Goal: Task Accomplishment & Management: Manage account settings

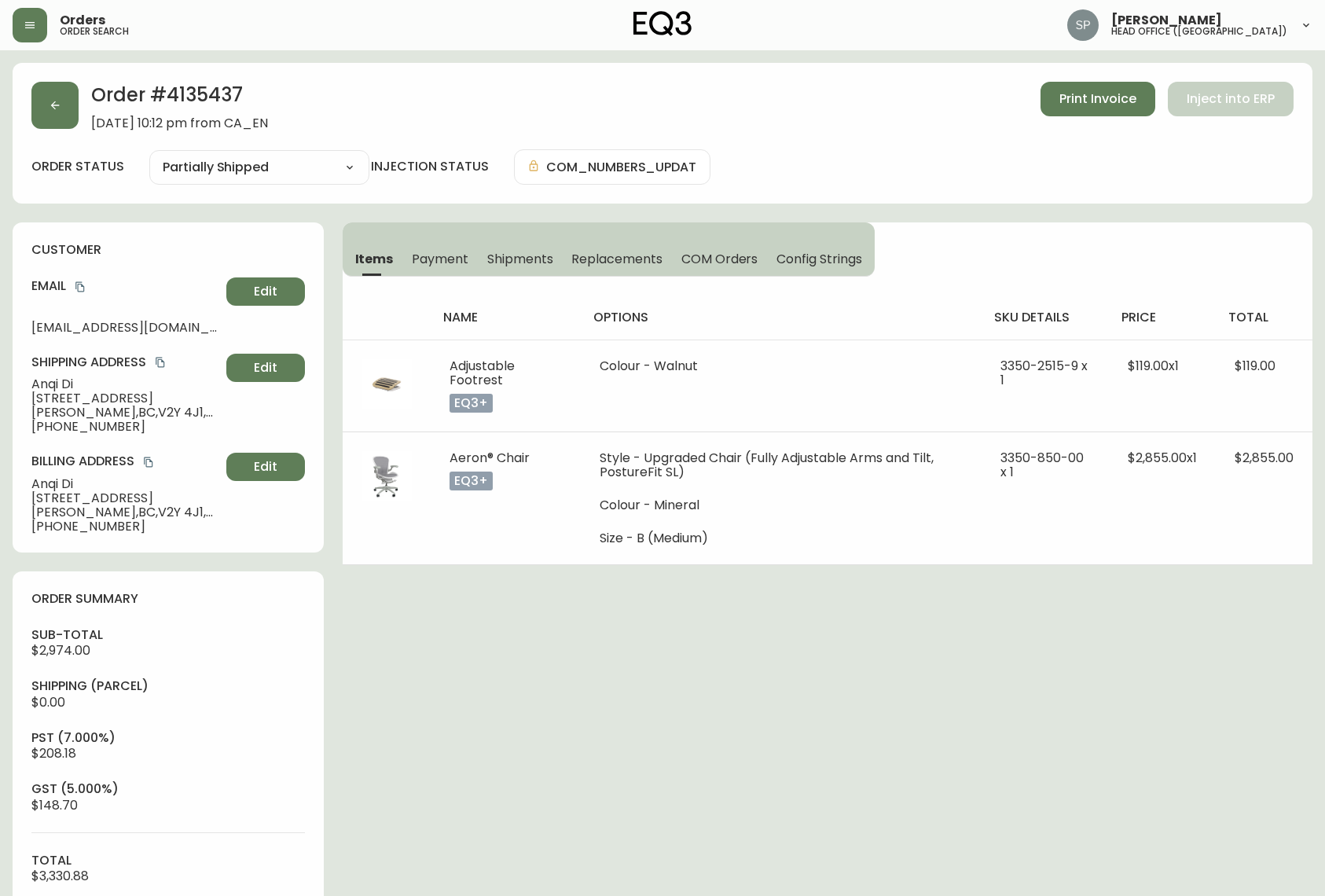
select select "PARTIALLY_SHIPPED"
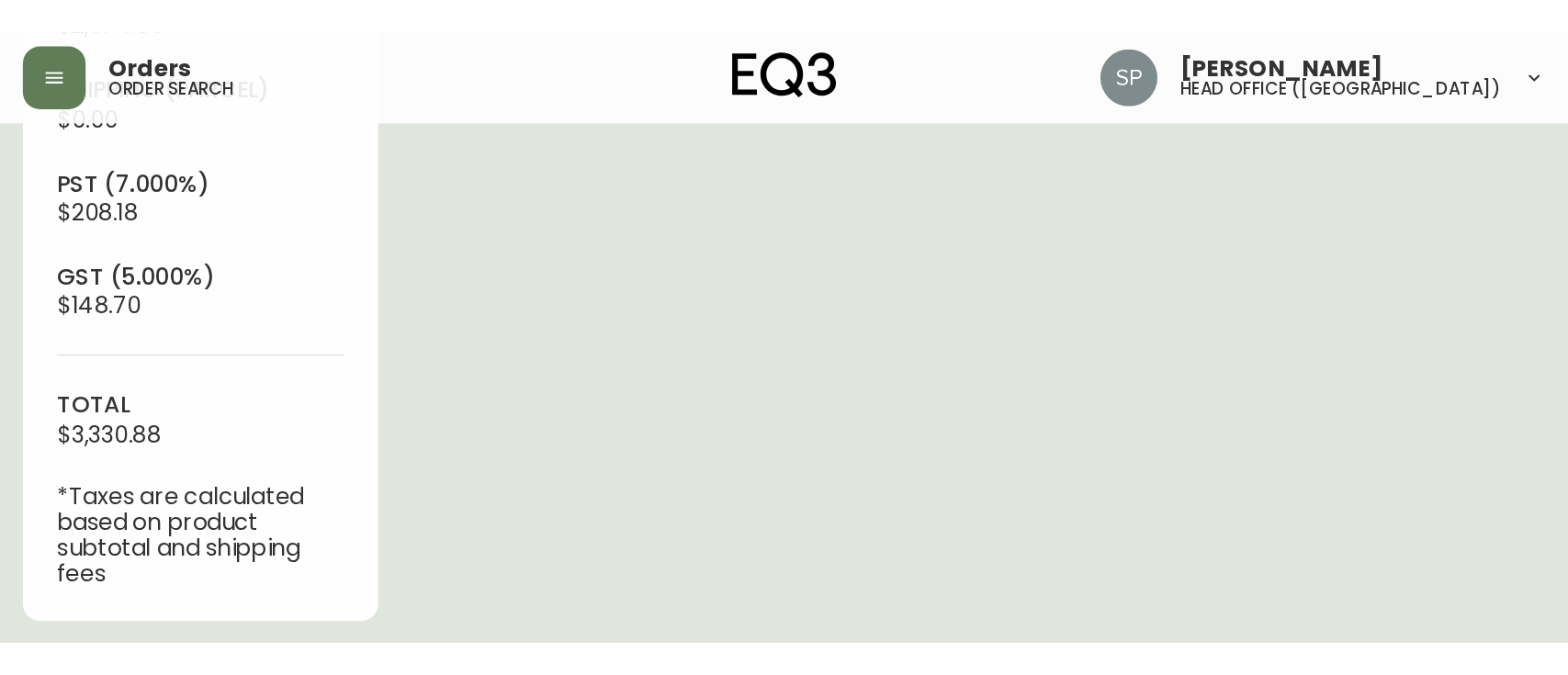
scroll to position [764, 0]
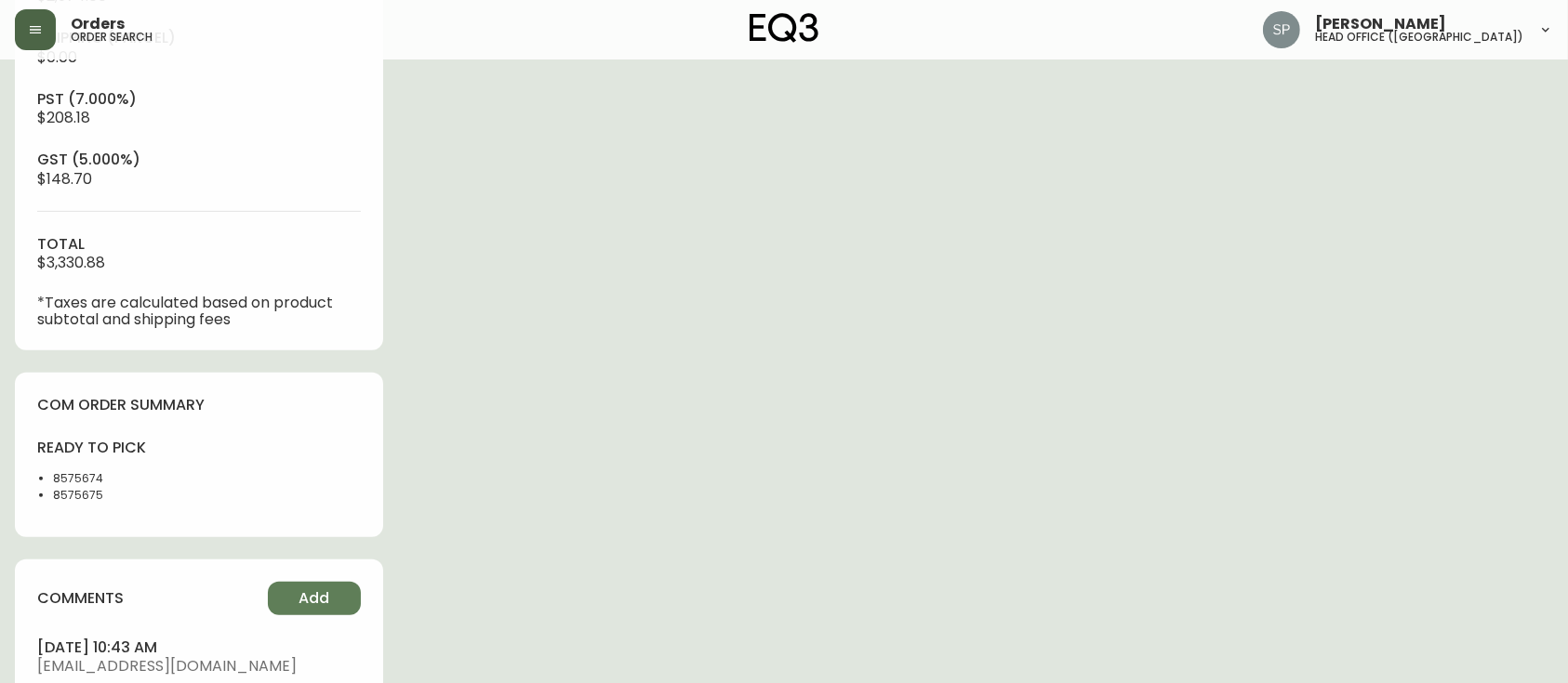
click at [47, 48] on button "button" at bounding box center [35, 30] width 41 height 41
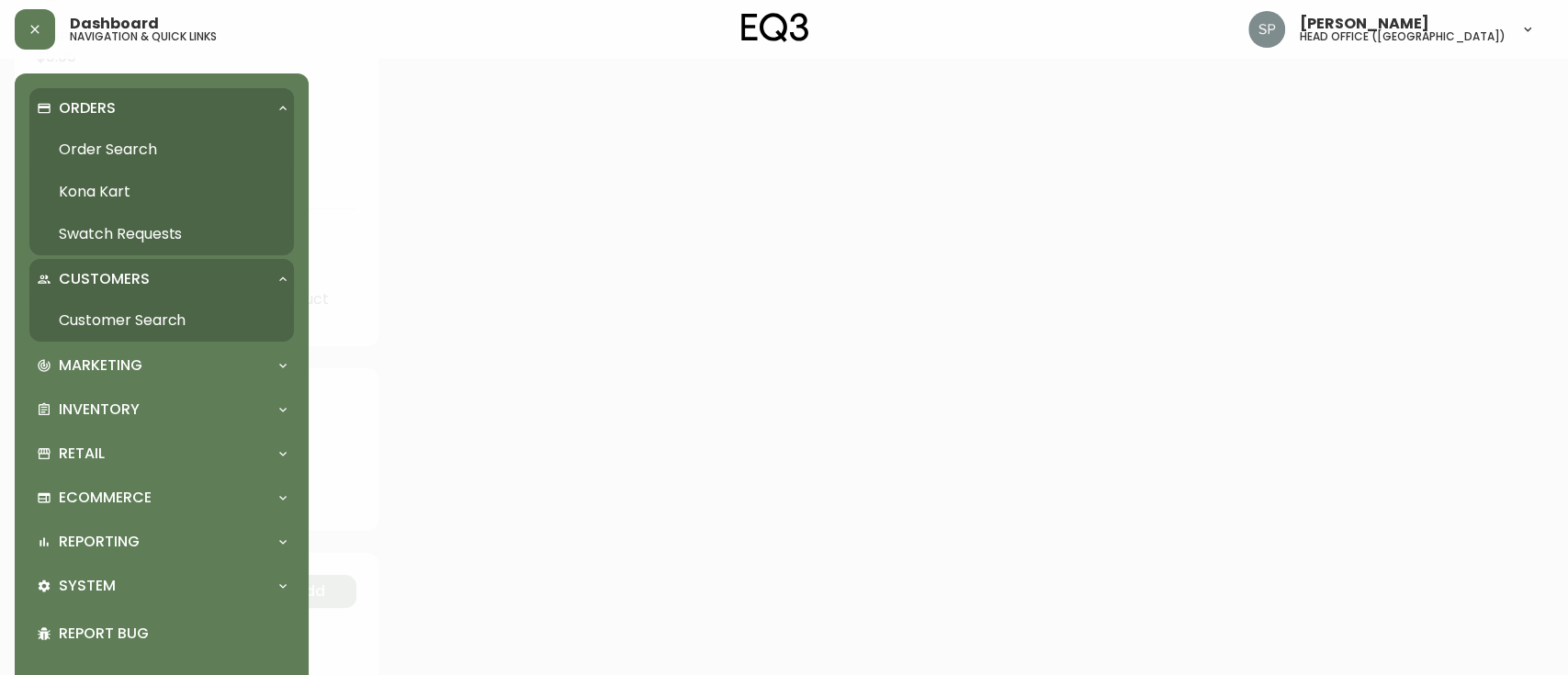
scroll to position [765, 0]
click at [97, 139] on link "Order Search" at bounding box center [162, 150] width 265 height 42
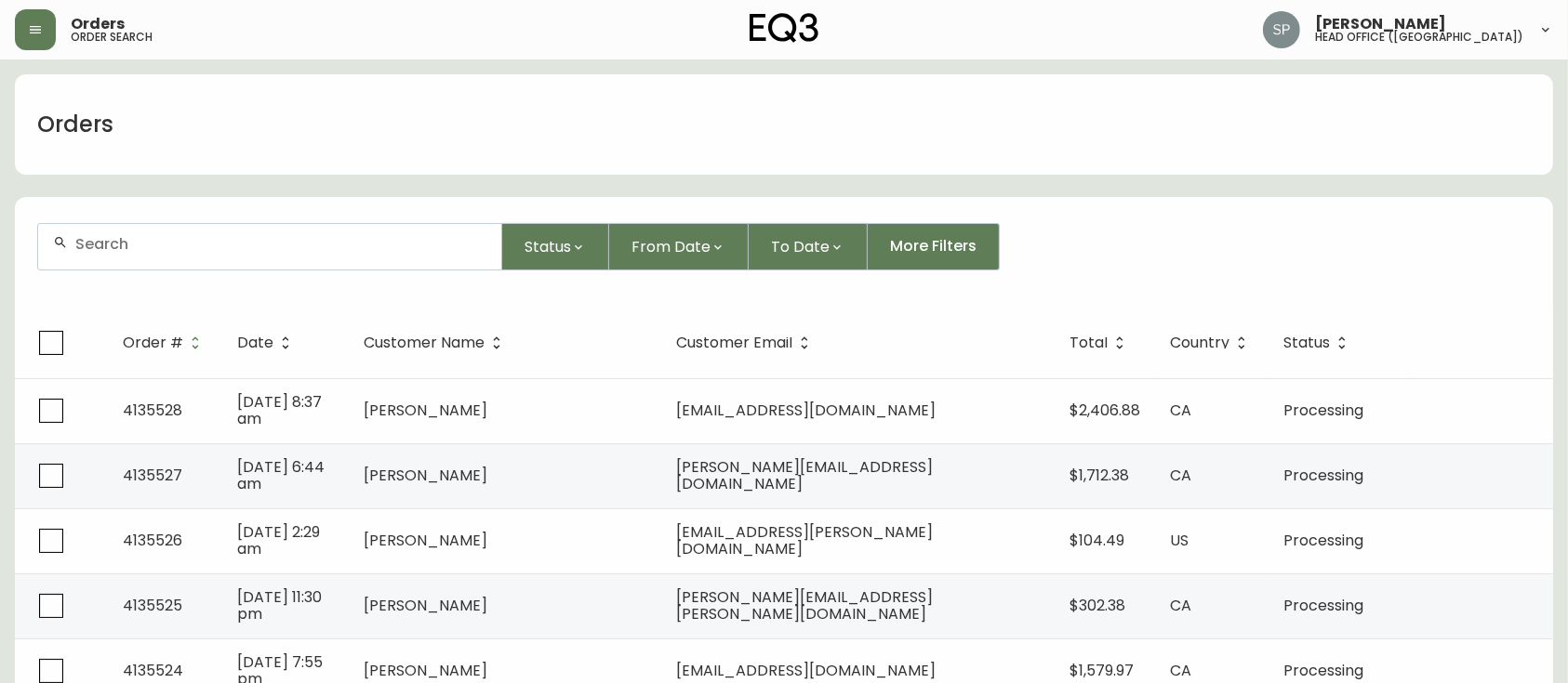
click at [253, 263] on div at bounding box center [269, 246] width 463 height 46
paste input "4135190"
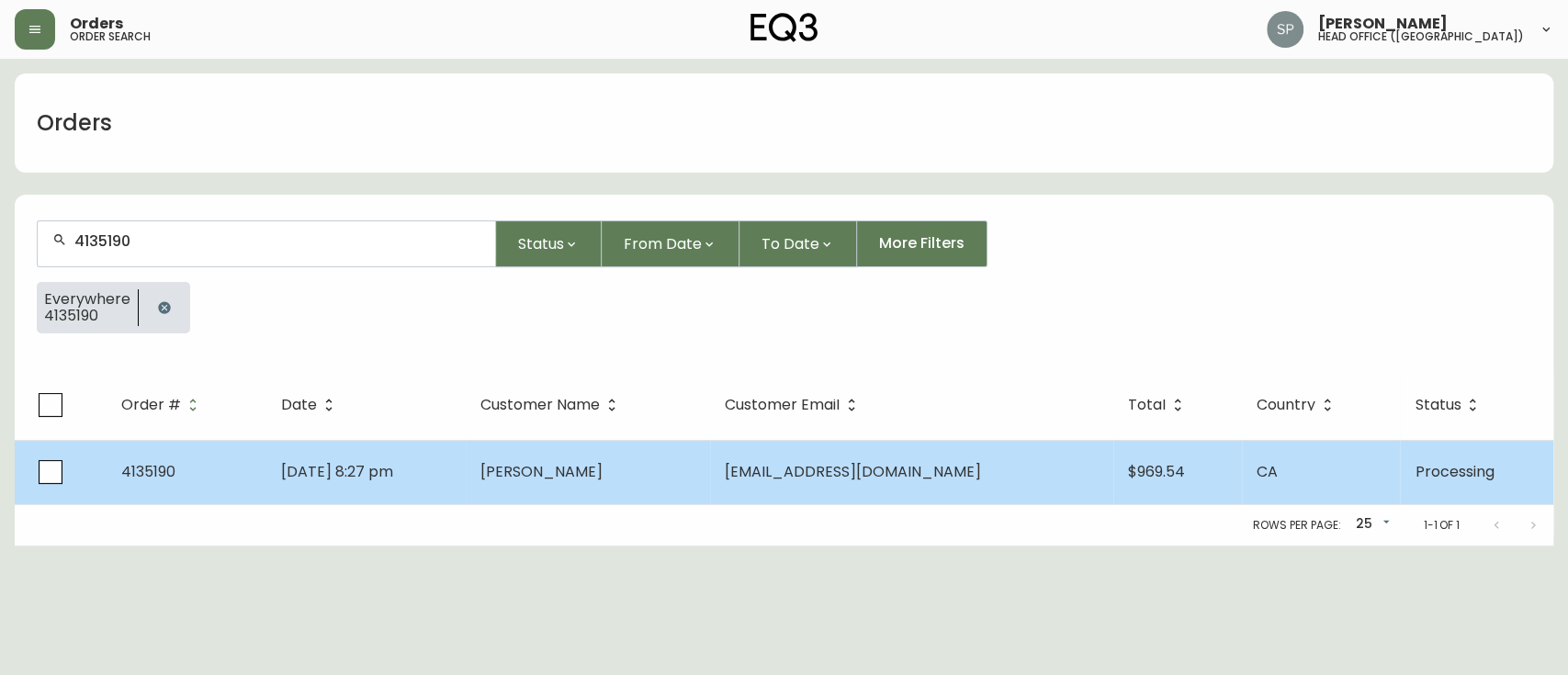
type input "4135190"
click at [393, 467] on span "[DATE] 8:27 pm" at bounding box center [336, 472] width 112 height 21
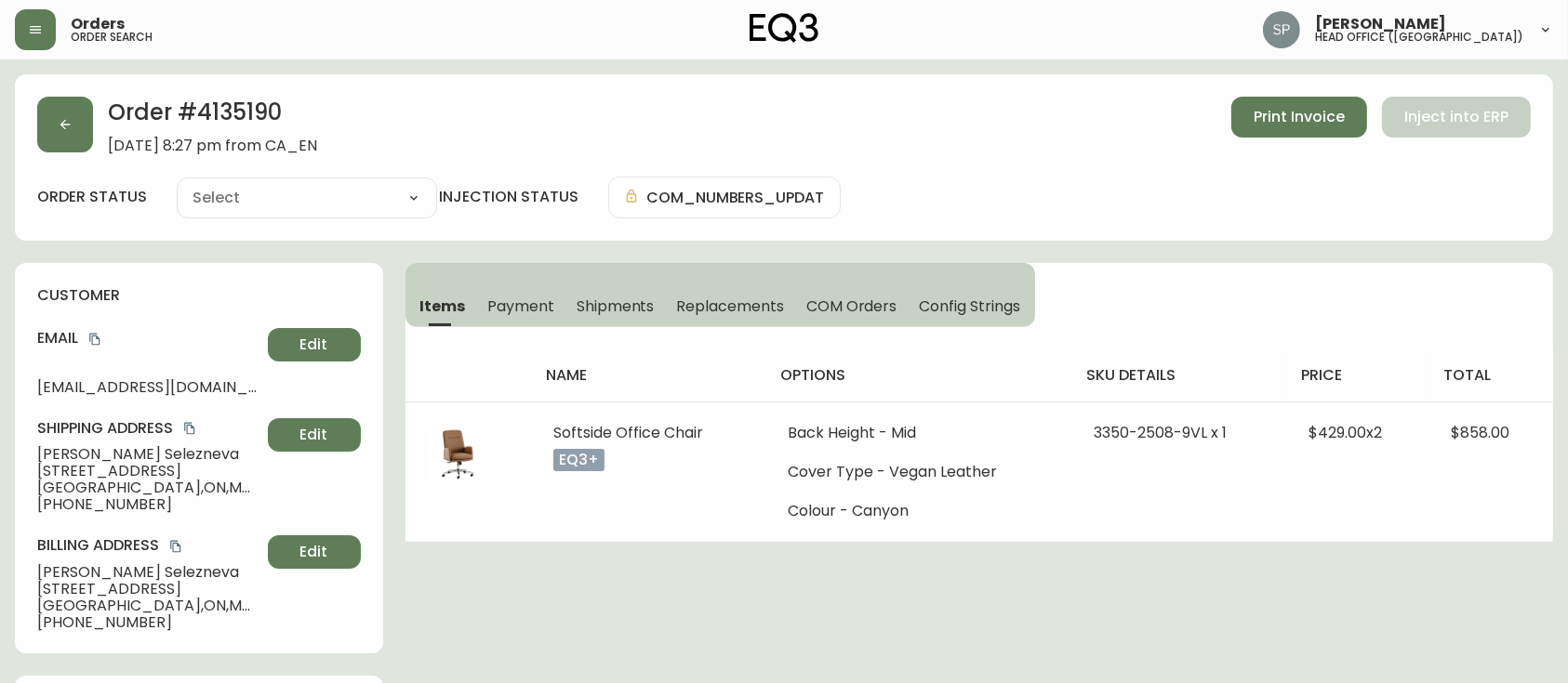
type input "Processing"
select select "PROCESSING"
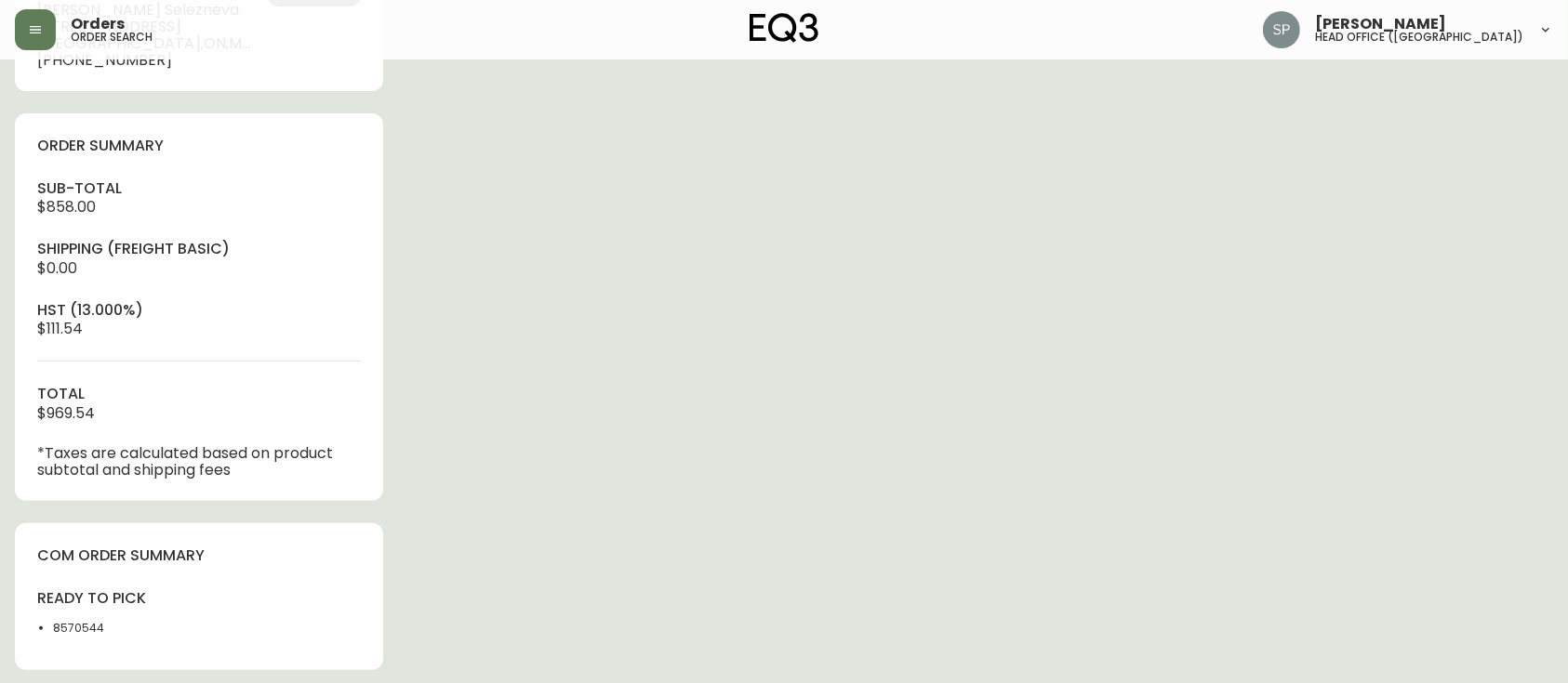
scroll to position [619, 0]
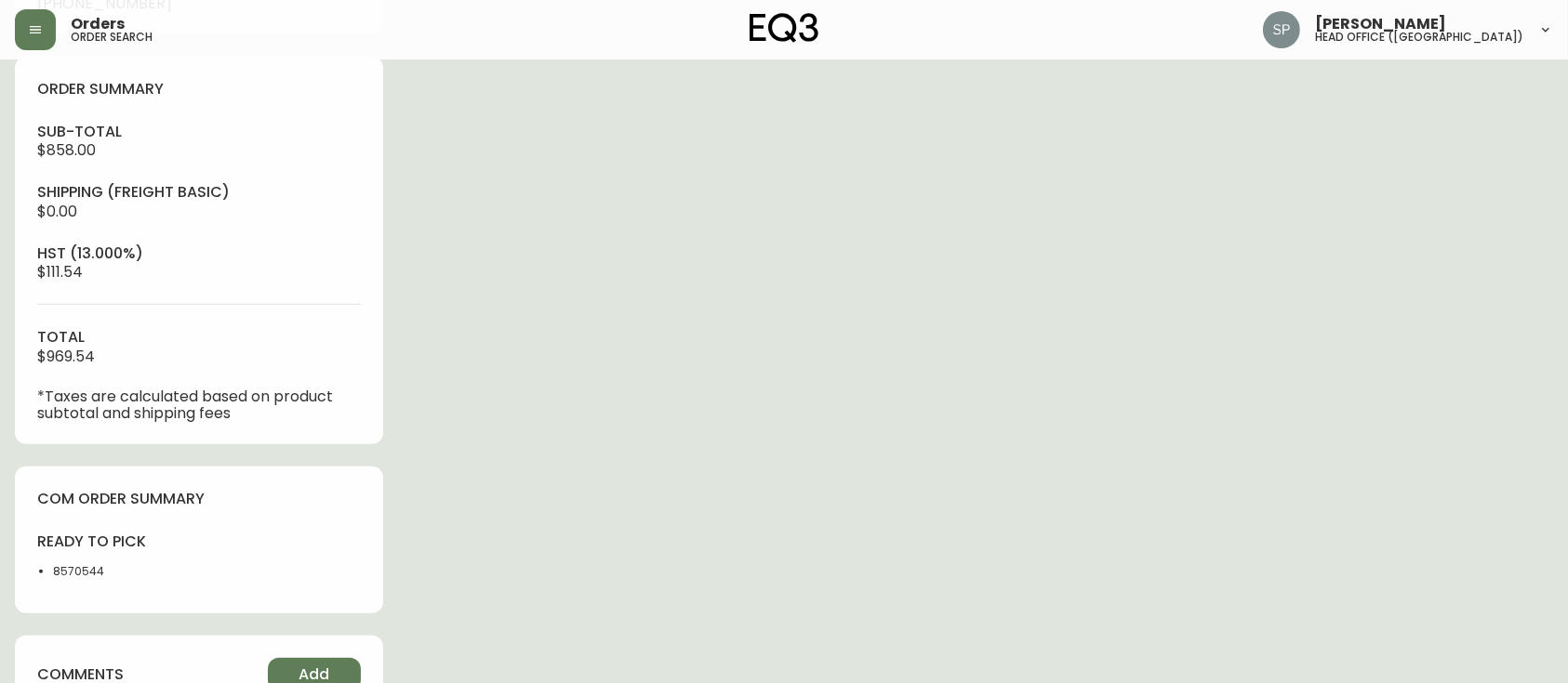
click at [77, 574] on li "8570544" at bounding box center [120, 571] width 135 height 16
copy li "8570544"
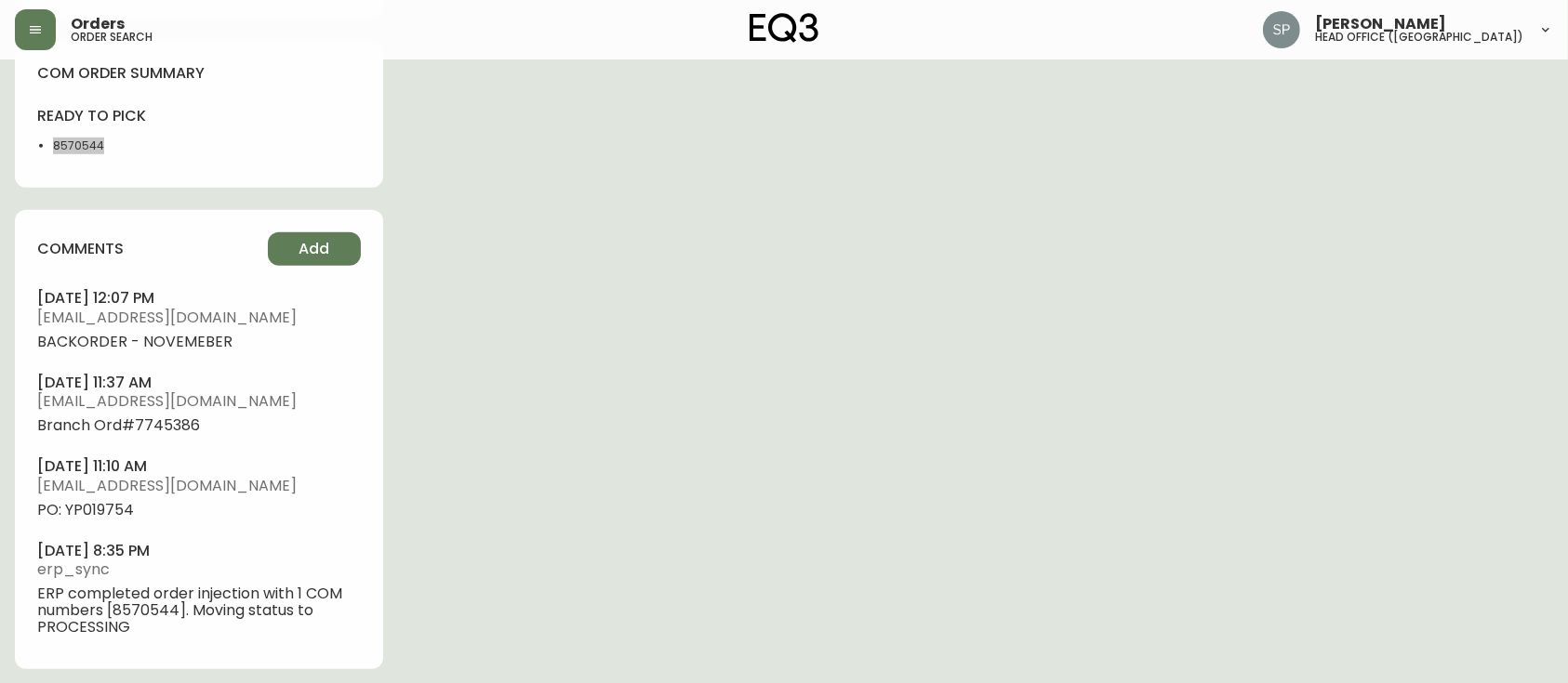
scroll to position [1057, 0]
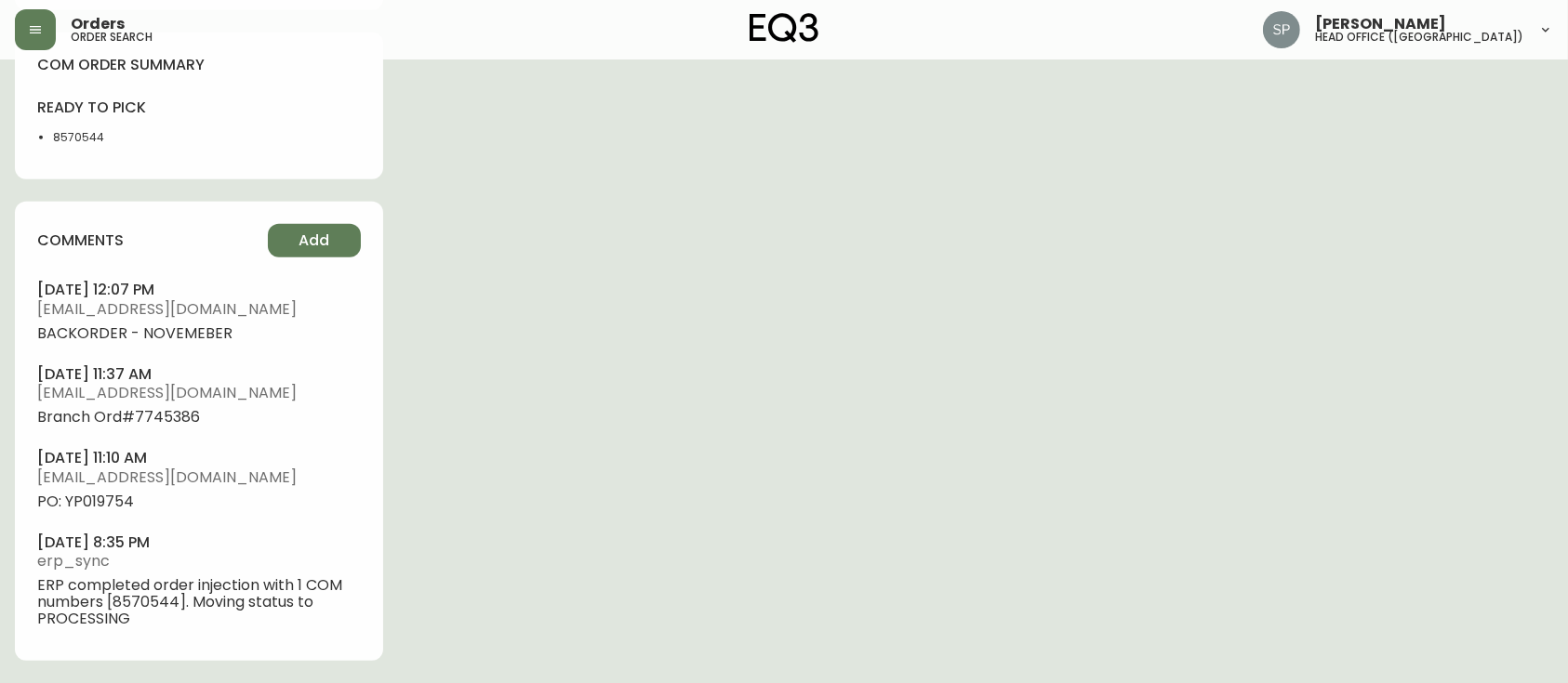
click at [123, 502] on span "PO: YP019754" at bounding box center [199, 502] width 324 height 16
copy span "YP019754"
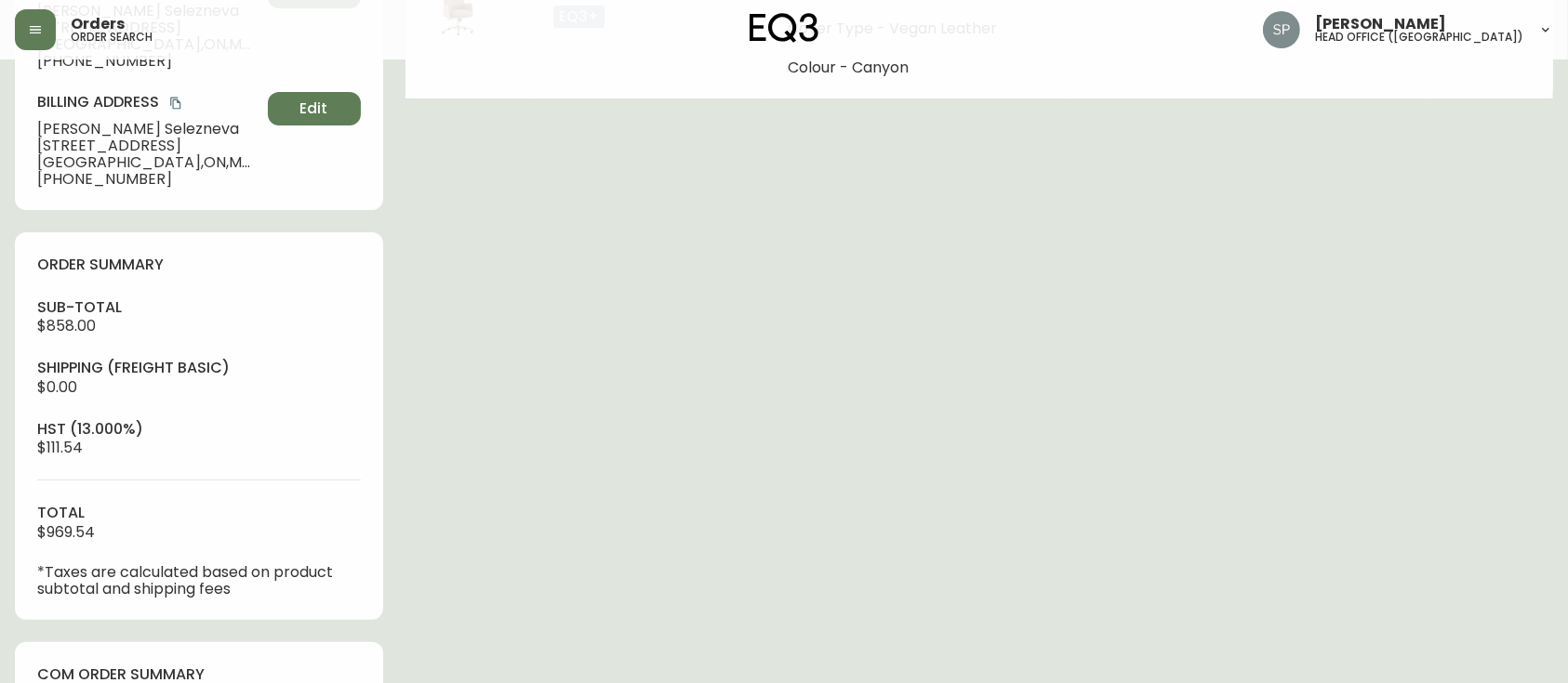
scroll to position [188, 0]
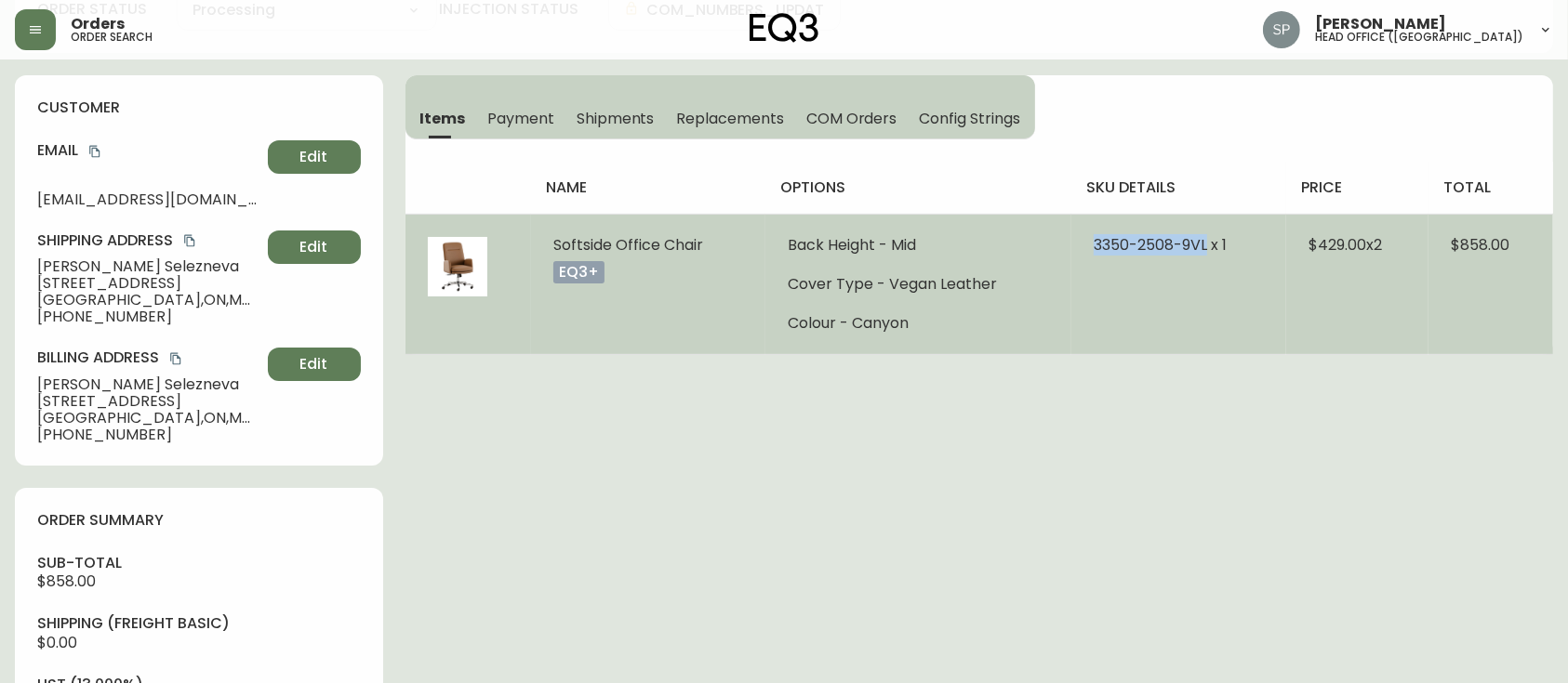
drag, startPoint x: 1084, startPoint y: 232, endPoint x: 1202, endPoint y: 252, distance: 119.7
click at [1202, 252] on td "3350-2508-9VL x 1" at bounding box center [1178, 283] width 213 height 141
copy span "3350-2508-9VL"
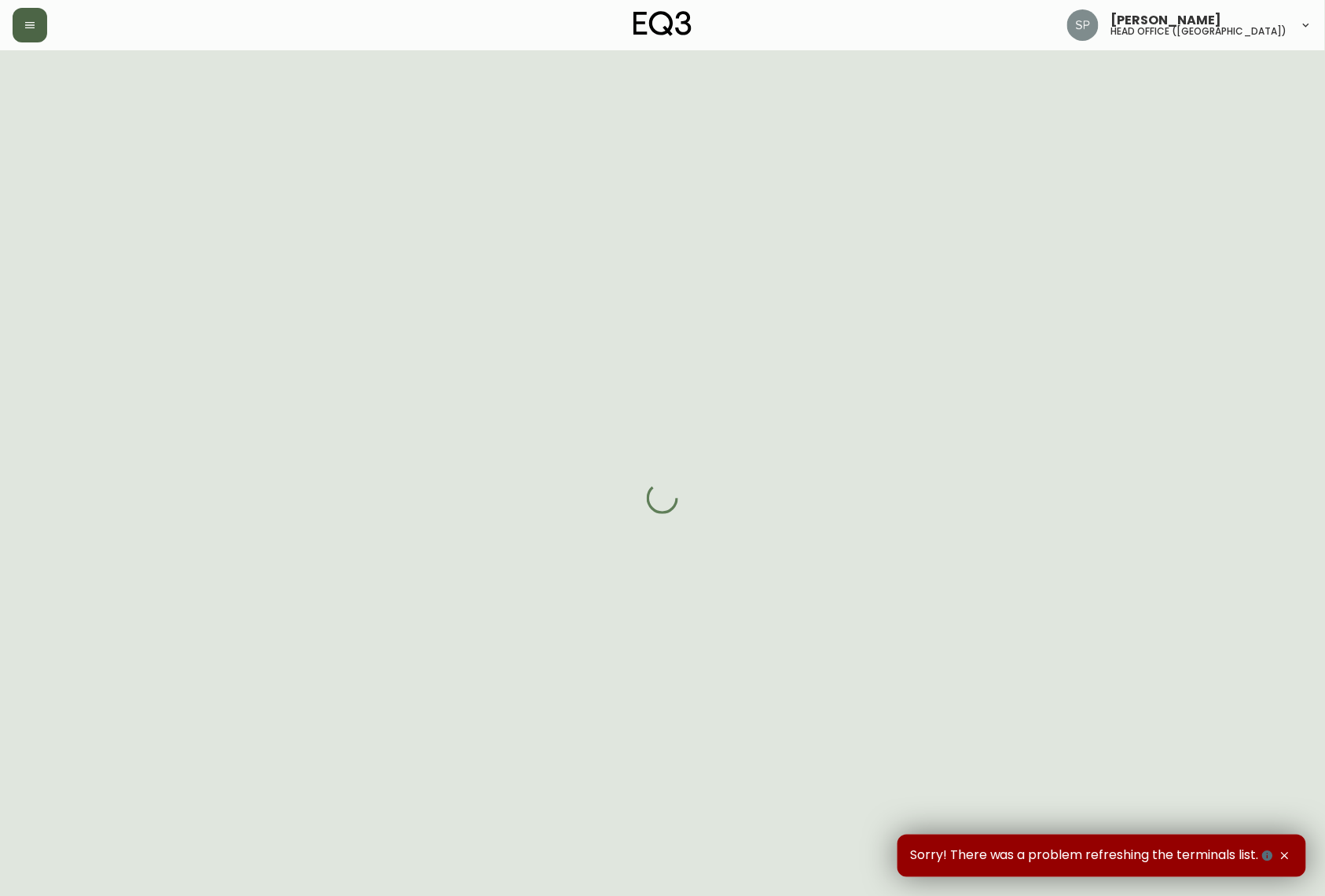
select select "FULLY_SHIPPED"
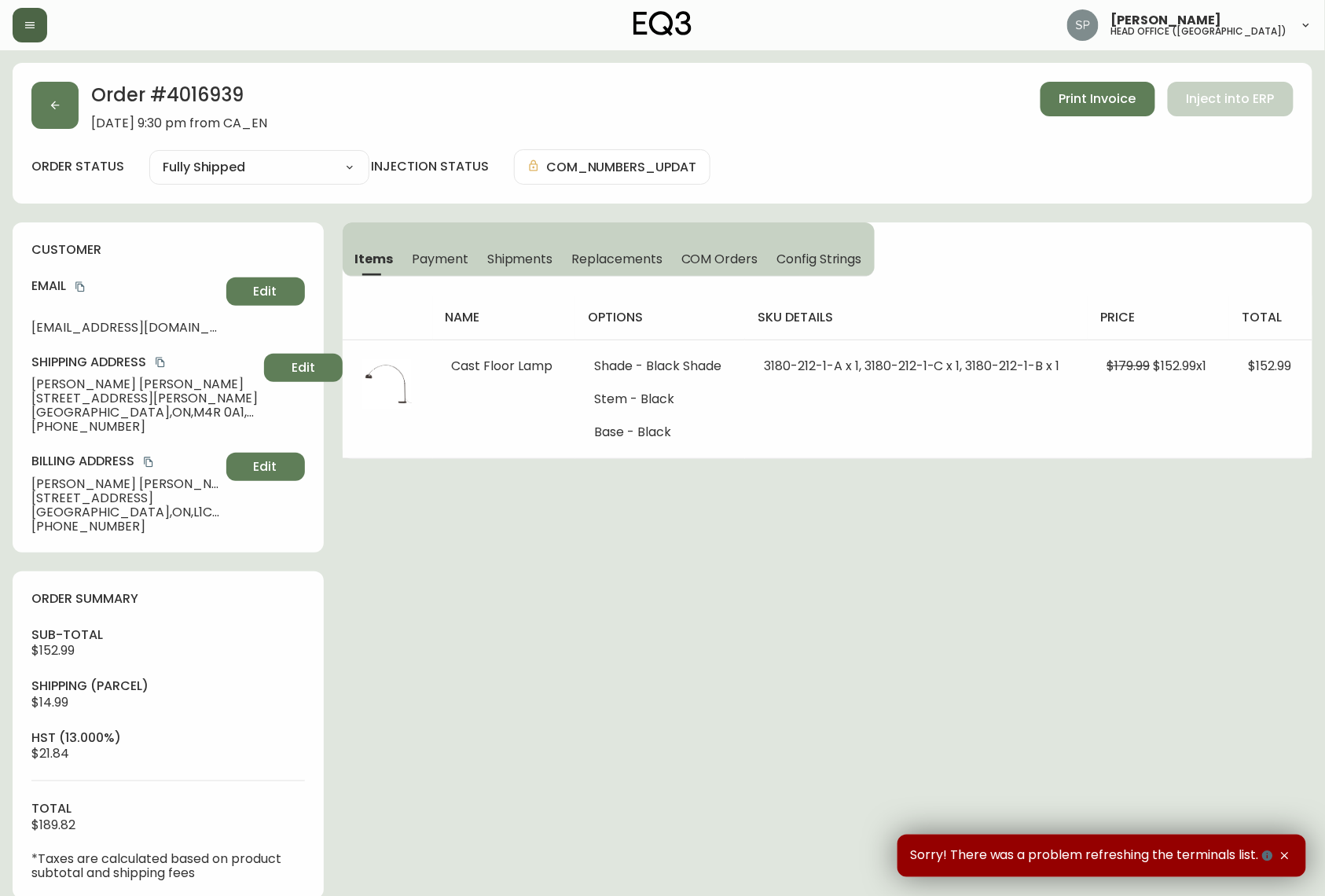
click at [34, 29] on icon "button" at bounding box center [30, 25] width 10 height 7
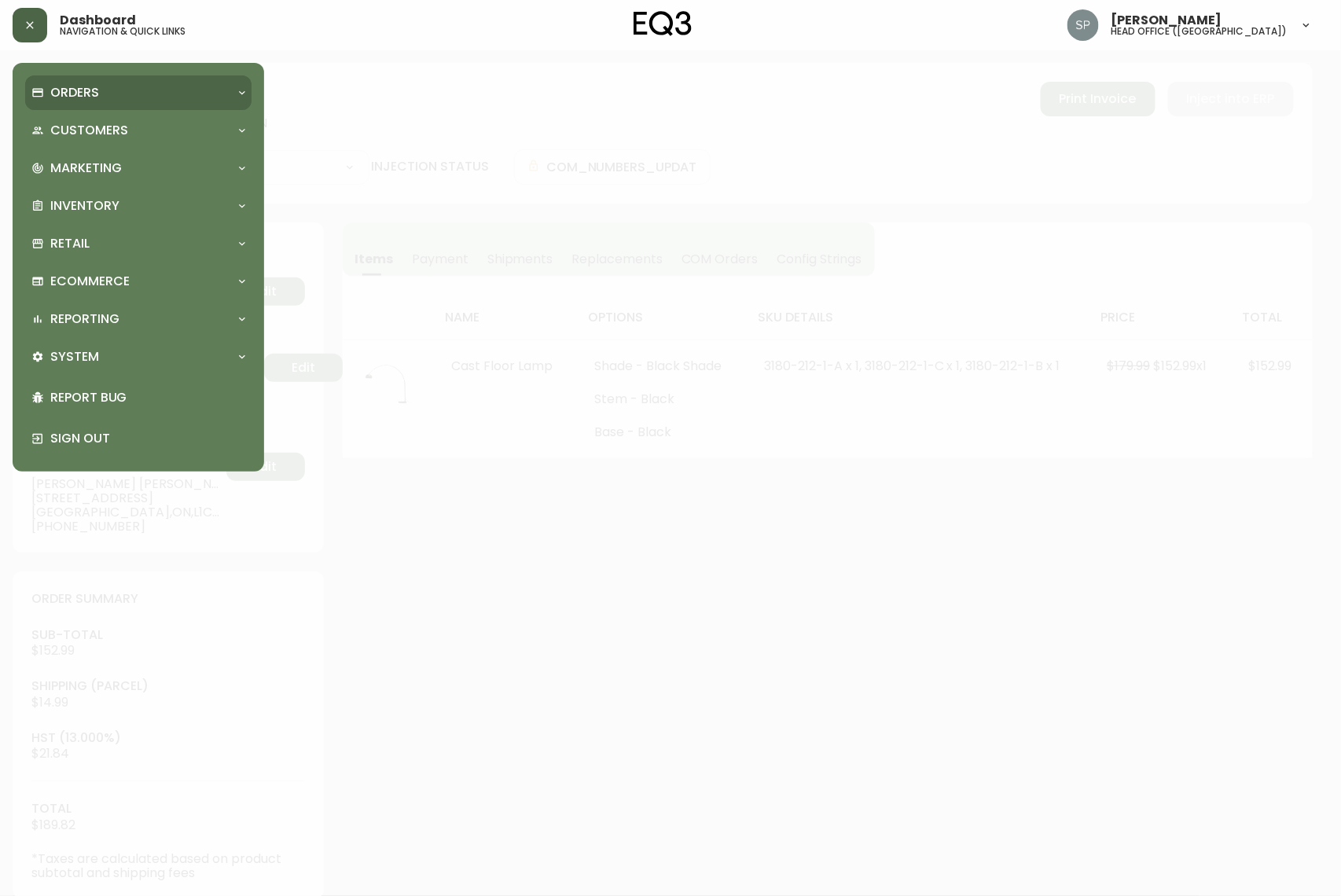
click at [73, 92] on p "Orders" at bounding box center [74, 93] width 48 height 17
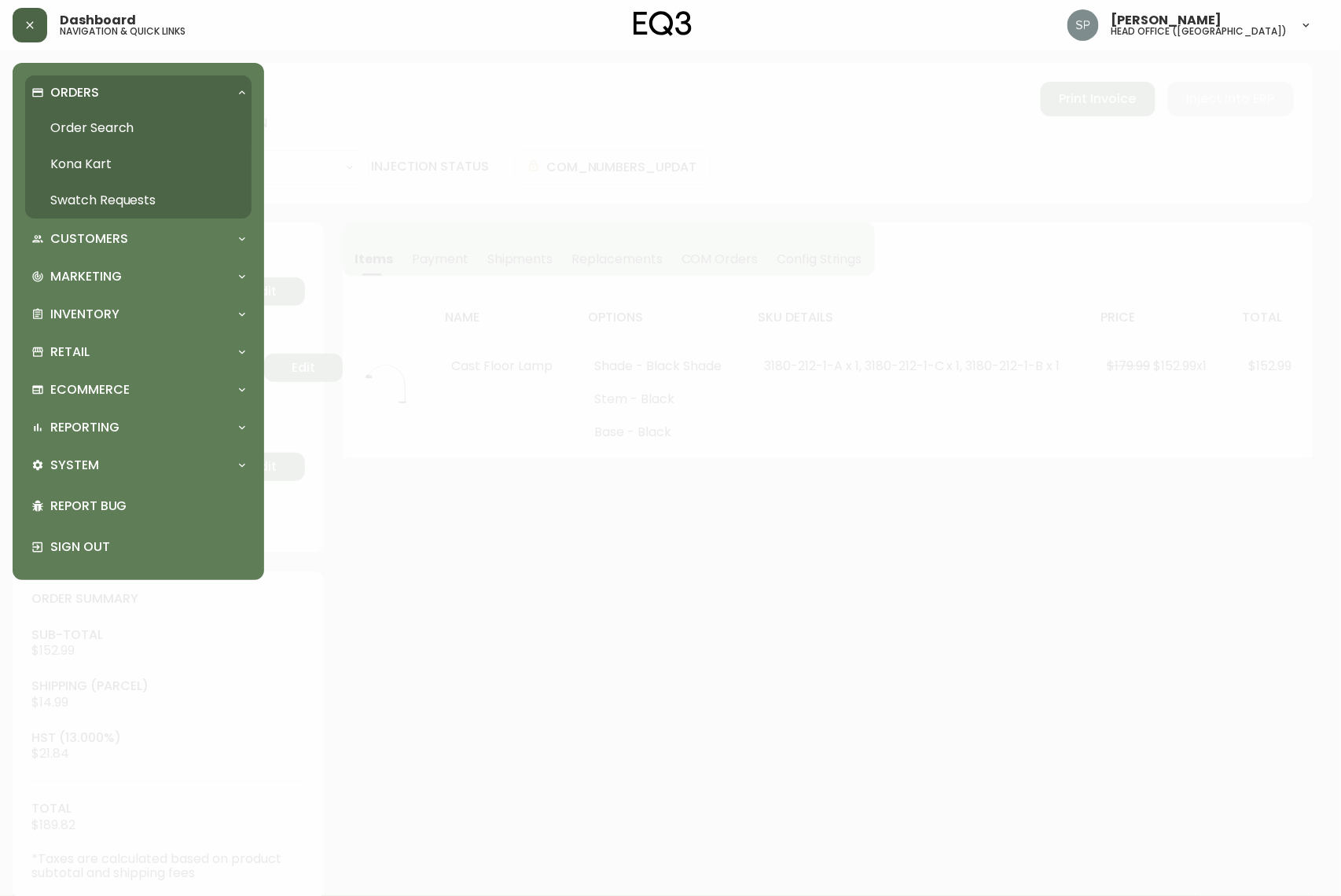
click at [79, 123] on link "Order Search" at bounding box center [139, 128] width 226 height 36
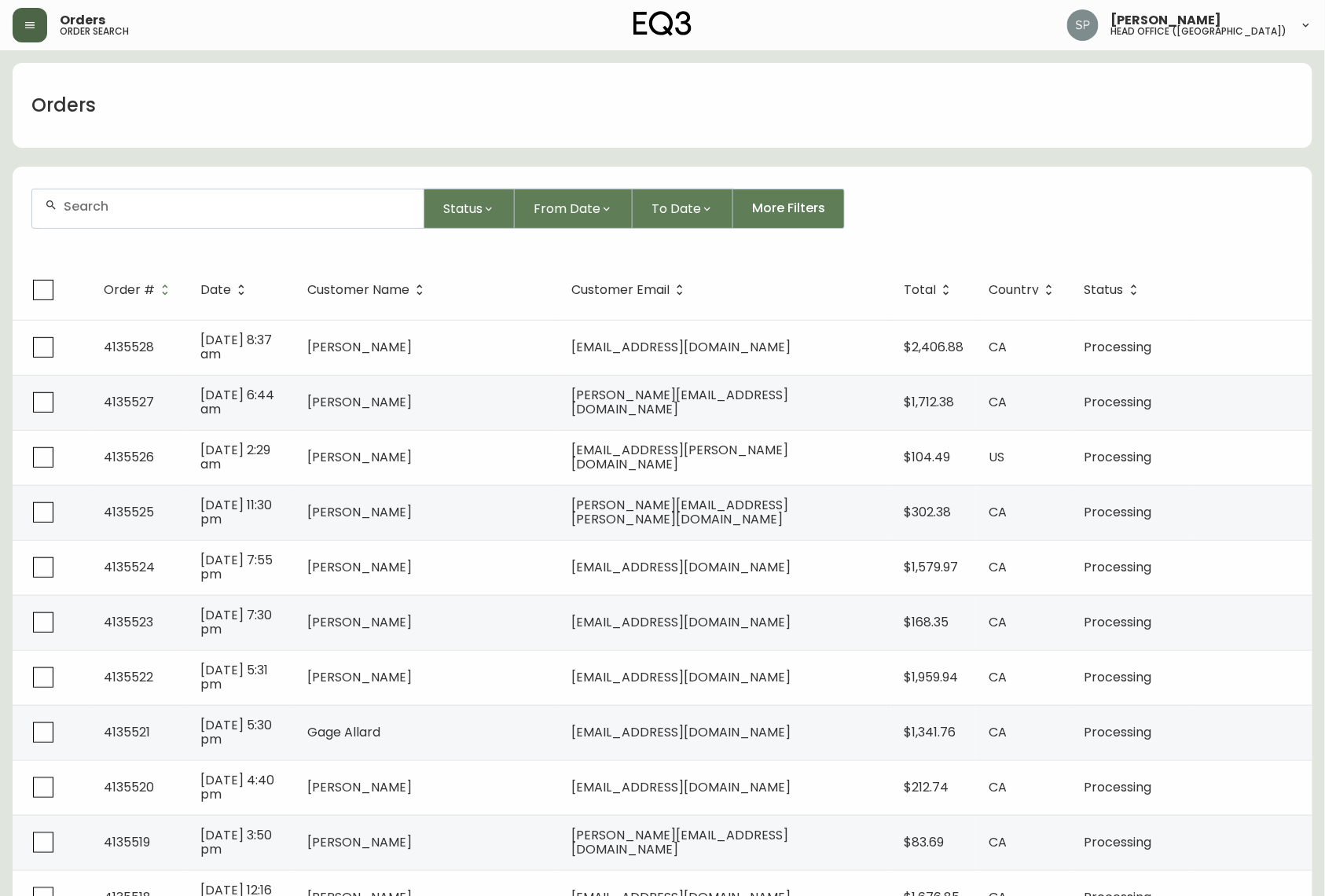
click at [153, 211] on input "text" at bounding box center [238, 207] width 348 height 15
paste input "4135357"
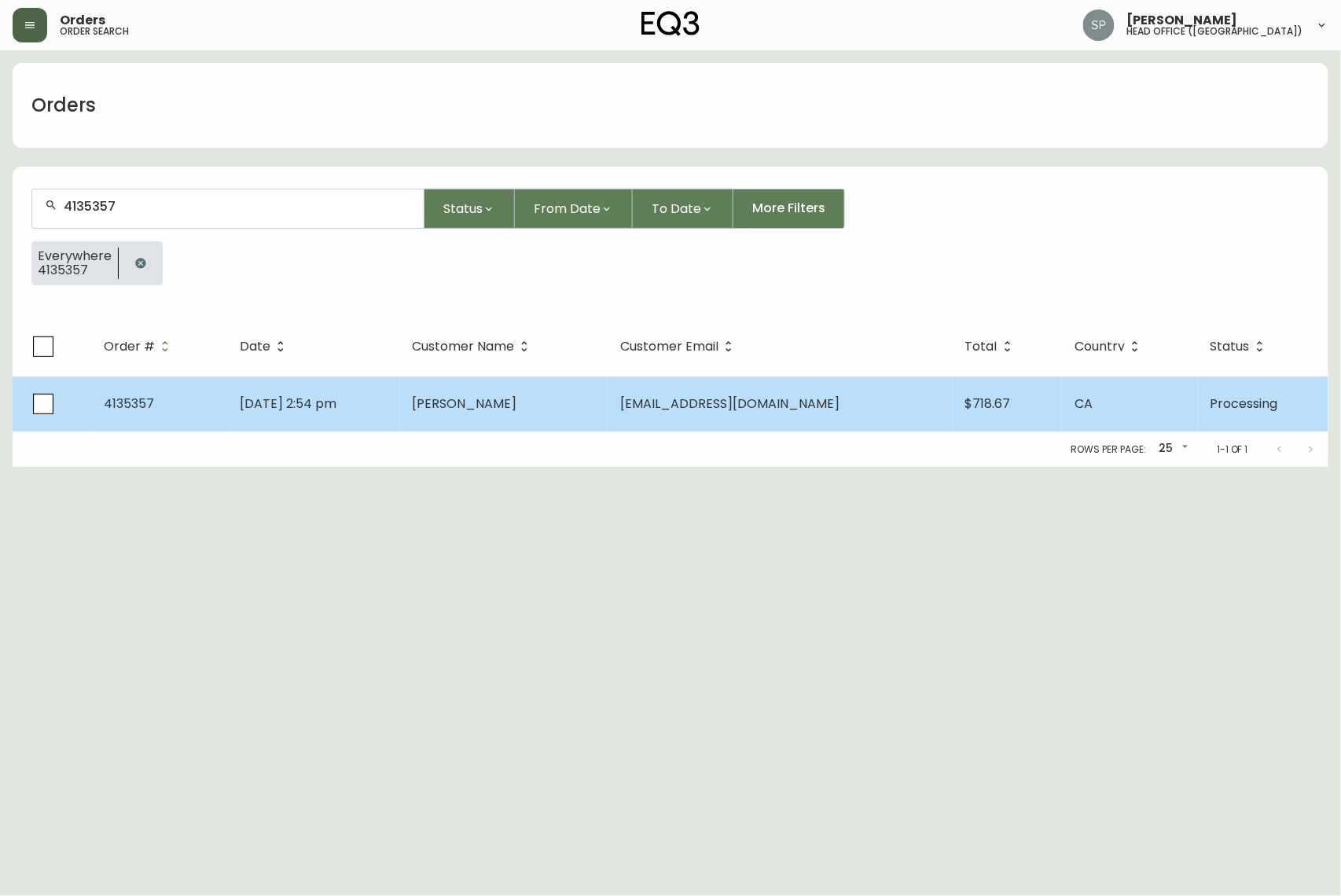
type input "4135357"
click at [399, 412] on td "Sep 14 2025, 2:54 pm" at bounding box center [313, 403] width 172 height 55
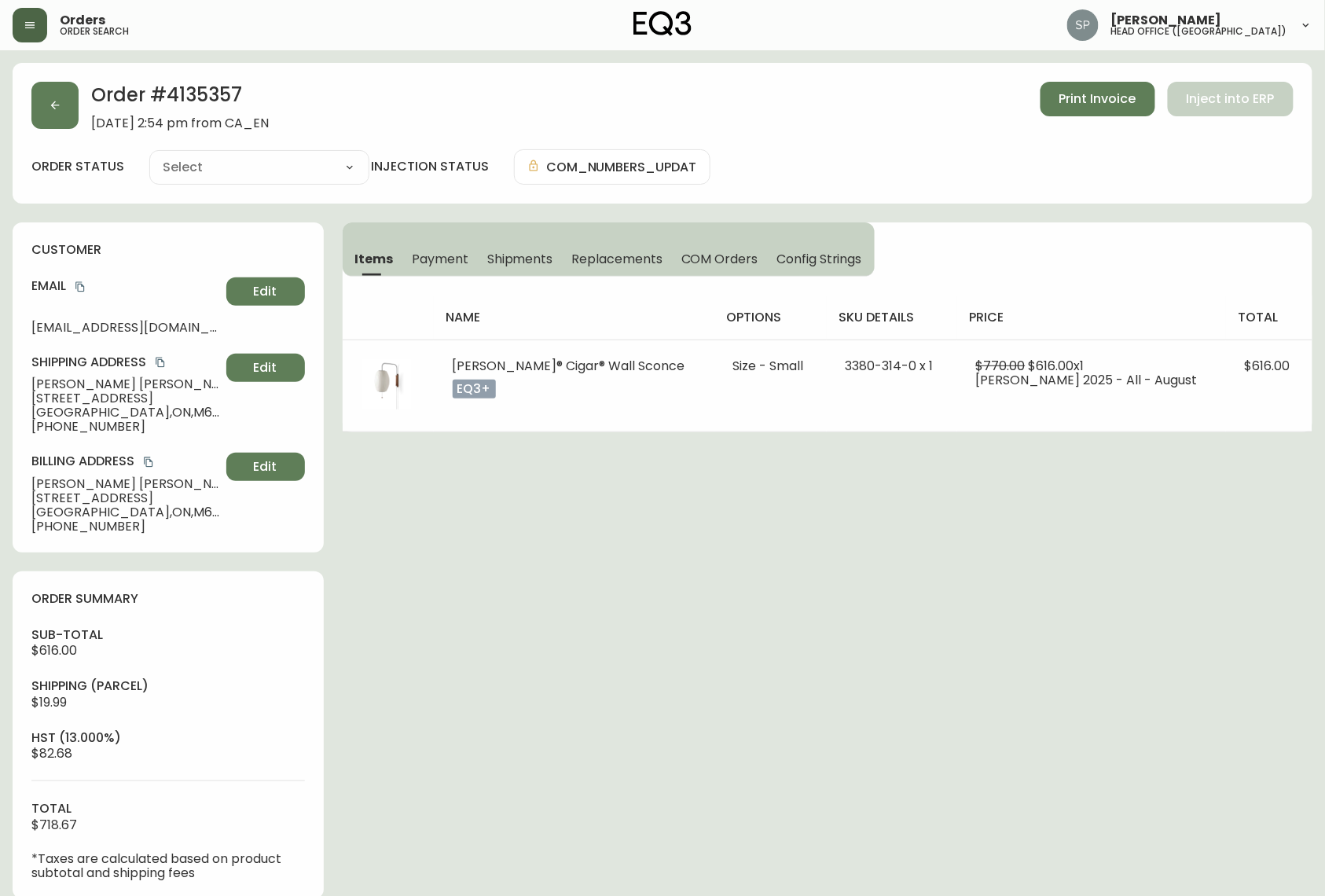
type input "Processing"
select select "PROCESSING"
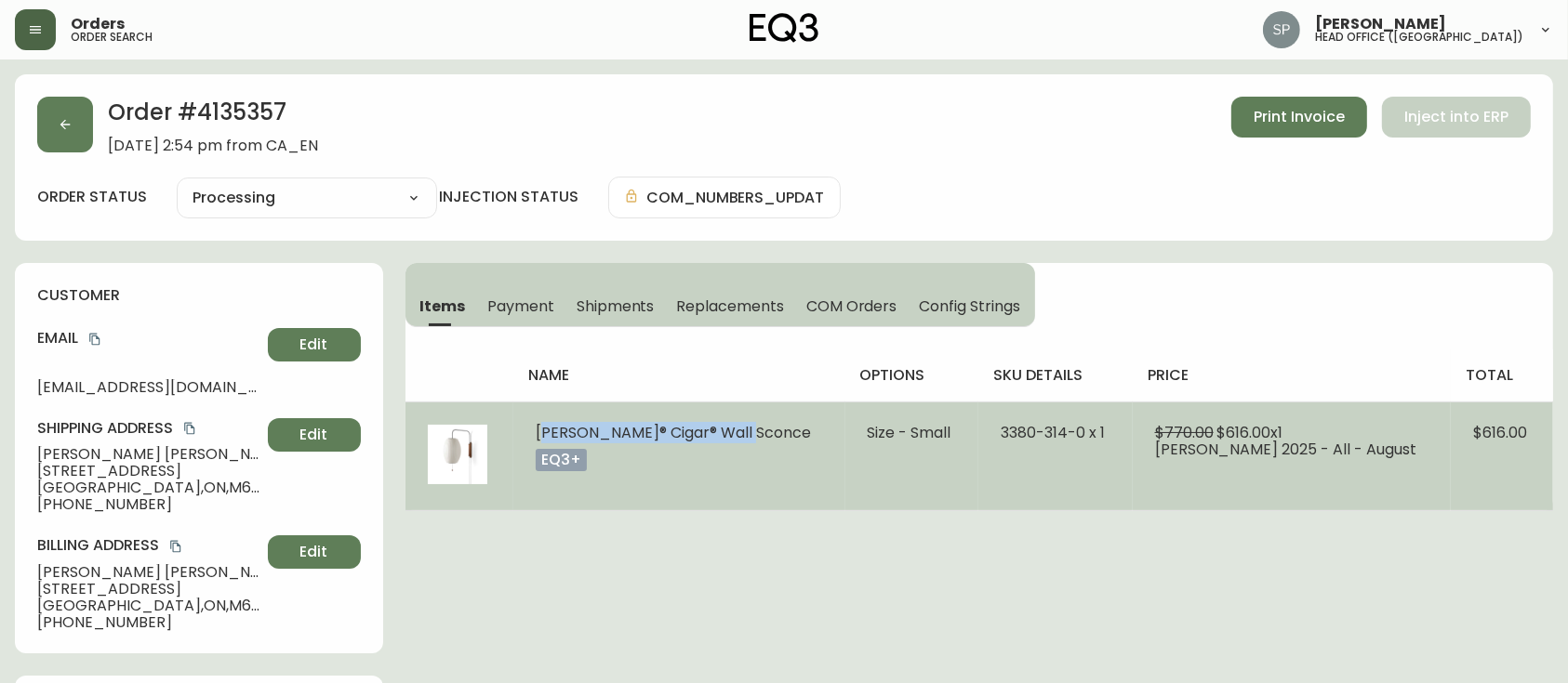
drag, startPoint x: 536, startPoint y: 432, endPoint x: 749, endPoint y: 437, distance: 213.1
click at [749, 437] on td "Nelson® Cigar® Wall Sconce eq3+" at bounding box center [679, 456] width 332 height 109
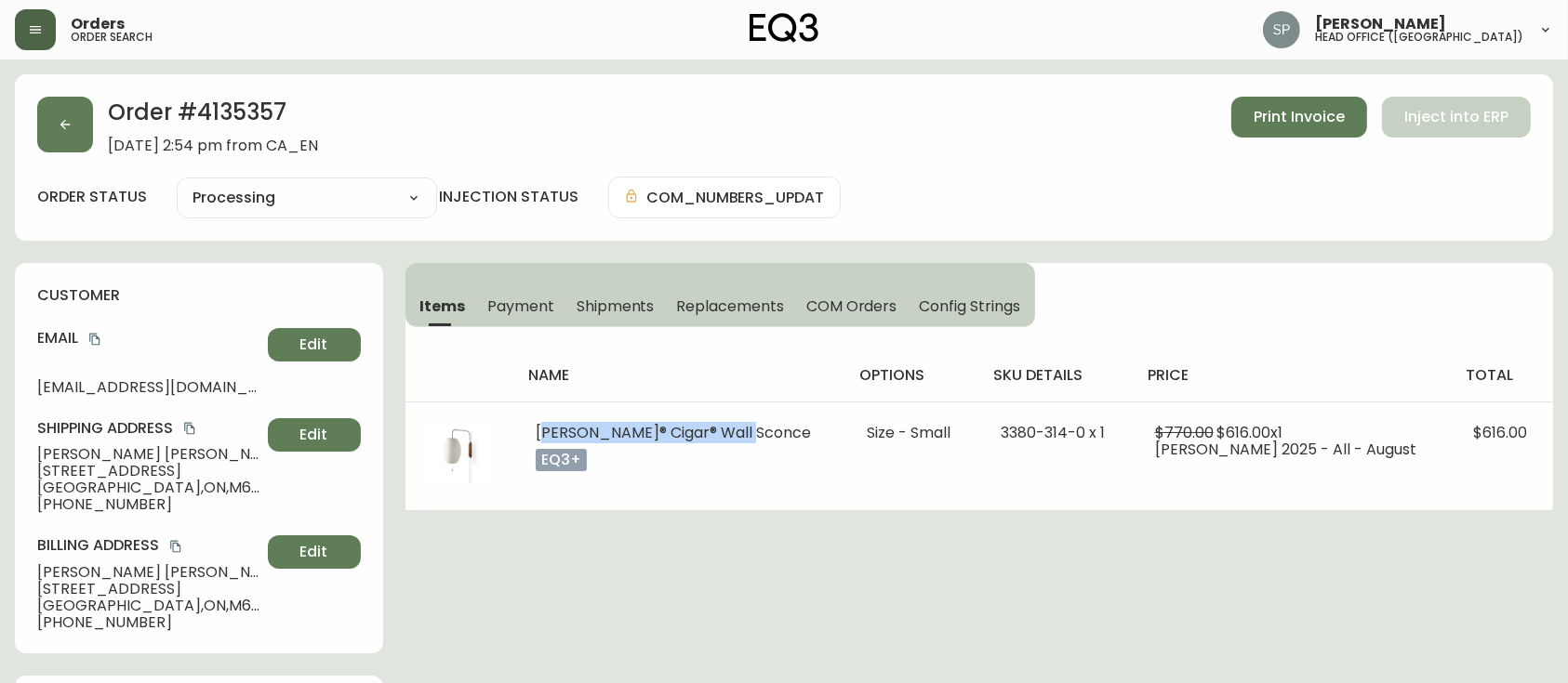
copy span "Nelson® Cigar® Wall Sconce"
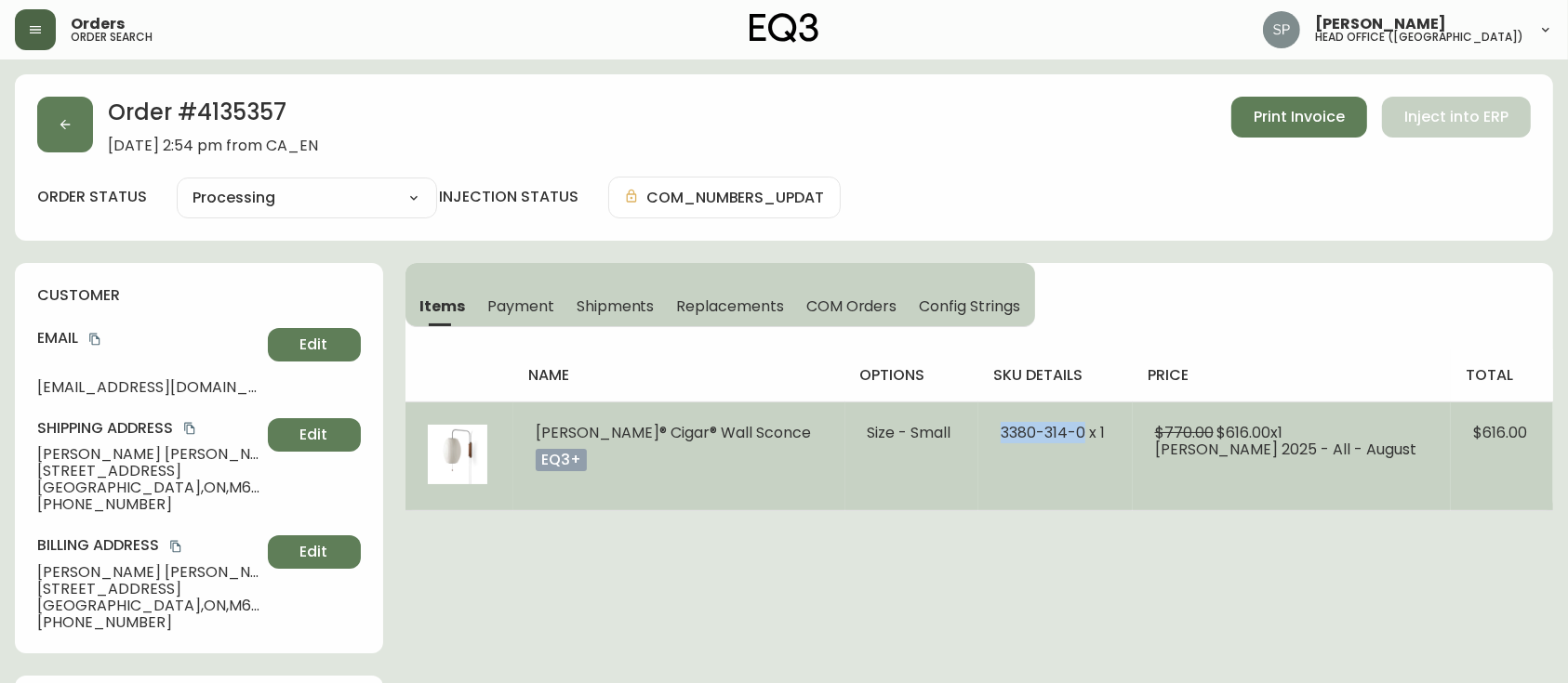
drag, startPoint x: 969, startPoint y: 435, endPoint x: 1055, endPoint y: 440, distance: 86.1
click at [1055, 440] on td "3380-314-0 x 1" at bounding box center [1055, 456] width 154 height 109
copy span "3380-314-0"
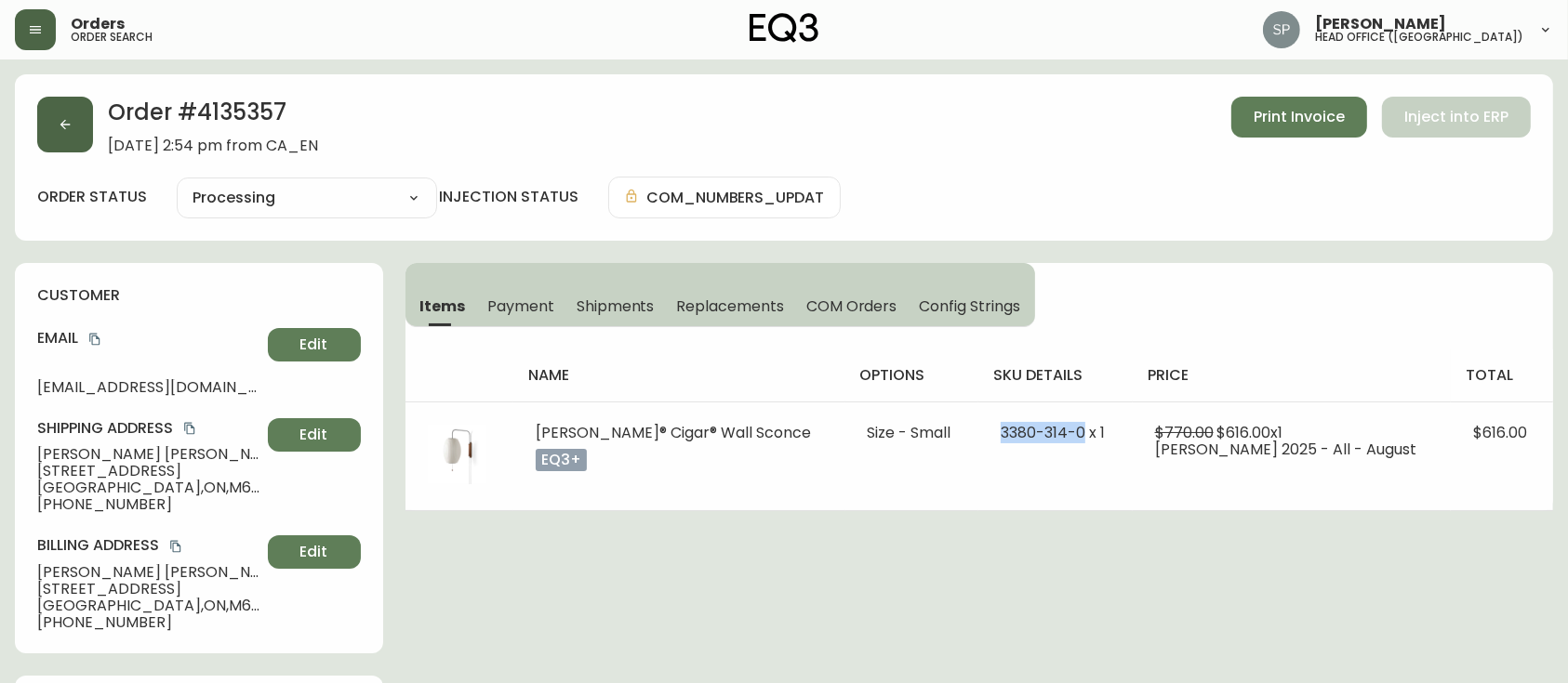
click at [43, 133] on button "button" at bounding box center [65, 125] width 56 height 56
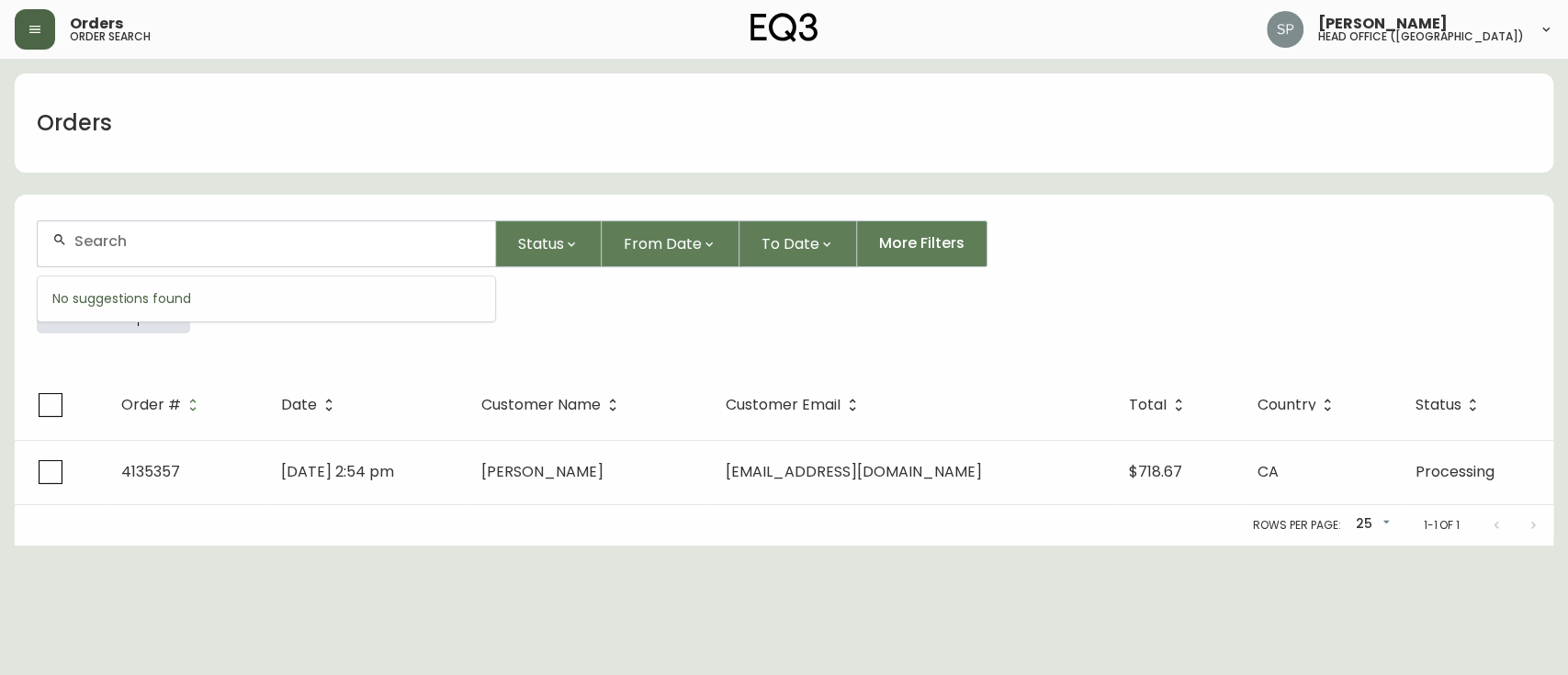
click at [177, 239] on input "text" at bounding box center [278, 242] width 406 height 17
paste input "4135190"
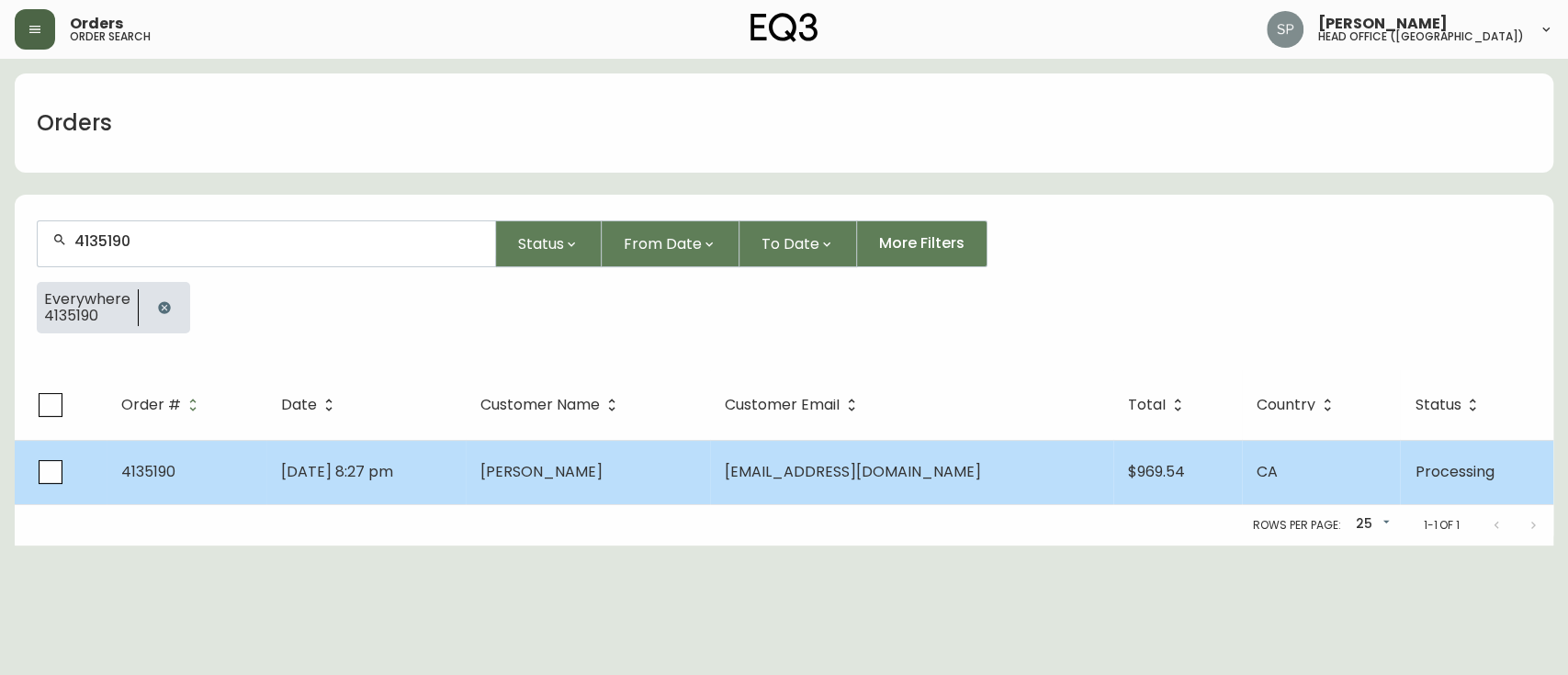
type input "4135190"
click at [310, 440] on td "[DATE] 8:27 pm" at bounding box center [366, 472] width 200 height 64
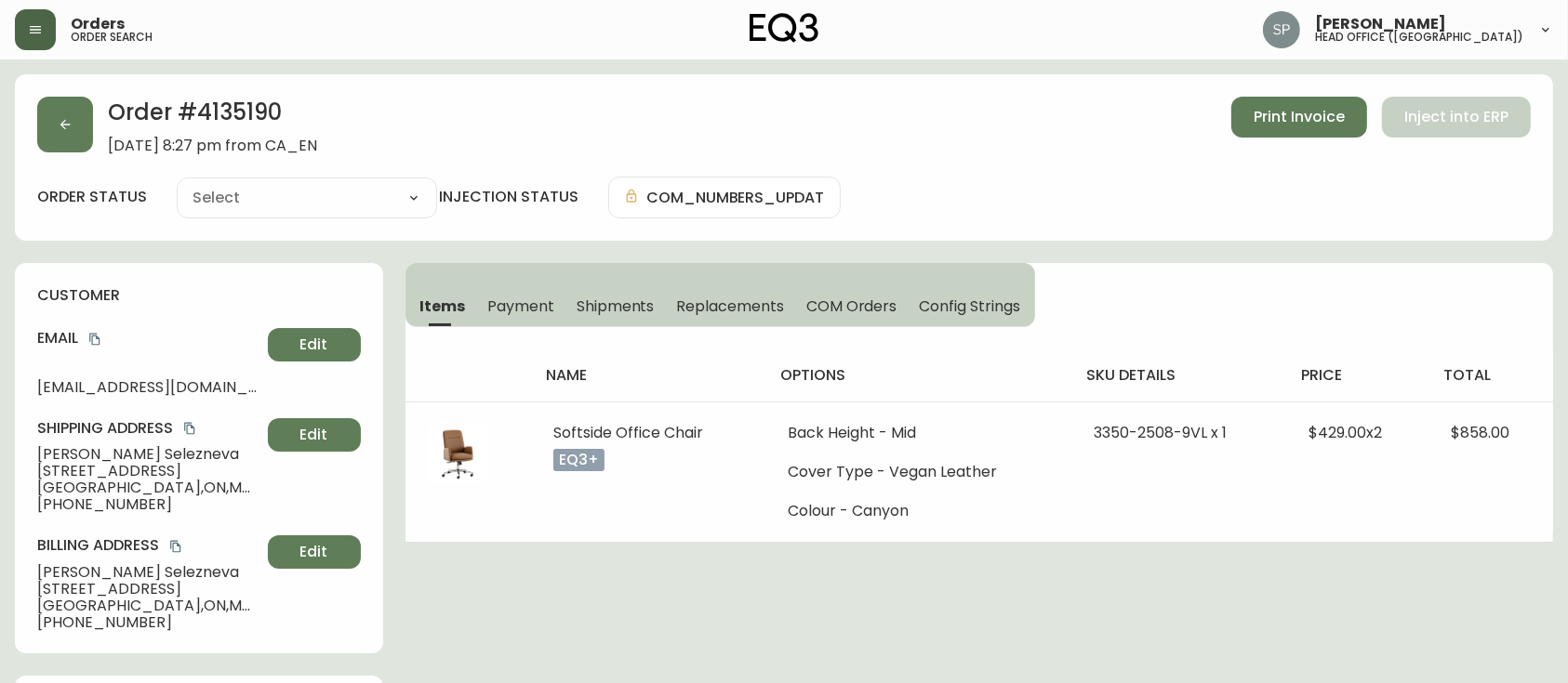
type input "Processing"
select select "PROCESSING"
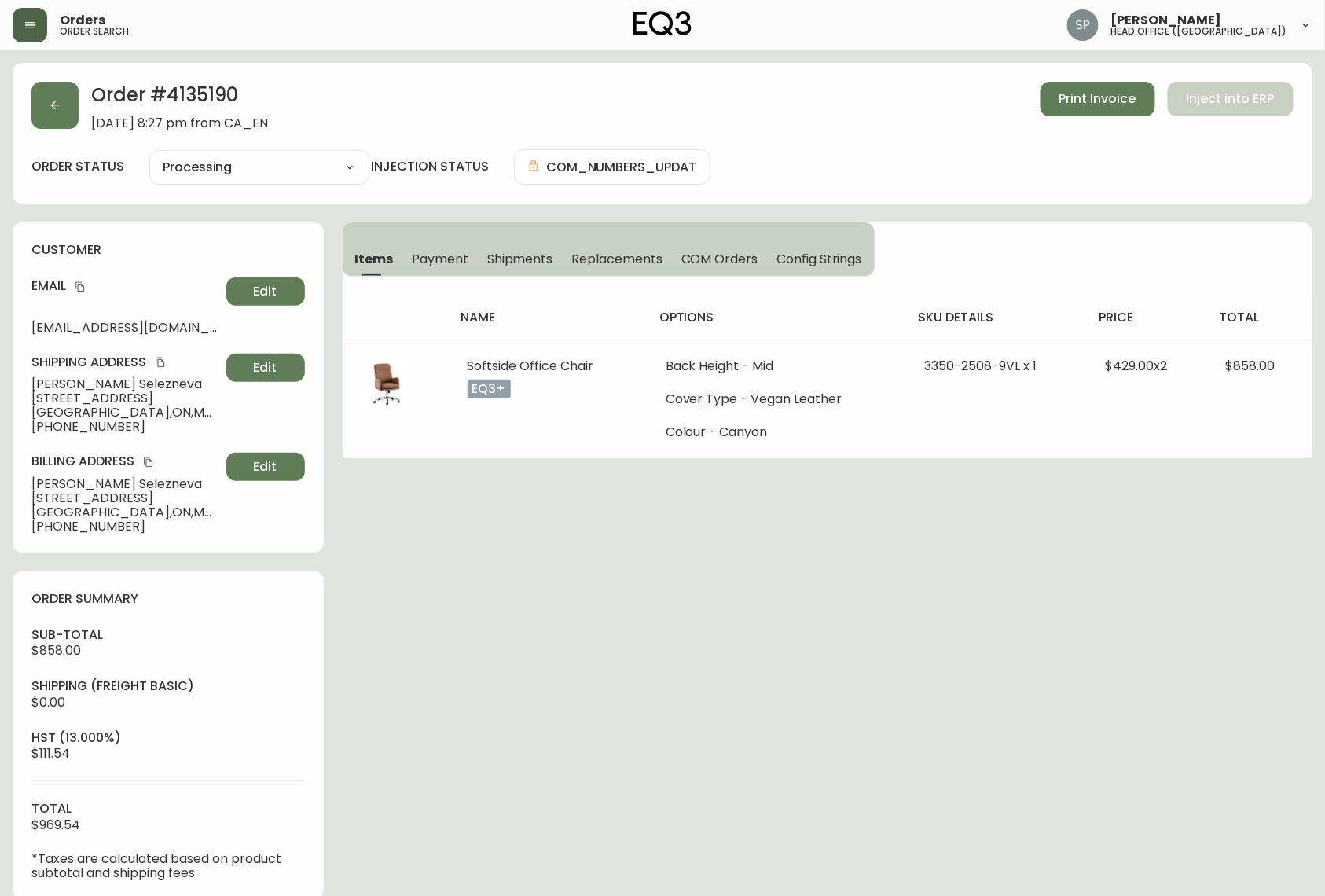
click at [26, 25] on icon "button" at bounding box center [30, 25] width 10 height 7
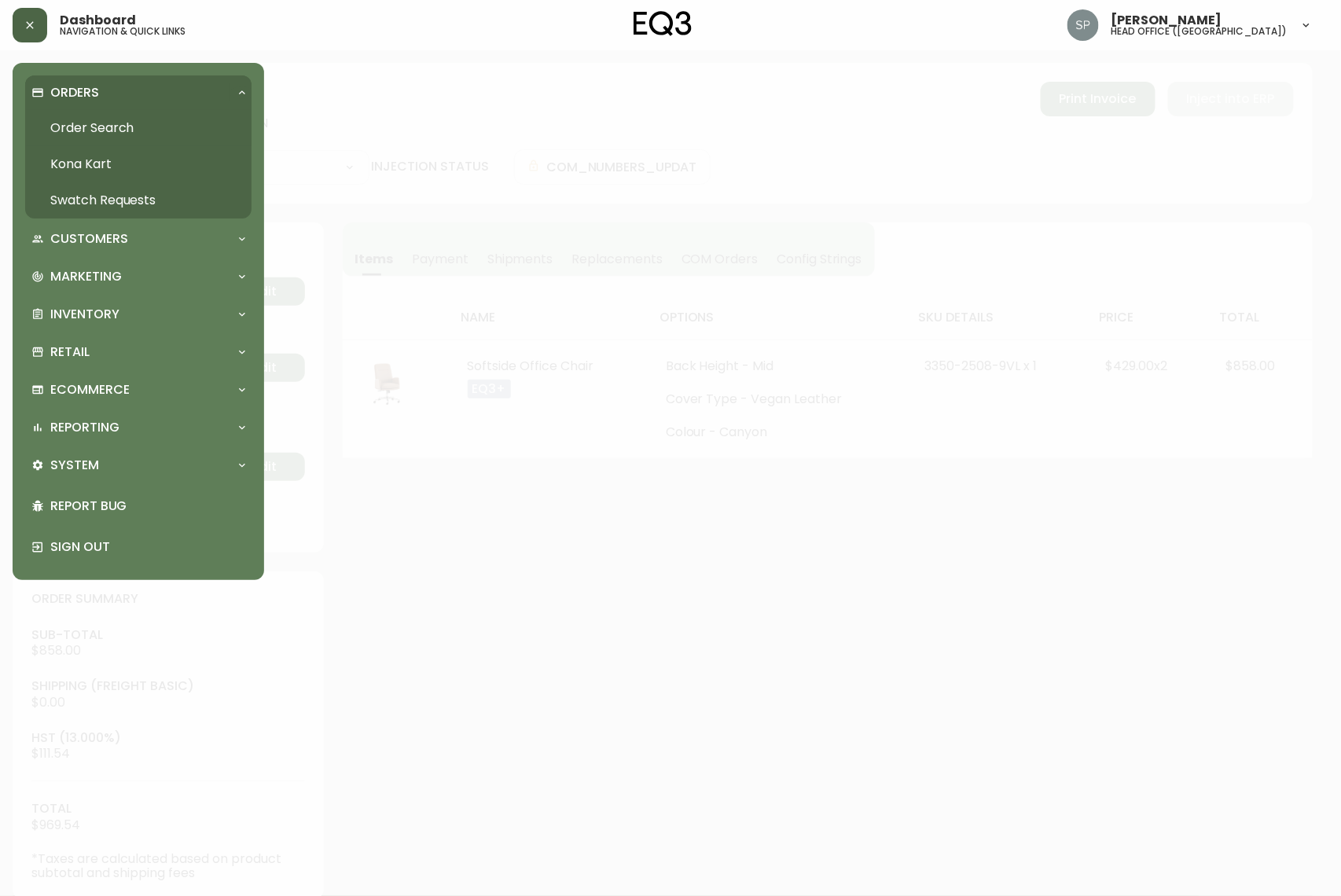
click at [71, 117] on link "Order Search" at bounding box center [139, 128] width 226 height 36
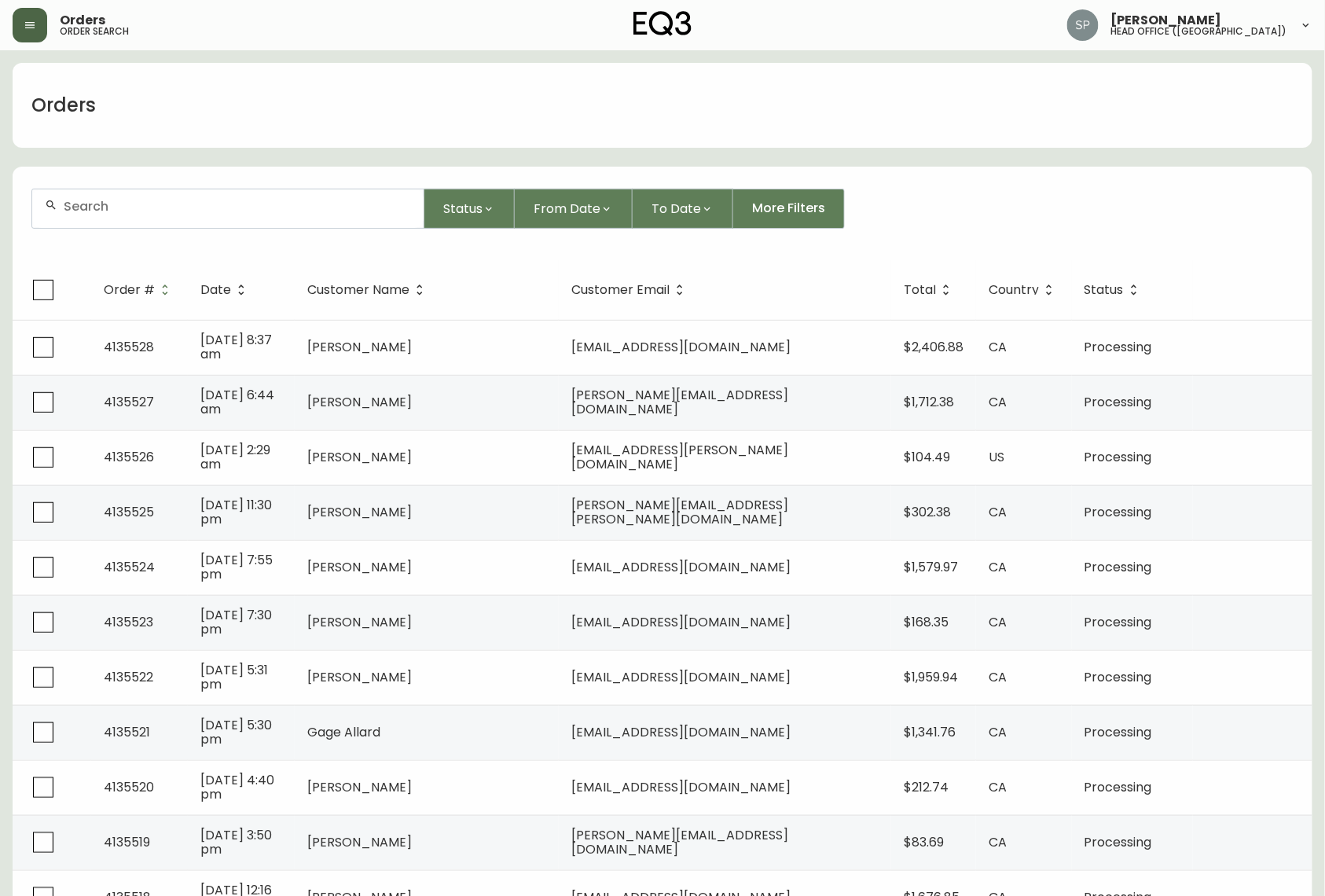
click at [118, 212] on input "text" at bounding box center [238, 207] width 348 height 15
paste input "4135190"
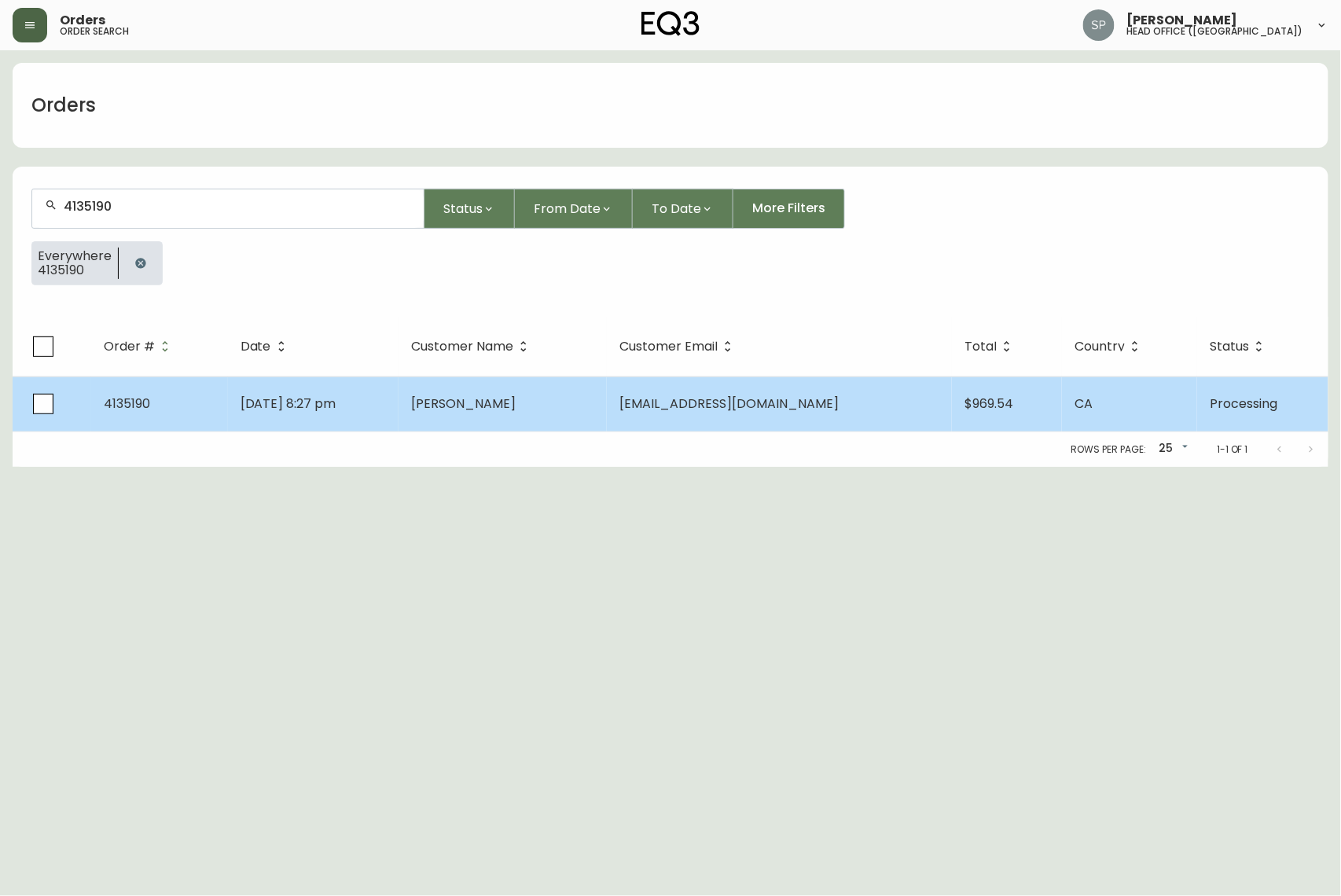
type input "4135190"
click at [516, 401] on span "[PERSON_NAME]" at bounding box center [463, 403] width 104 height 18
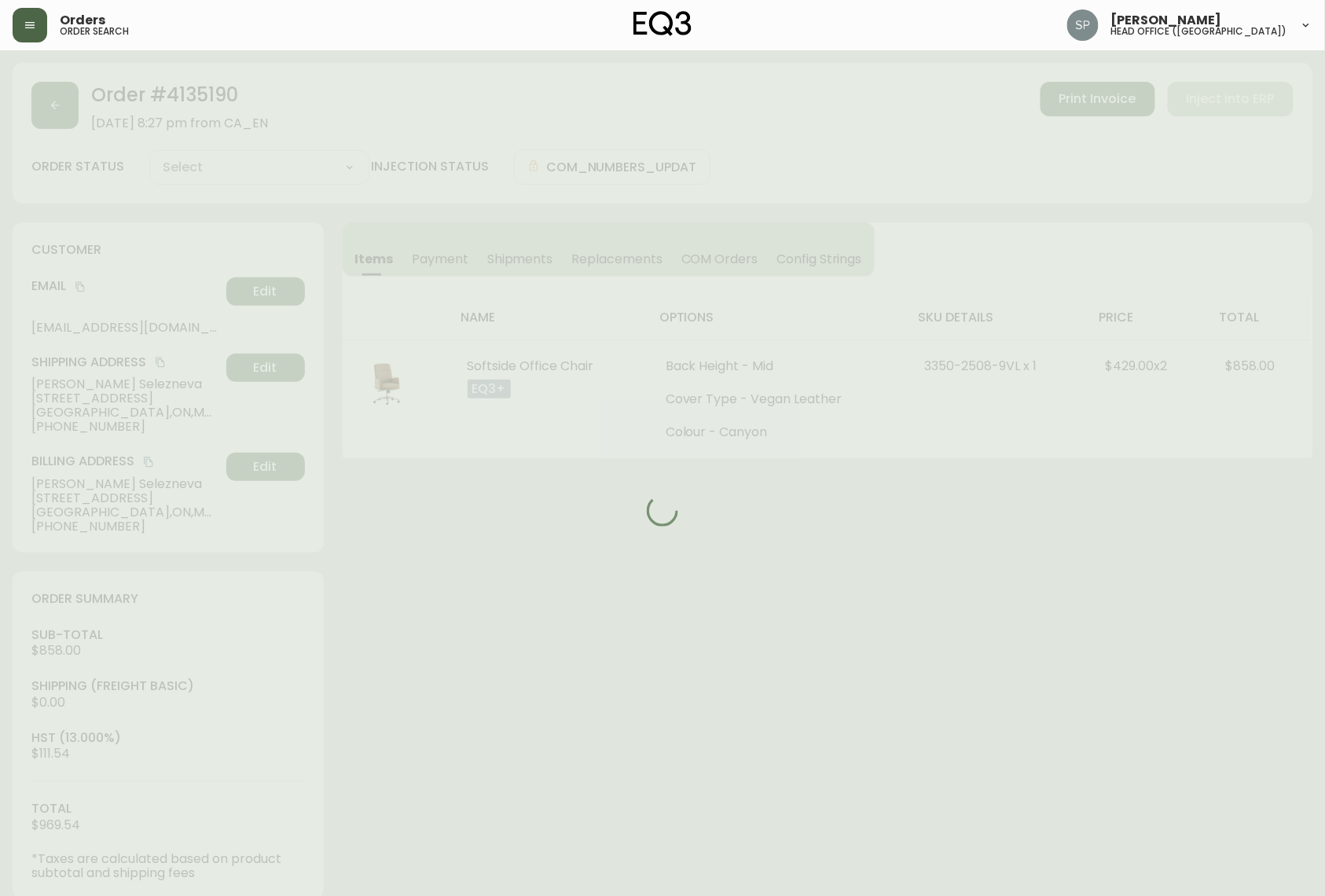
type input "Processing"
select select "PROCESSING"
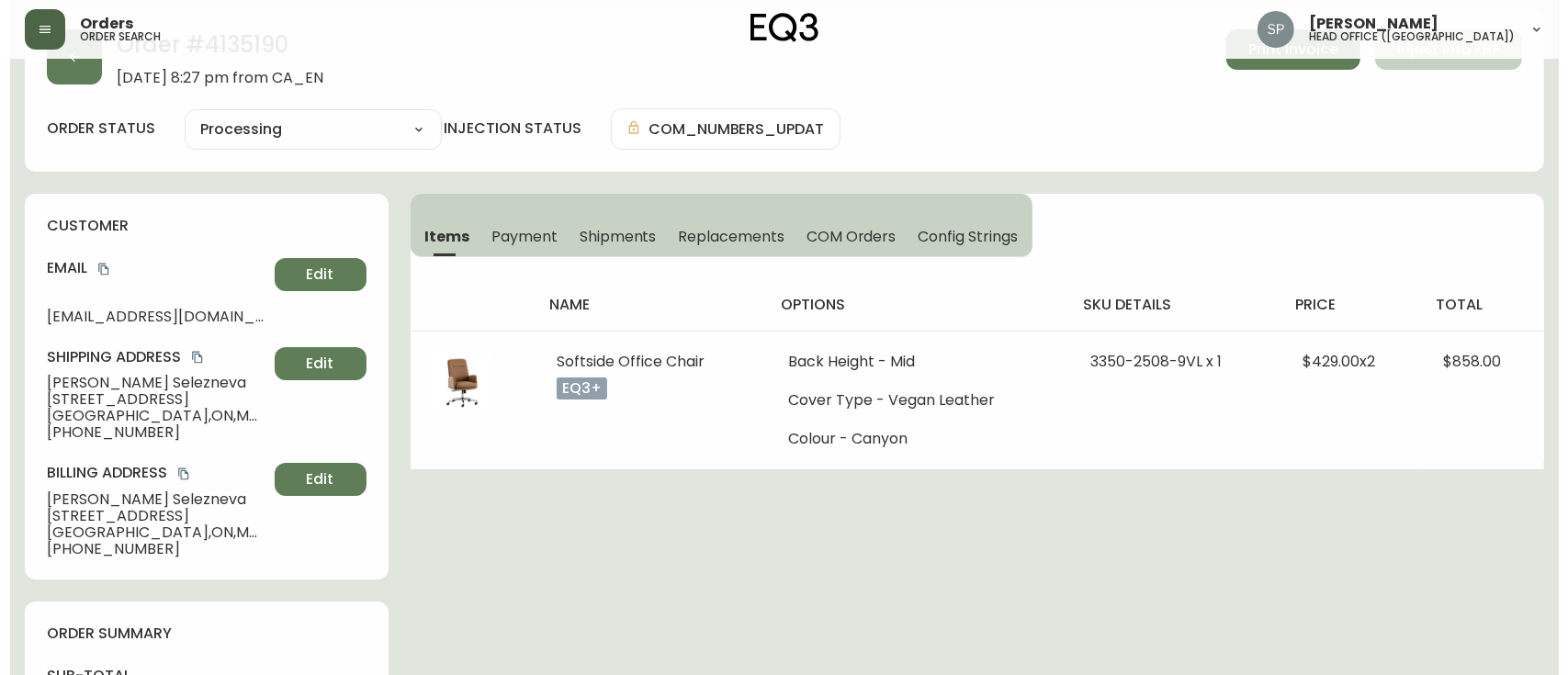
scroll to position [122, 0]
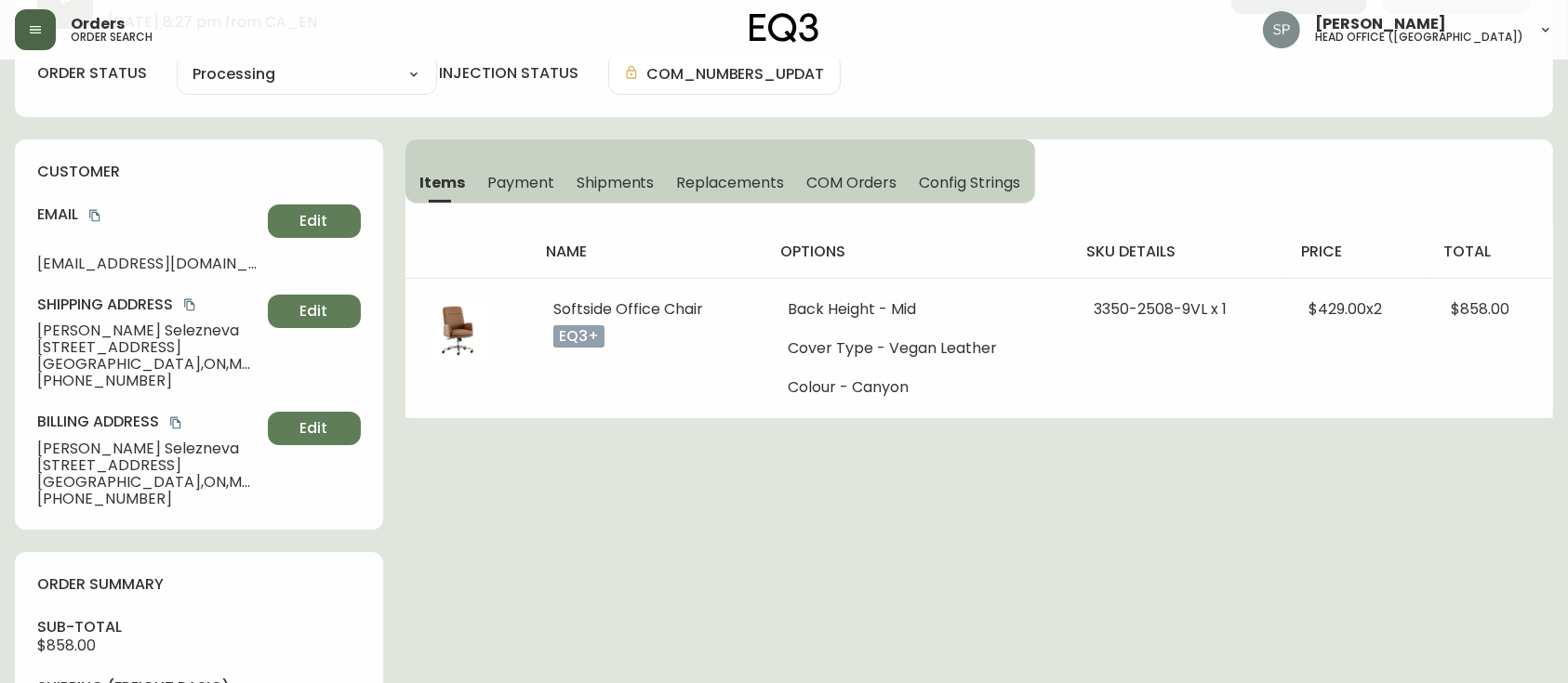
drag, startPoint x: 35, startPoint y: 38, endPoint x: 39, endPoint y: 52, distance: 14.6
click at [35, 38] on button "button" at bounding box center [35, 30] width 41 height 41
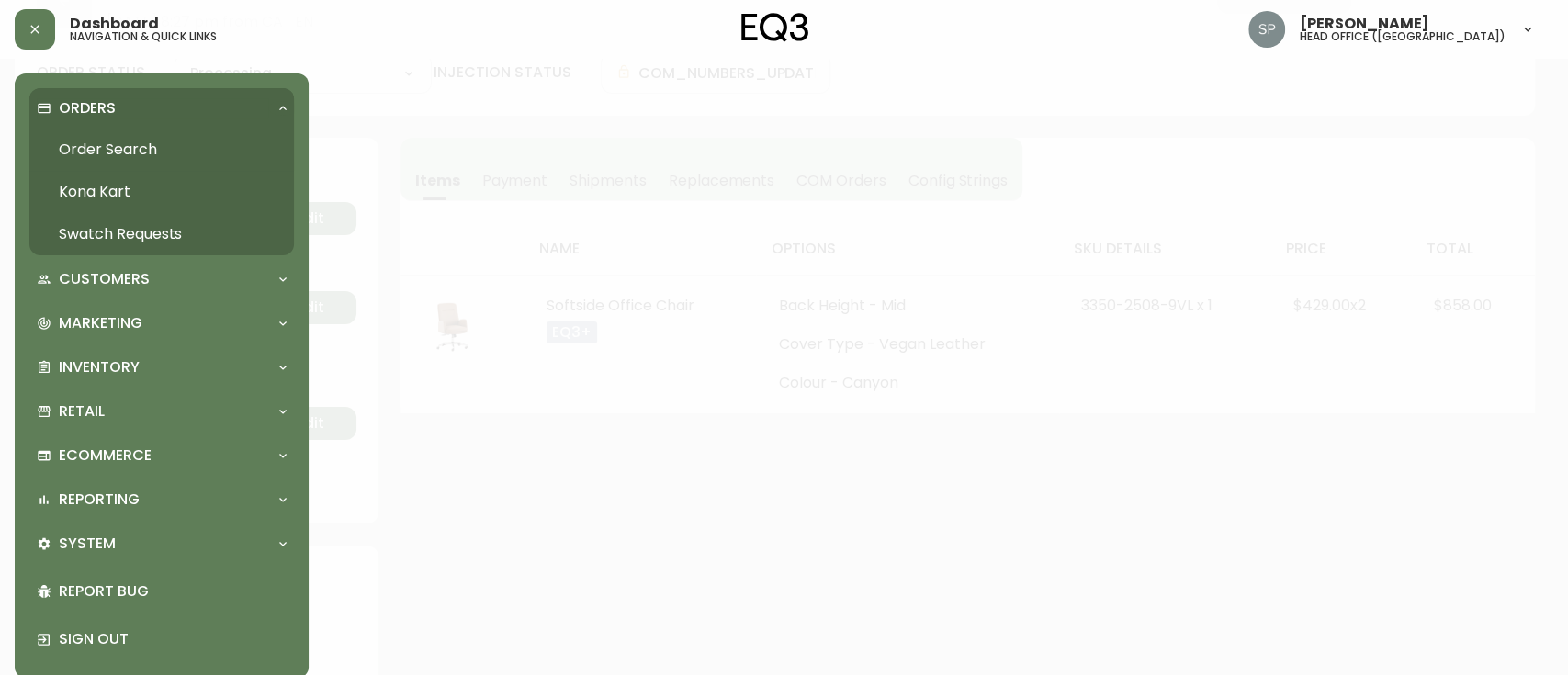
scroll to position [123, 0]
click at [101, 160] on link "Order Search" at bounding box center [162, 150] width 265 height 42
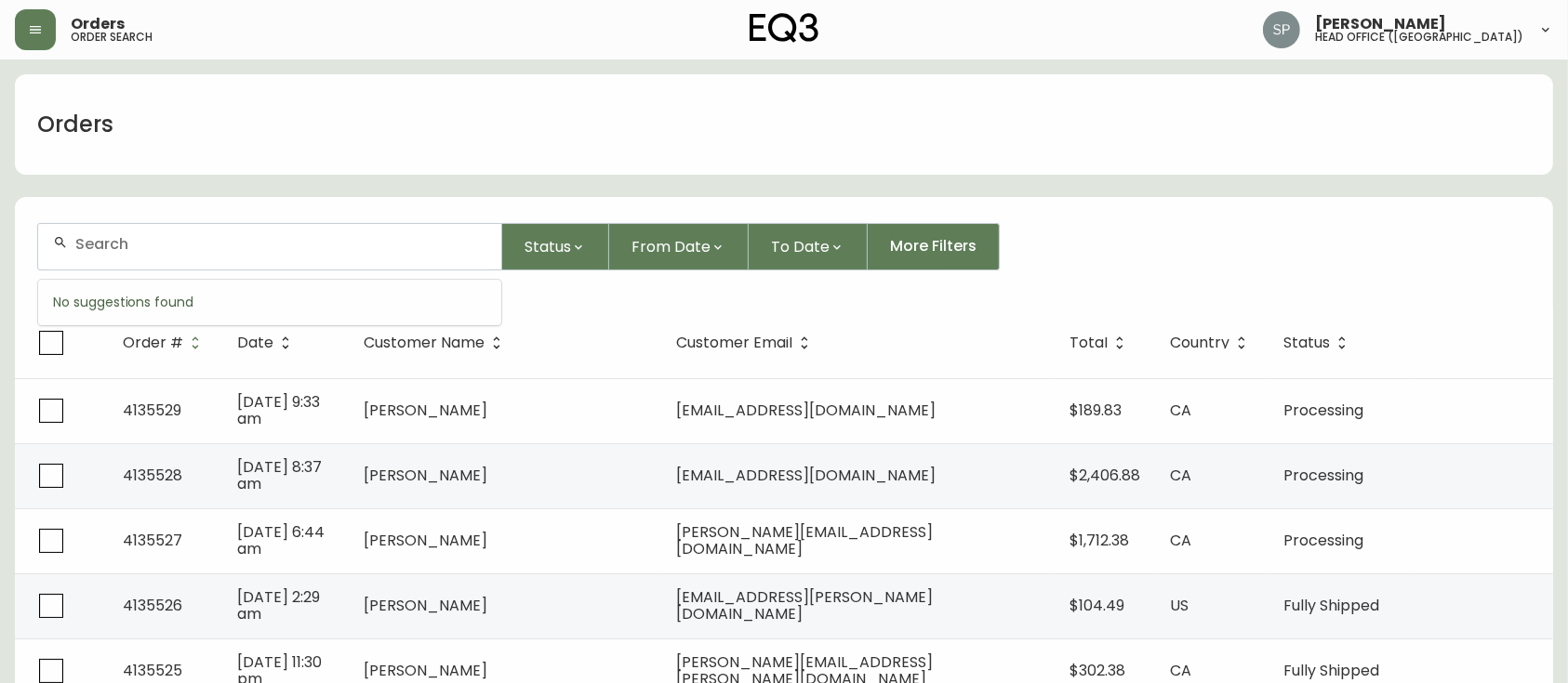
drag, startPoint x: 203, startPoint y: 240, endPoint x: 213, endPoint y: 240, distance: 10.0
click at [204, 240] on input "text" at bounding box center [281, 244] width 411 height 17
paste input "4133494"
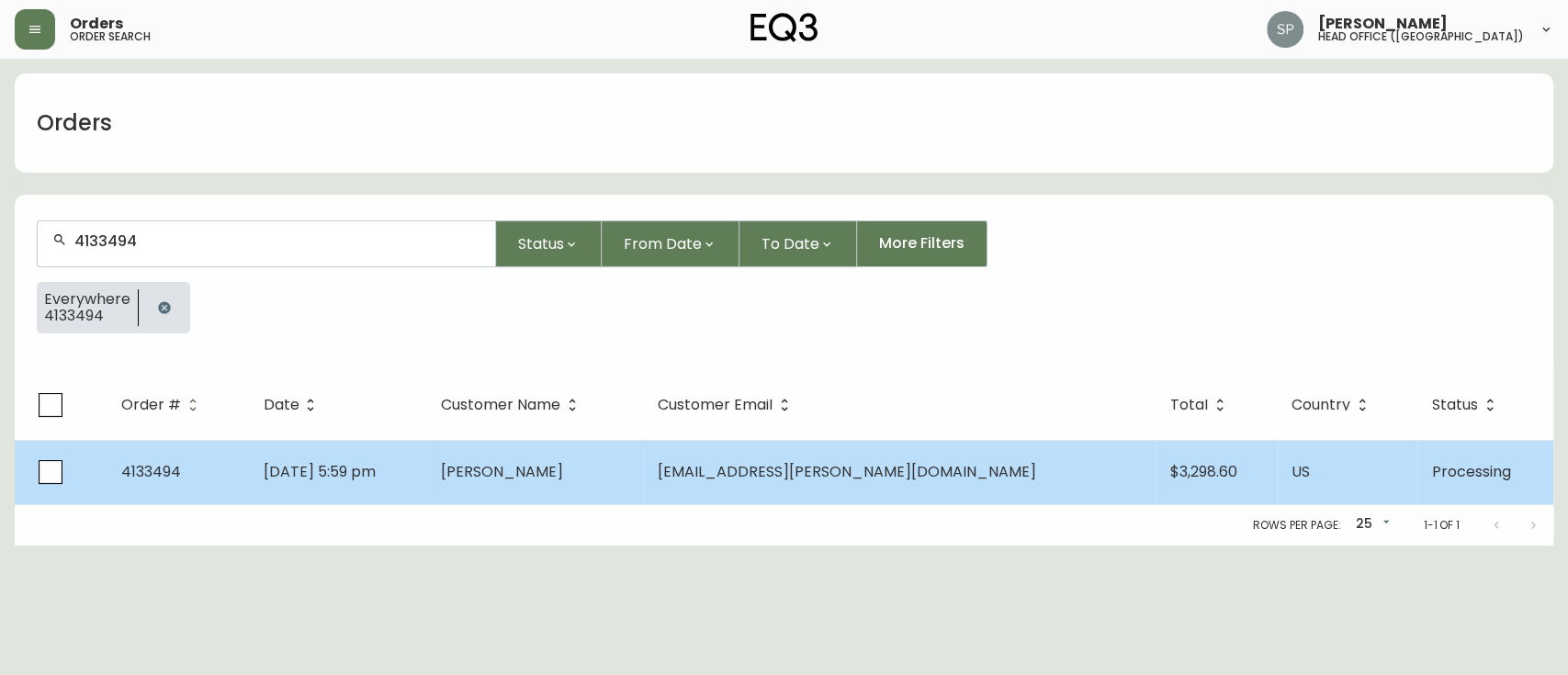
type input "4133494"
click at [426, 453] on td "Jun 01 2025, 5:59 pm" at bounding box center [336, 472] width 177 height 64
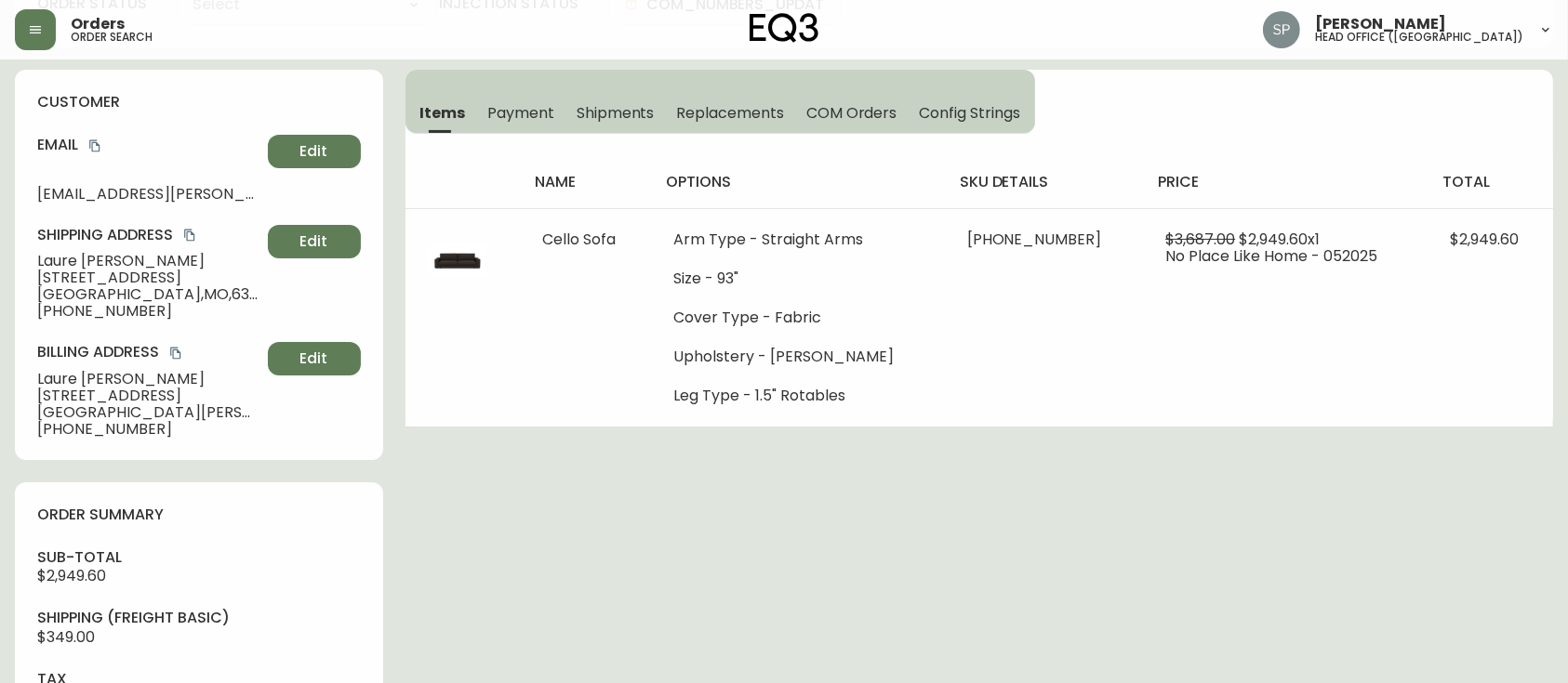
type input "Processing"
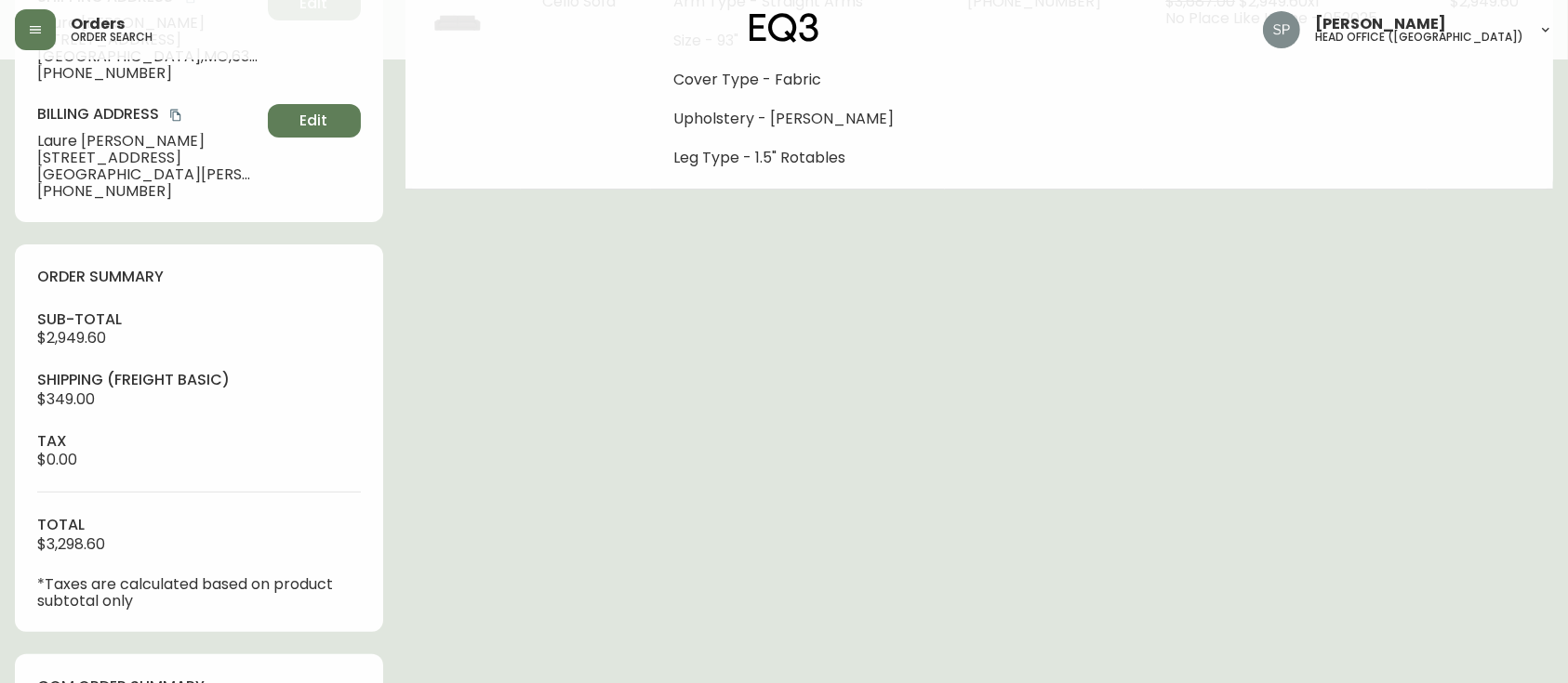
scroll to position [496, 0]
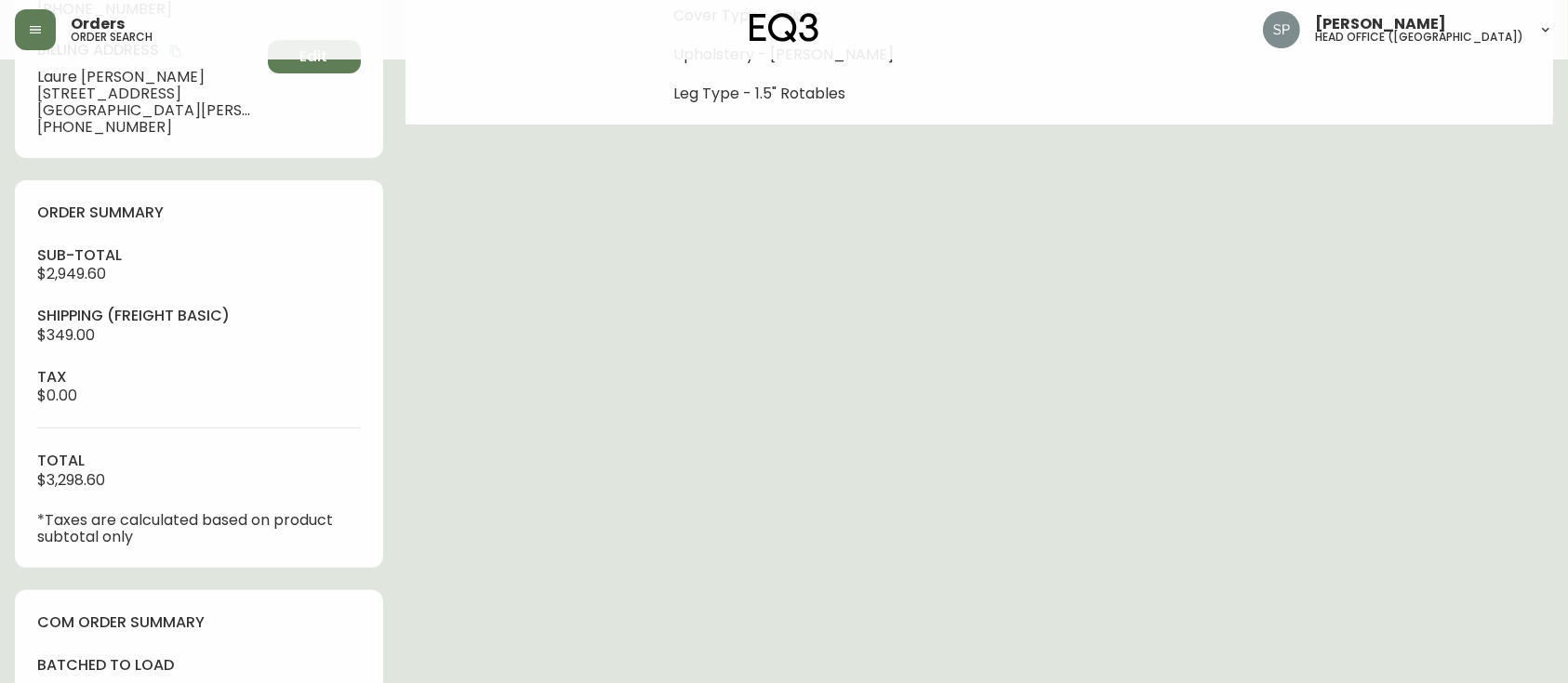
select select "PROCESSING"
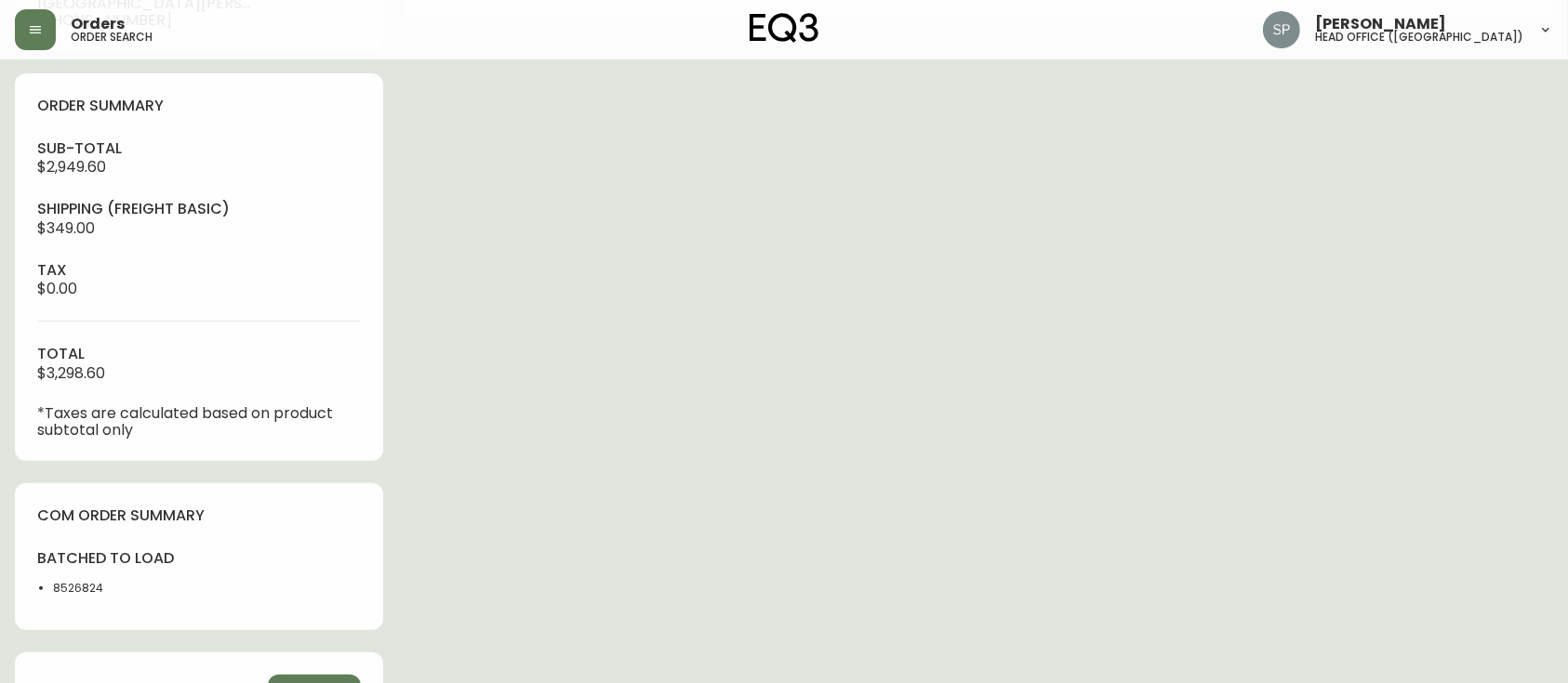
scroll to position [639, 0]
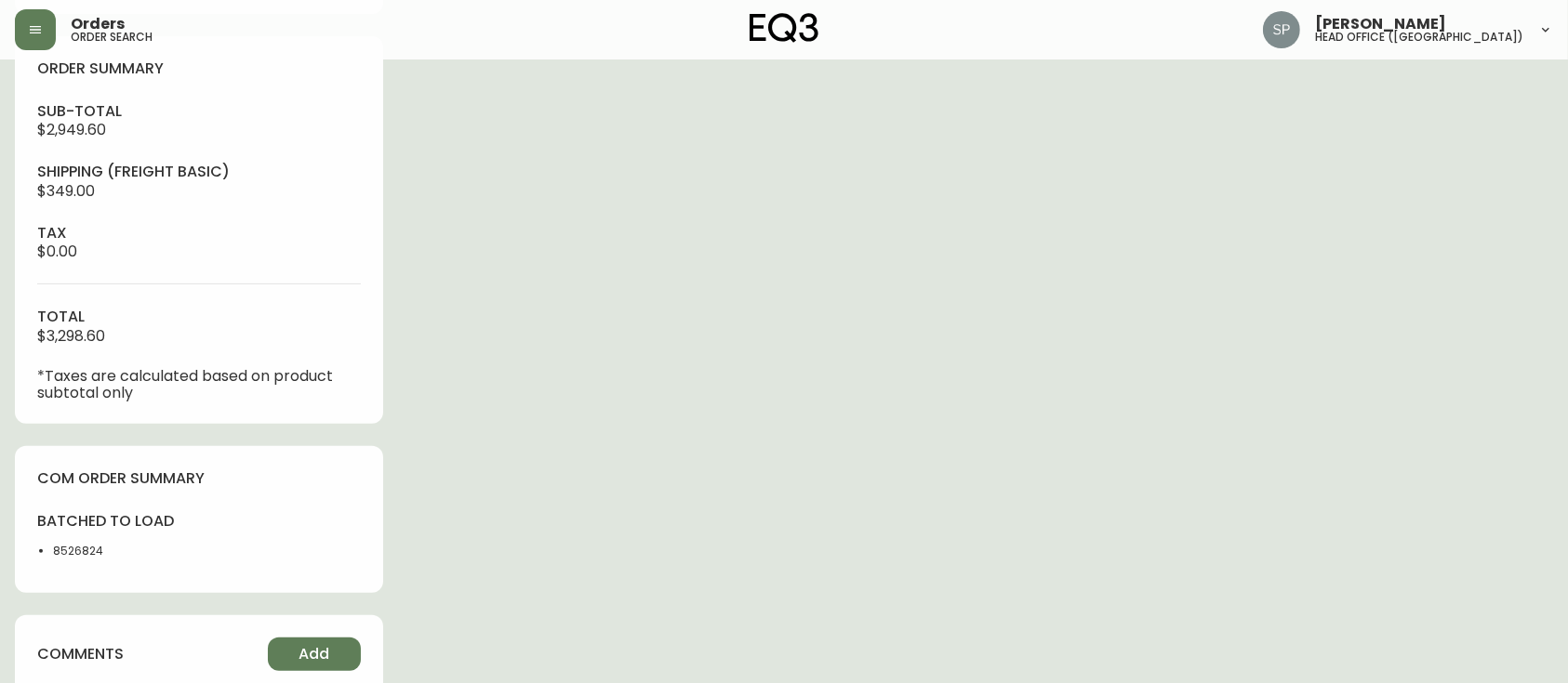
click at [813, 287] on div "Order # 4133494 June 1, 2025 at 5:59 pm from US_EN Print Invoice Inject into ER…" at bounding box center [783, 181] width 1538 height 1494
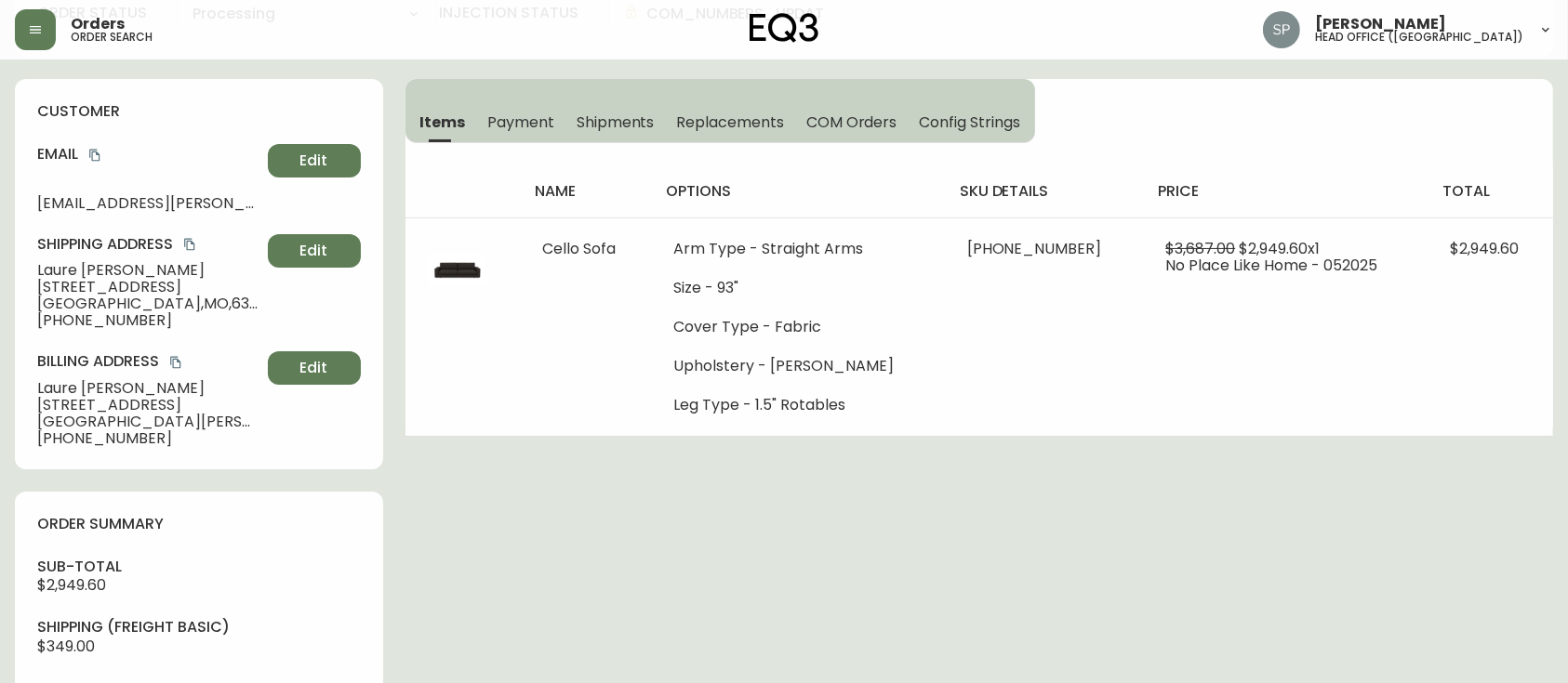
scroll to position [0, 0]
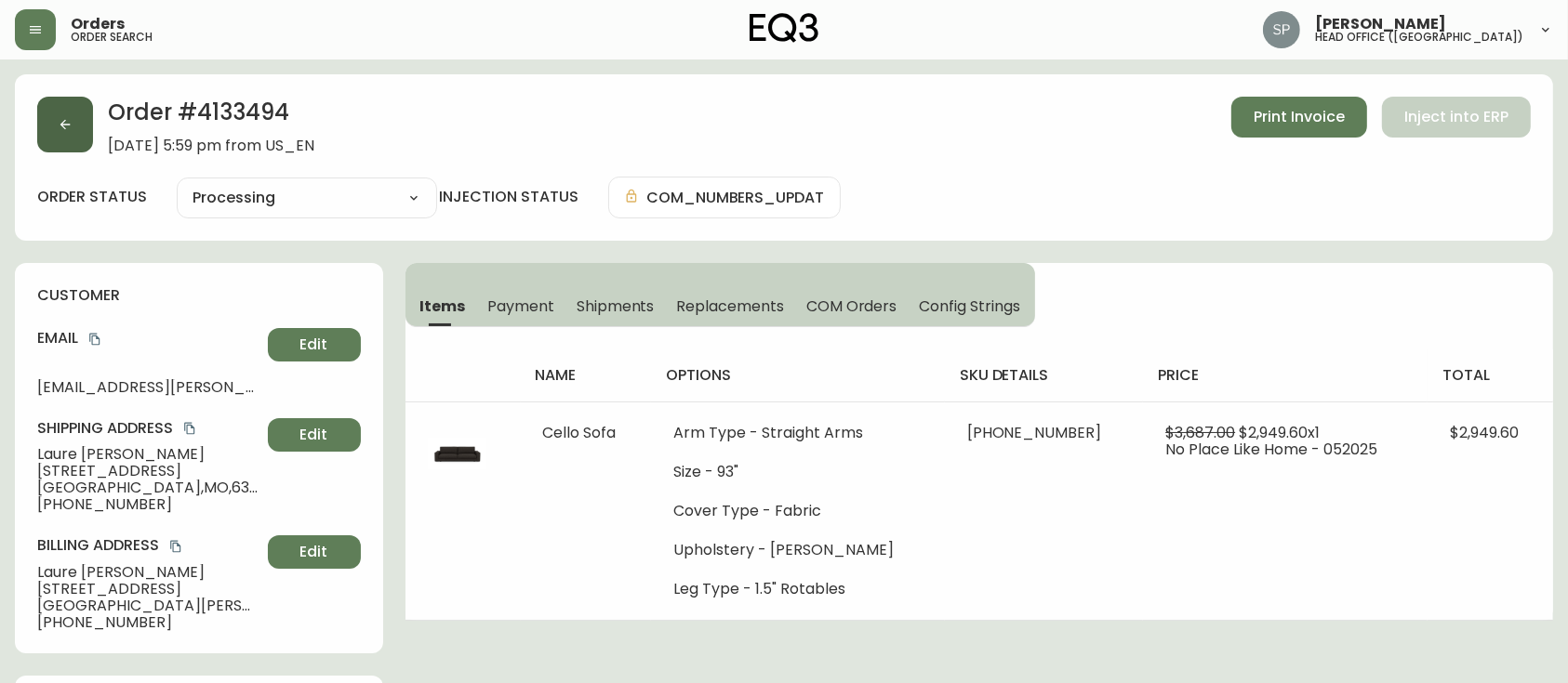
click at [58, 130] on icon "button" at bounding box center [64, 124] width 15 height 15
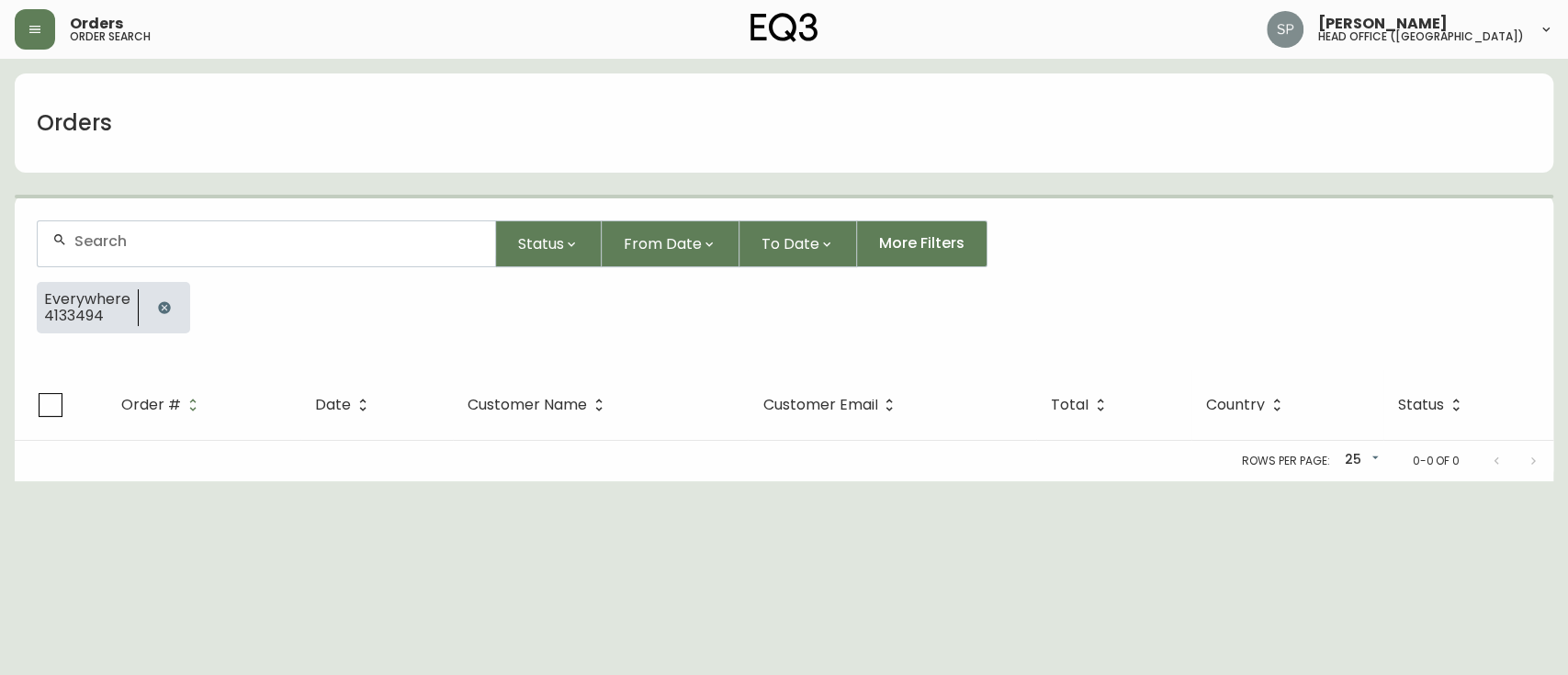
click at [181, 251] on div at bounding box center [265, 244] width 457 height 45
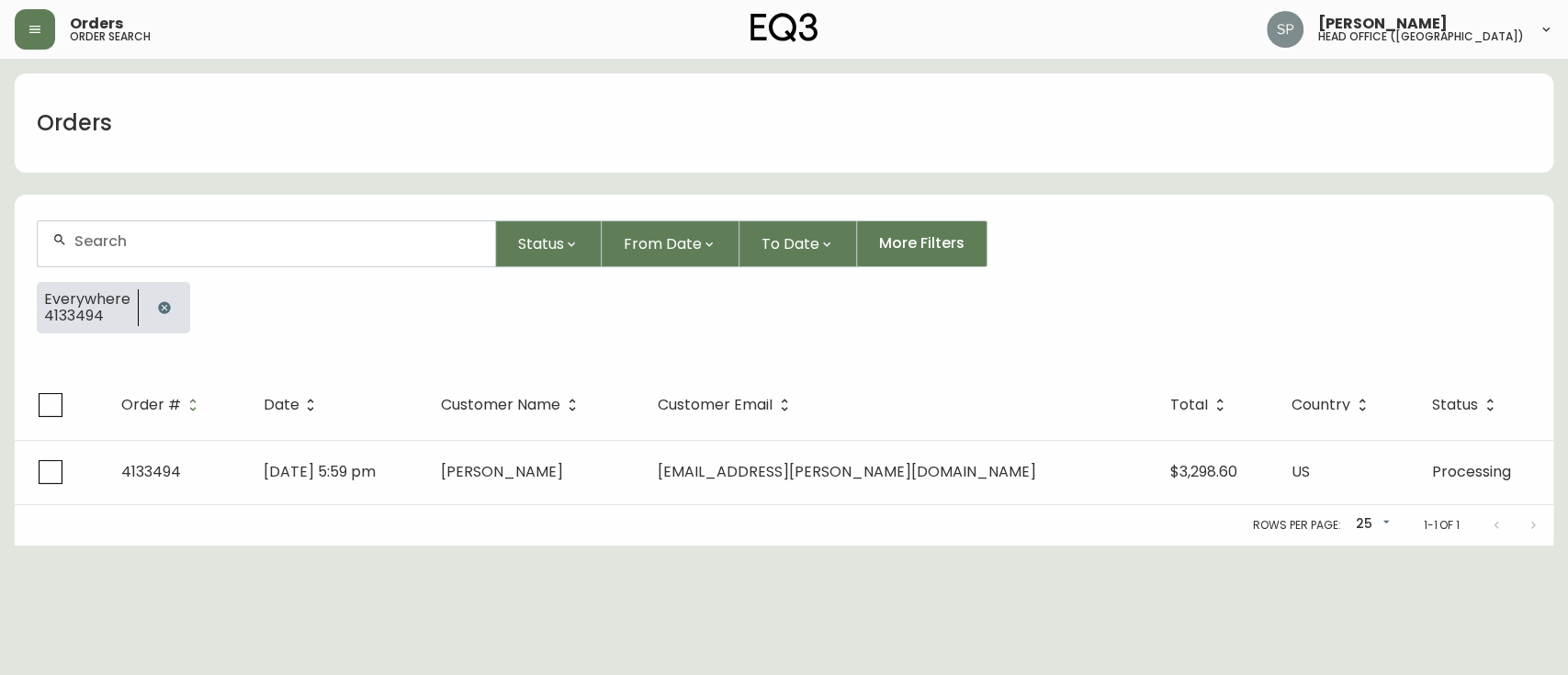
paste input "4133590"
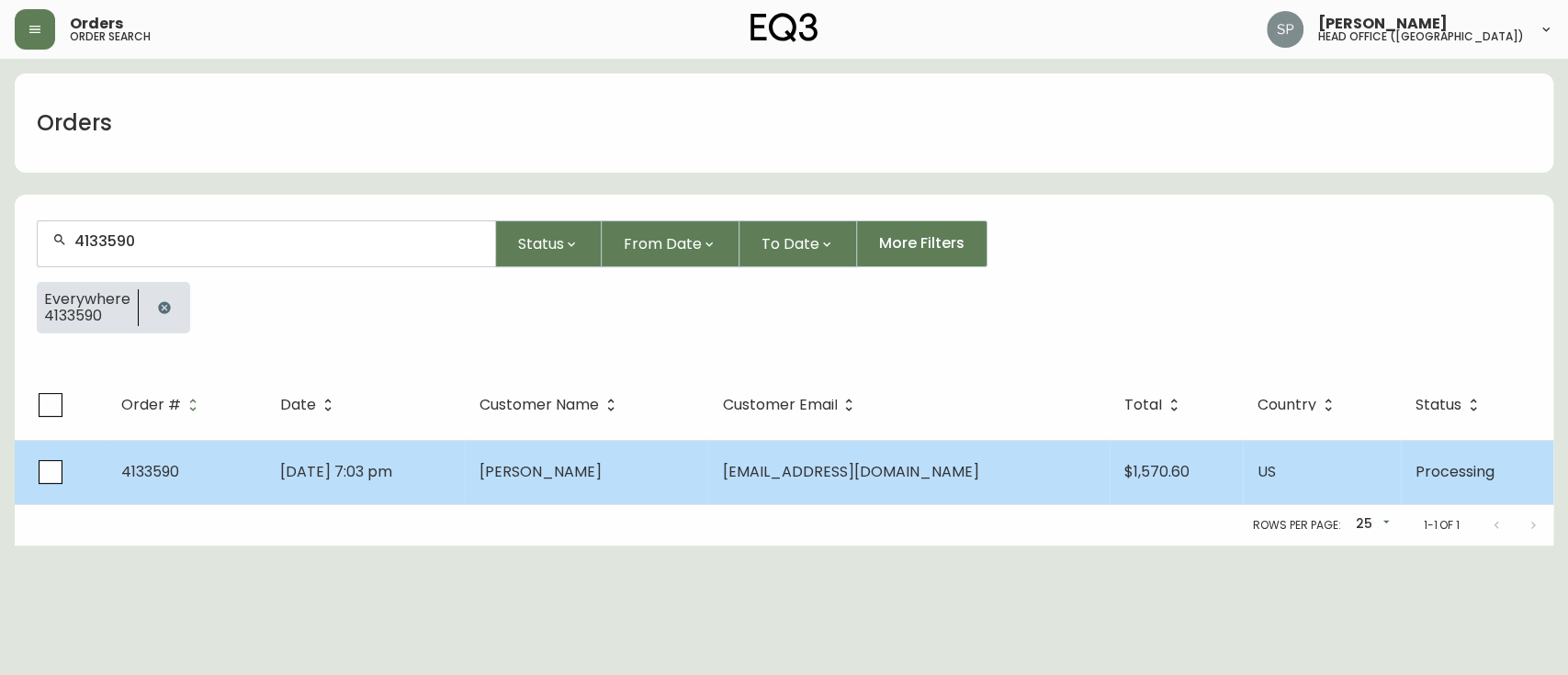
type input "4133590"
click at [465, 478] on td "Jun 07 2025, 7:03 pm" at bounding box center [365, 472] width 199 height 64
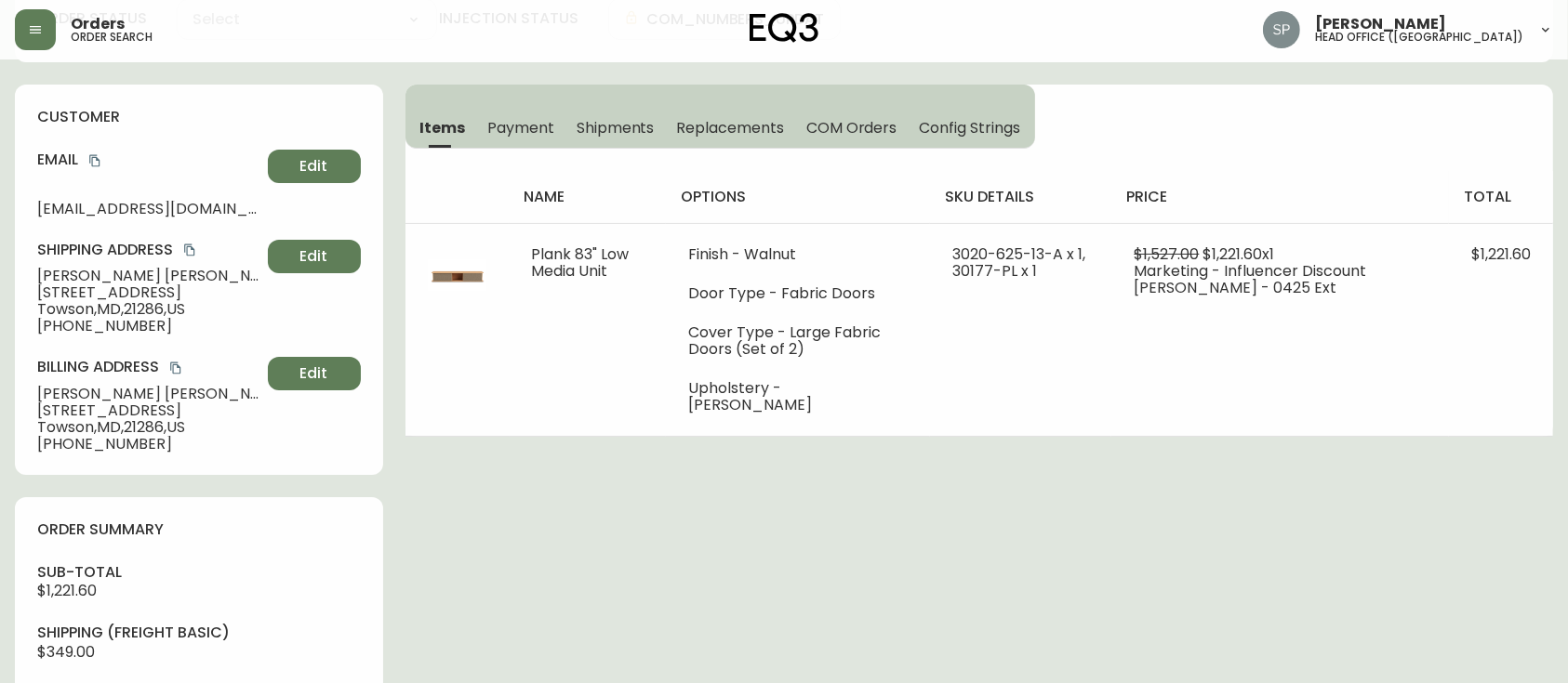
scroll to position [744, 0]
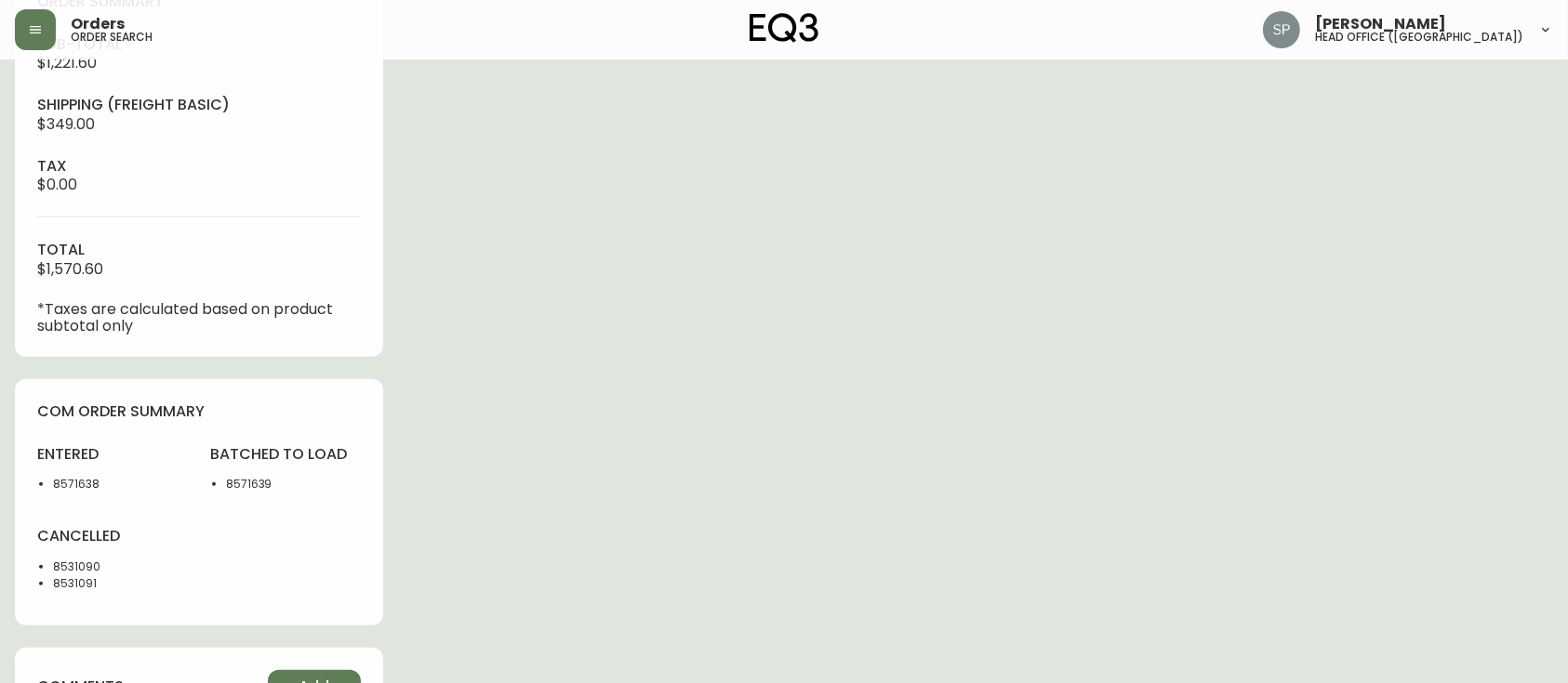
type input "Processing"
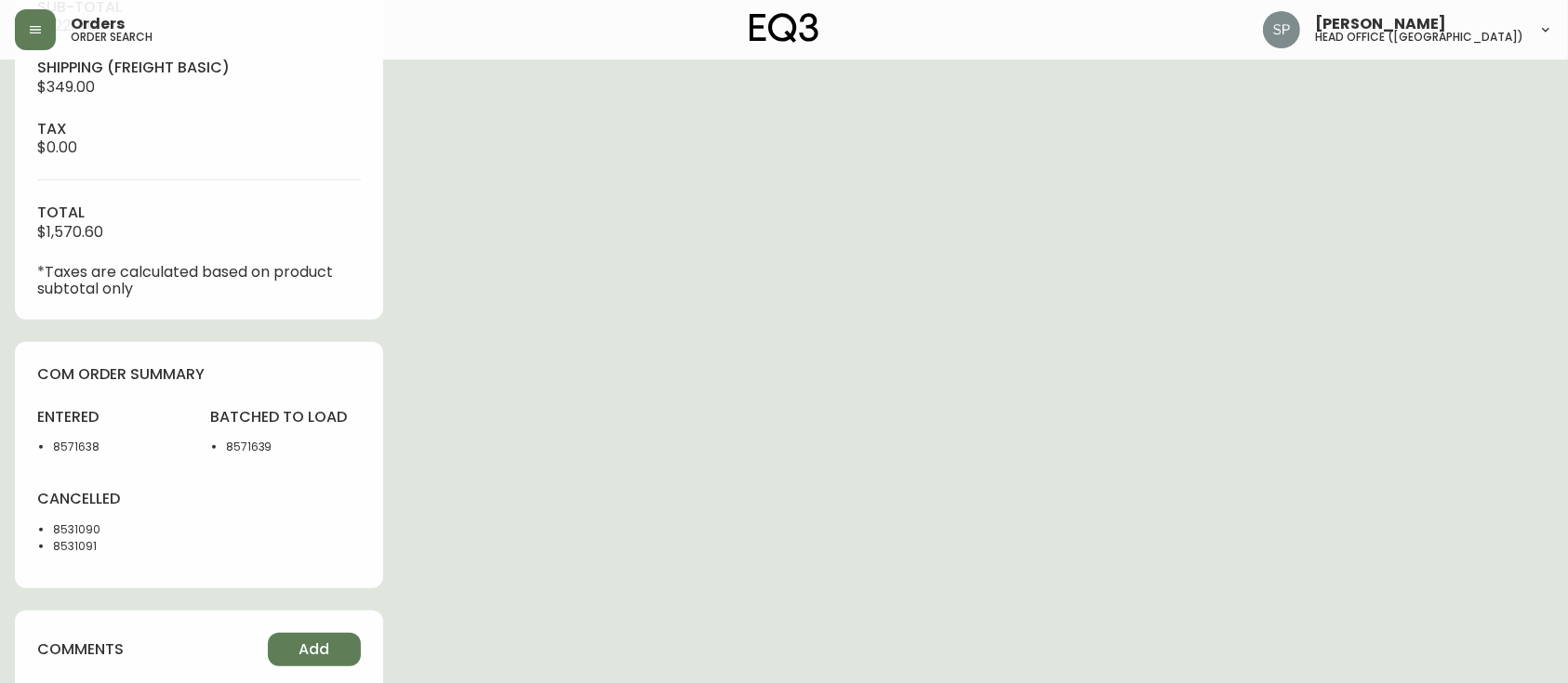
select select "PROCESSING"
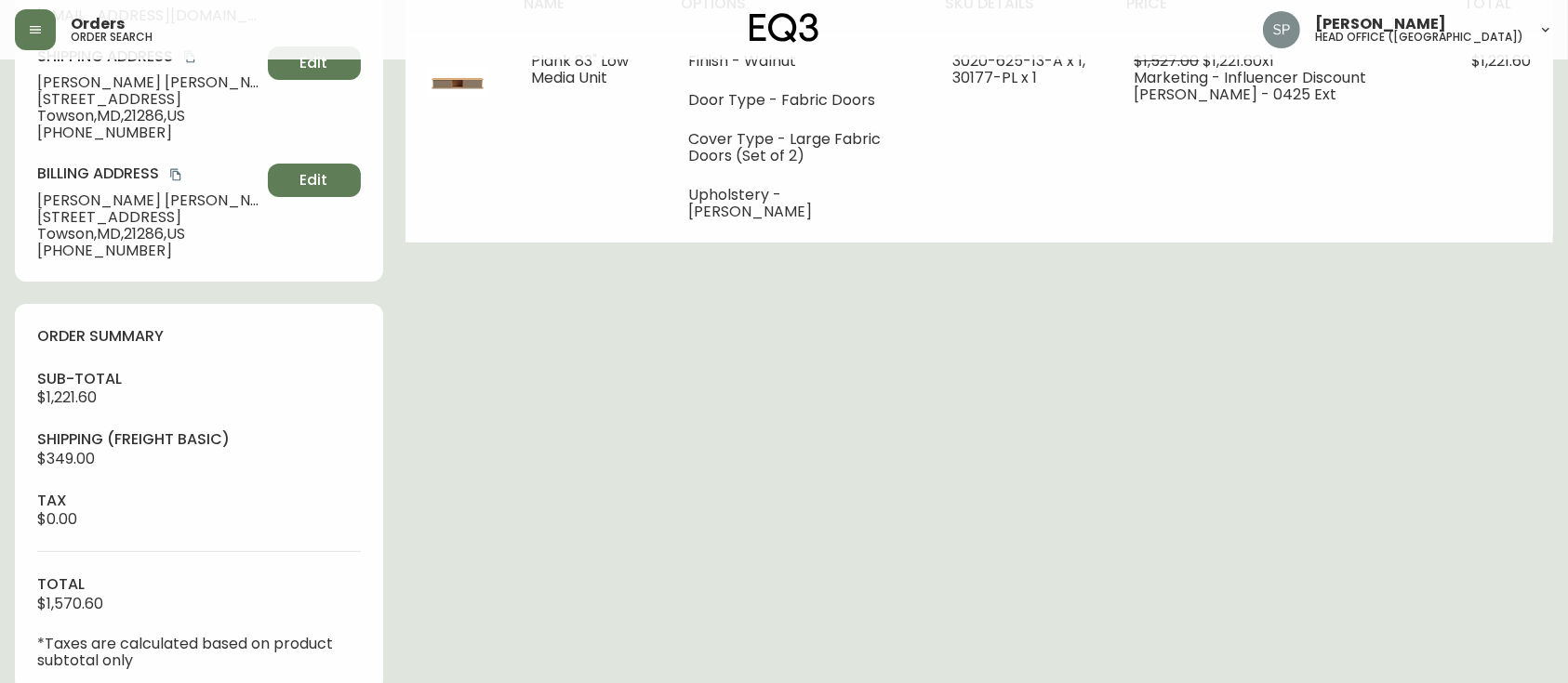
scroll to position [0, 0]
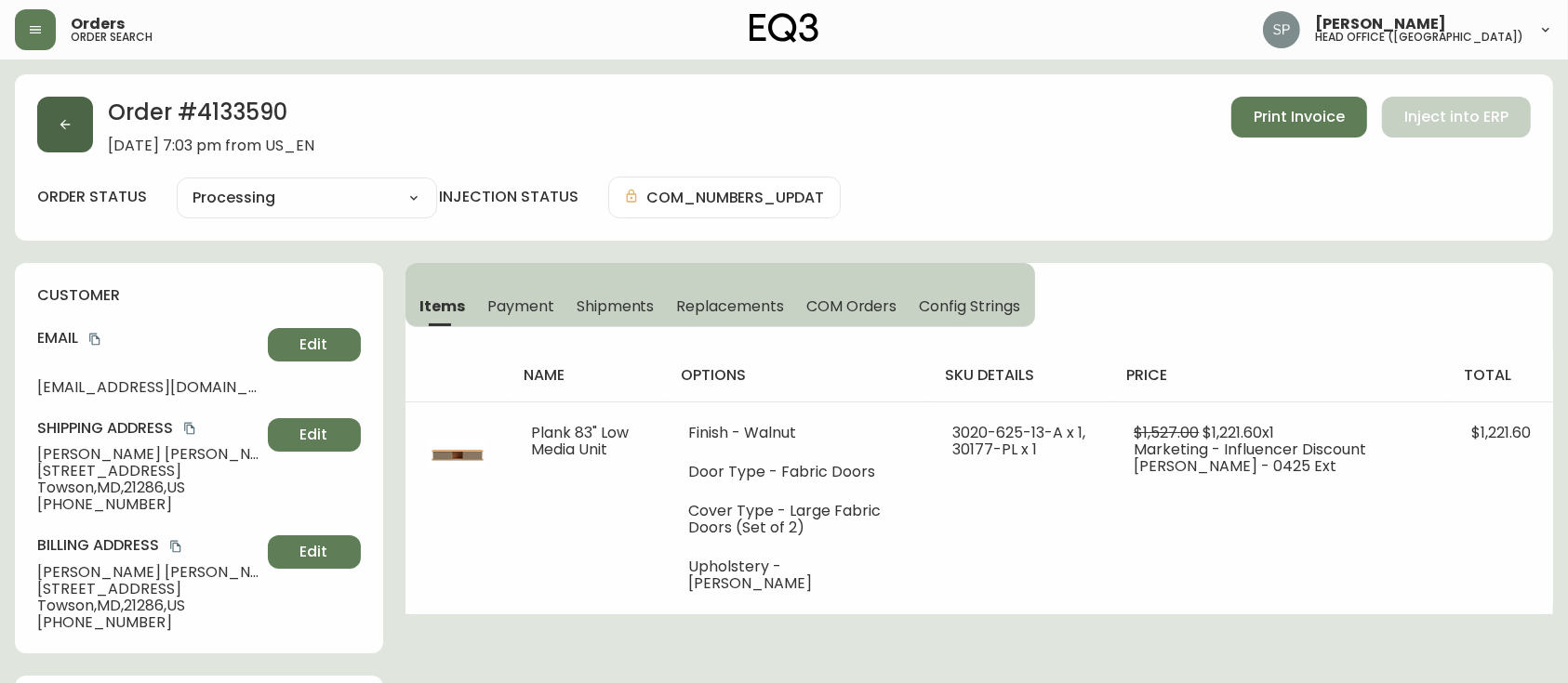
click at [59, 130] on icon "button" at bounding box center [64, 124] width 15 height 15
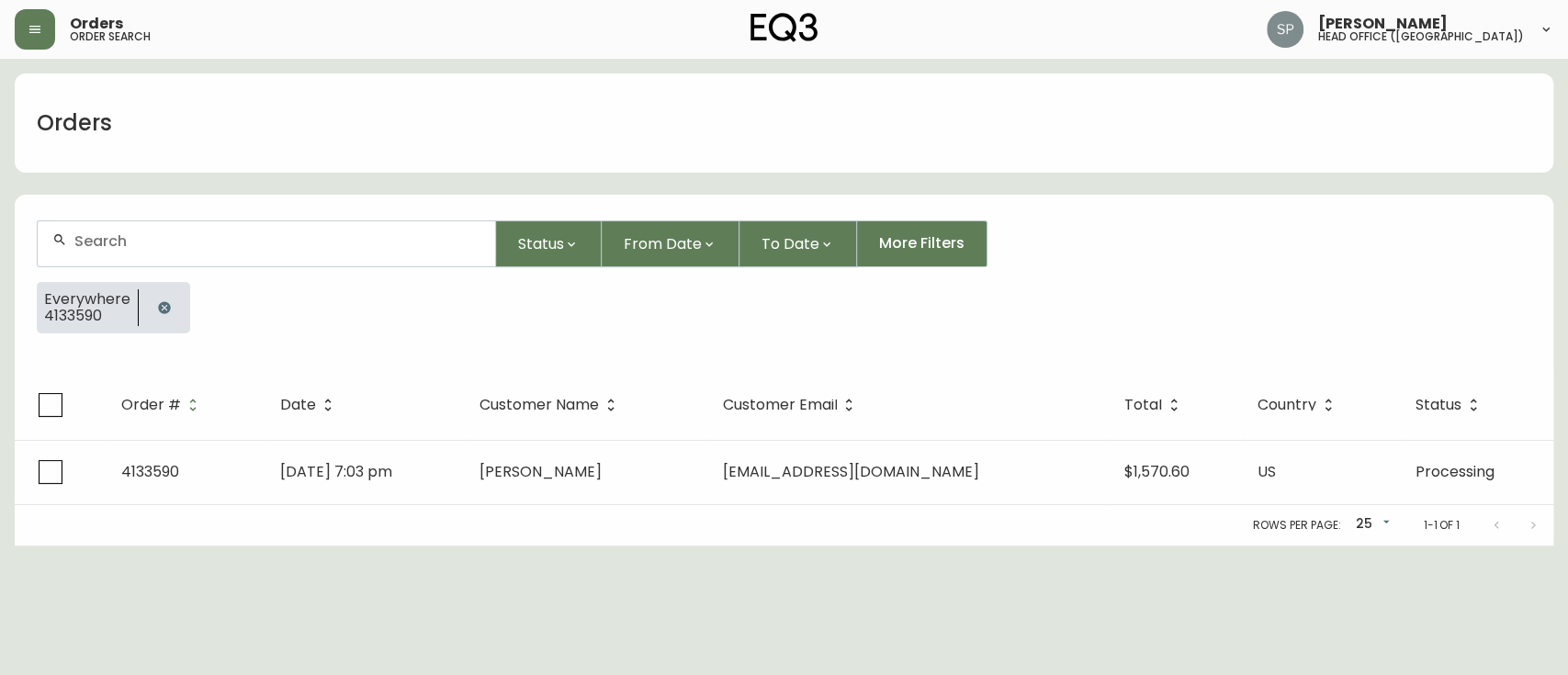
click at [279, 251] on div at bounding box center [265, 244] width 457 height 45
paste input "4133716"
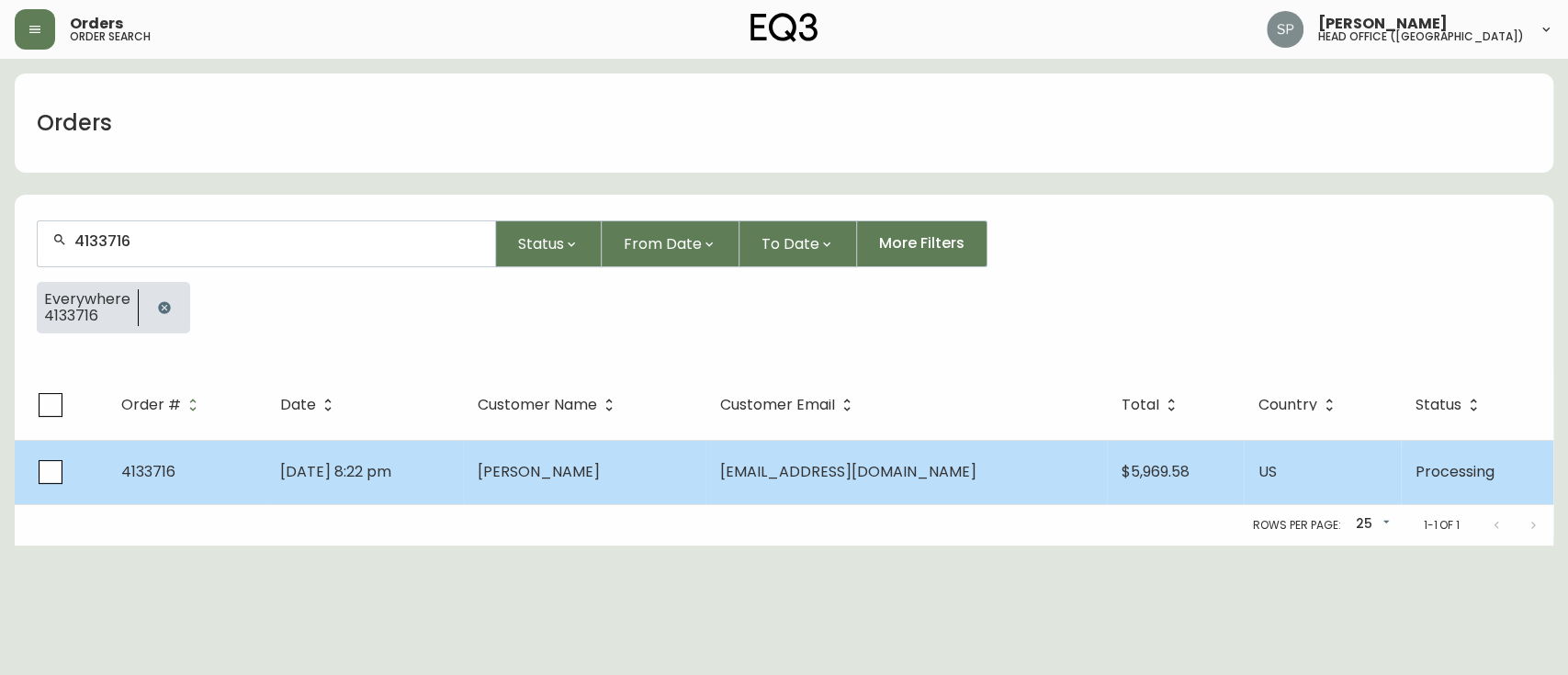
type input "4133716"
click at [573, 477] on span "Marc Wolin" at bounding box center [538, 472] width 122 height 21
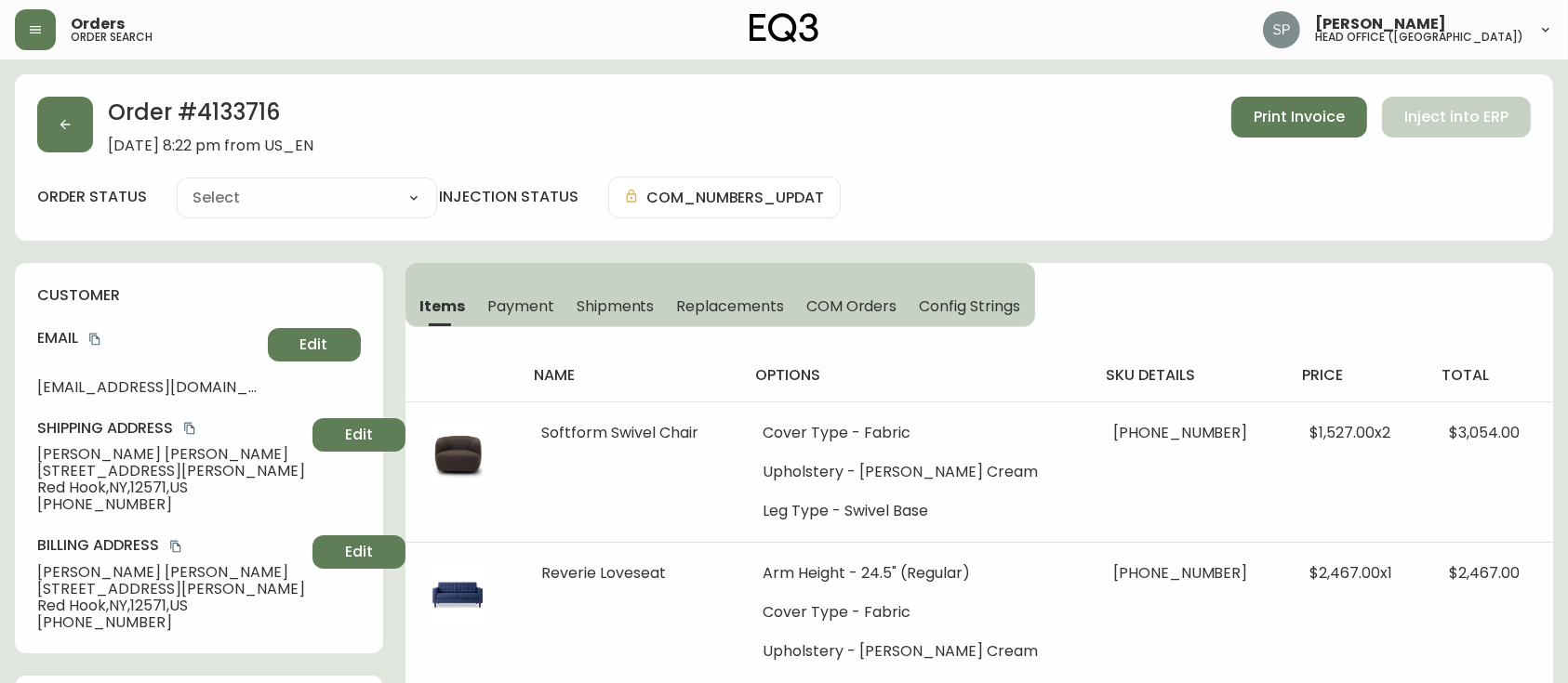
type input "Processing"
select select "PROCESSING"
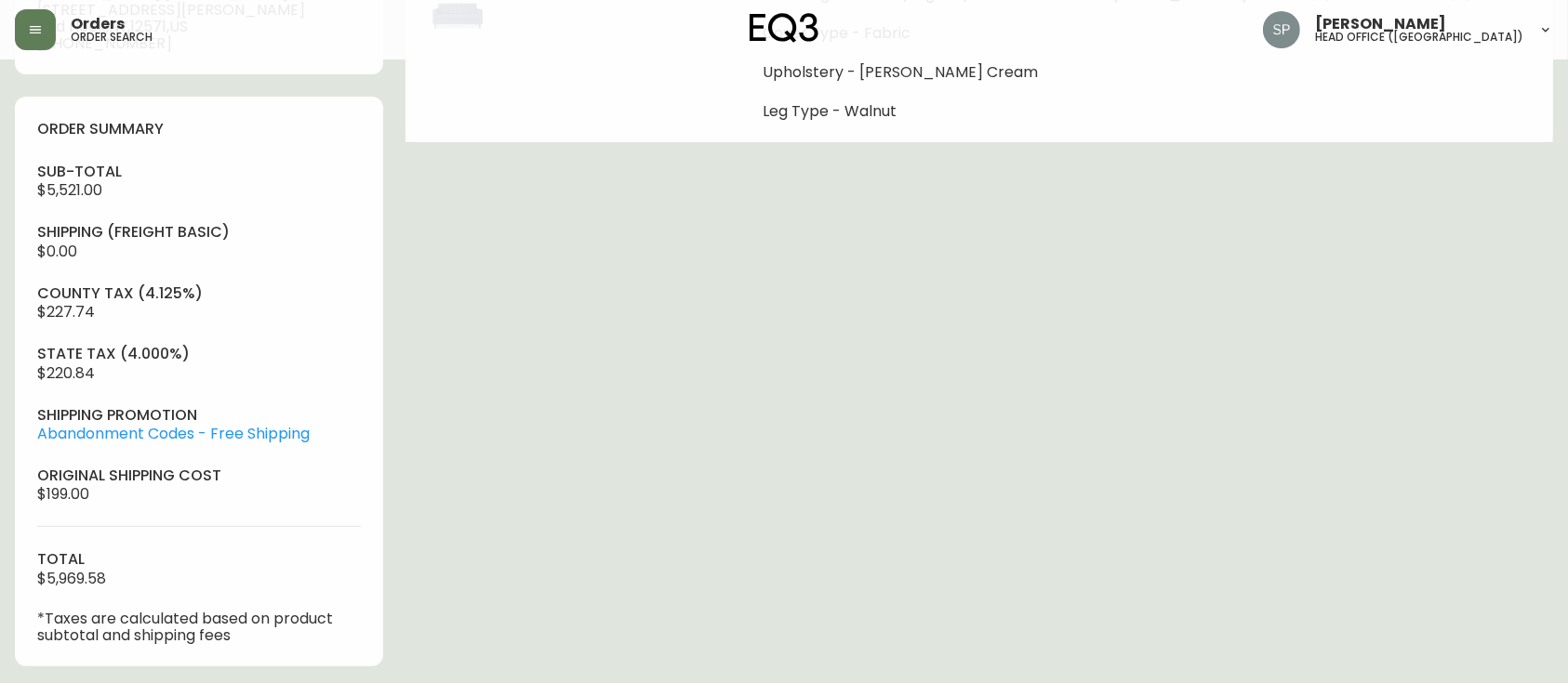
scroll to position [619, 0]
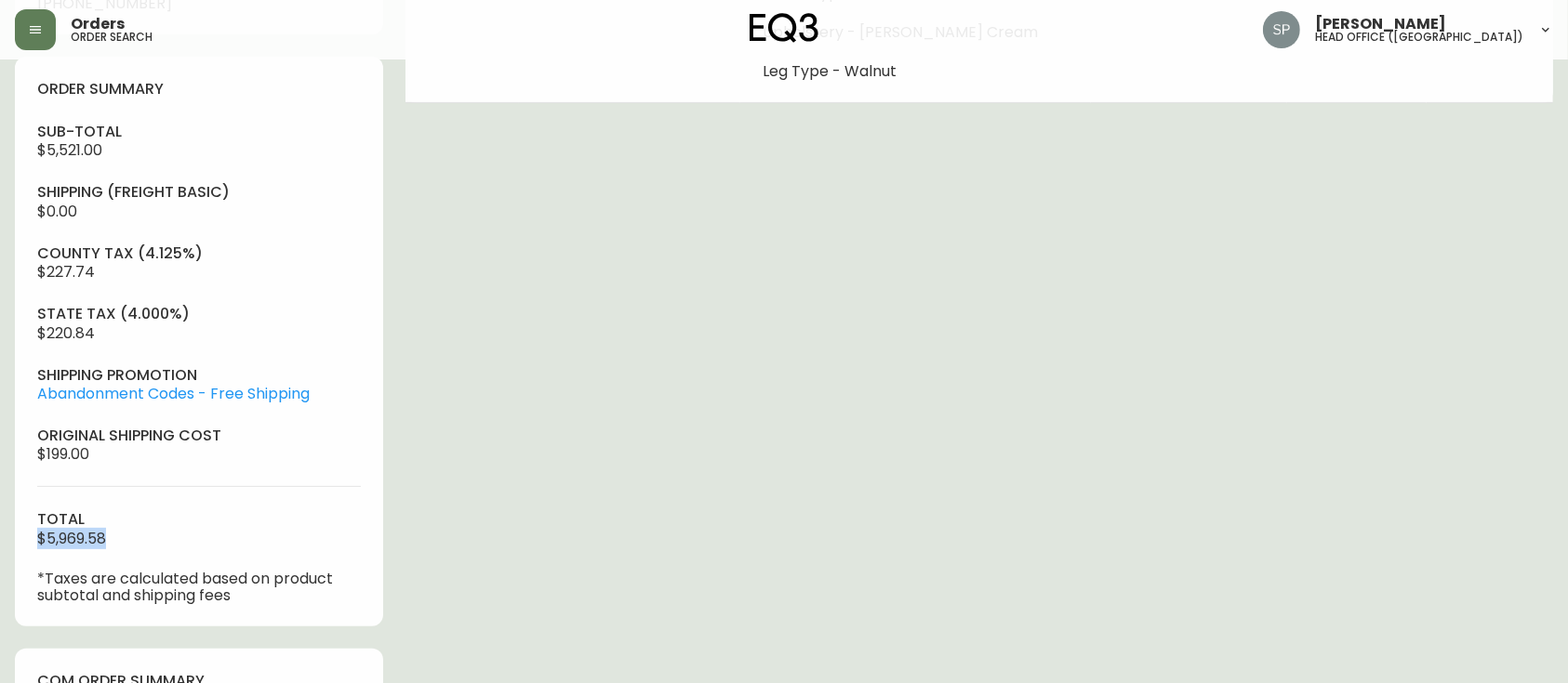
drag, startPoint x: 137, startPoint y: 547, endPoint x: 27, endPoint y: 547, distance: 110.0
click at [27, 547] on div "order summary sub-total $5,521.00 Shipping ( Freight Basic ) $0.00 county tax (…" at bounding box center [199, 342] width 369 height 570
copy span "$5,969.58"
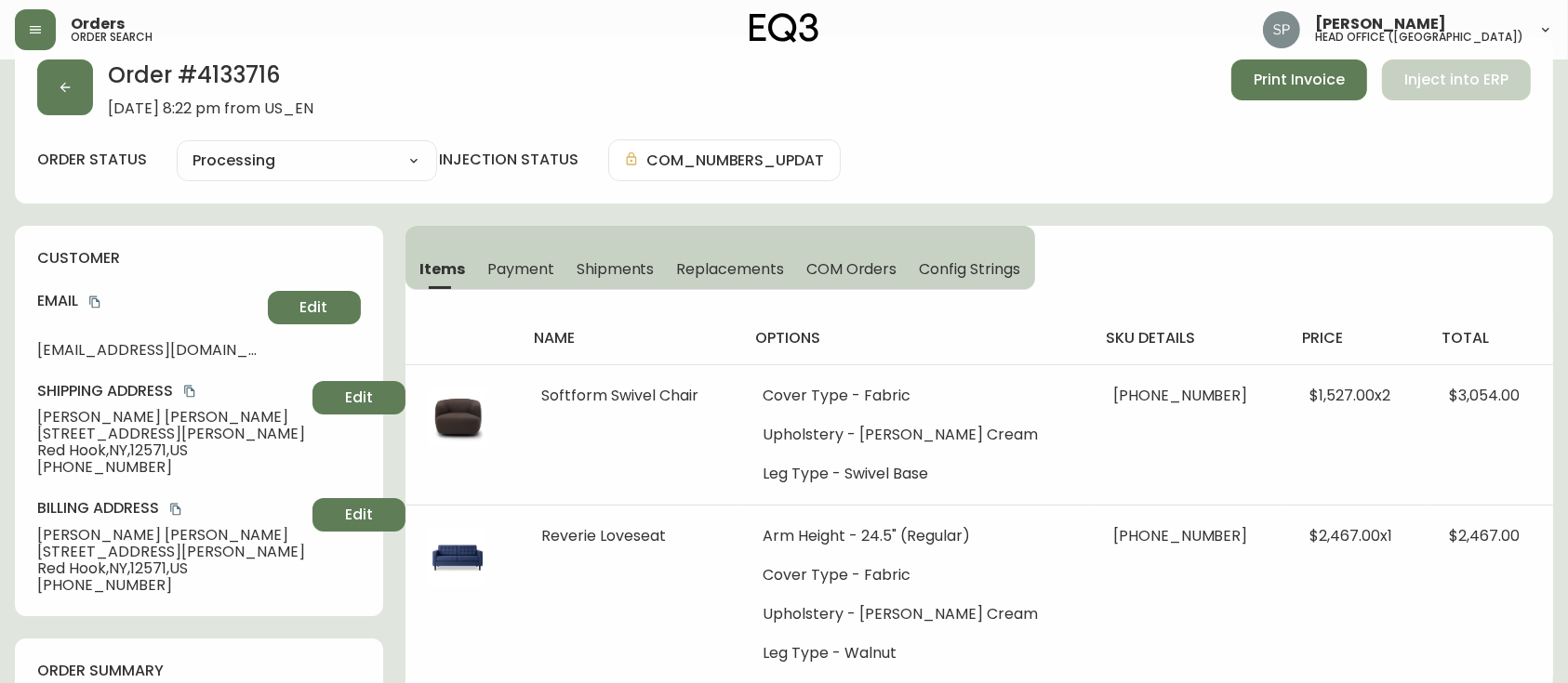
scroll to position [0, 0]
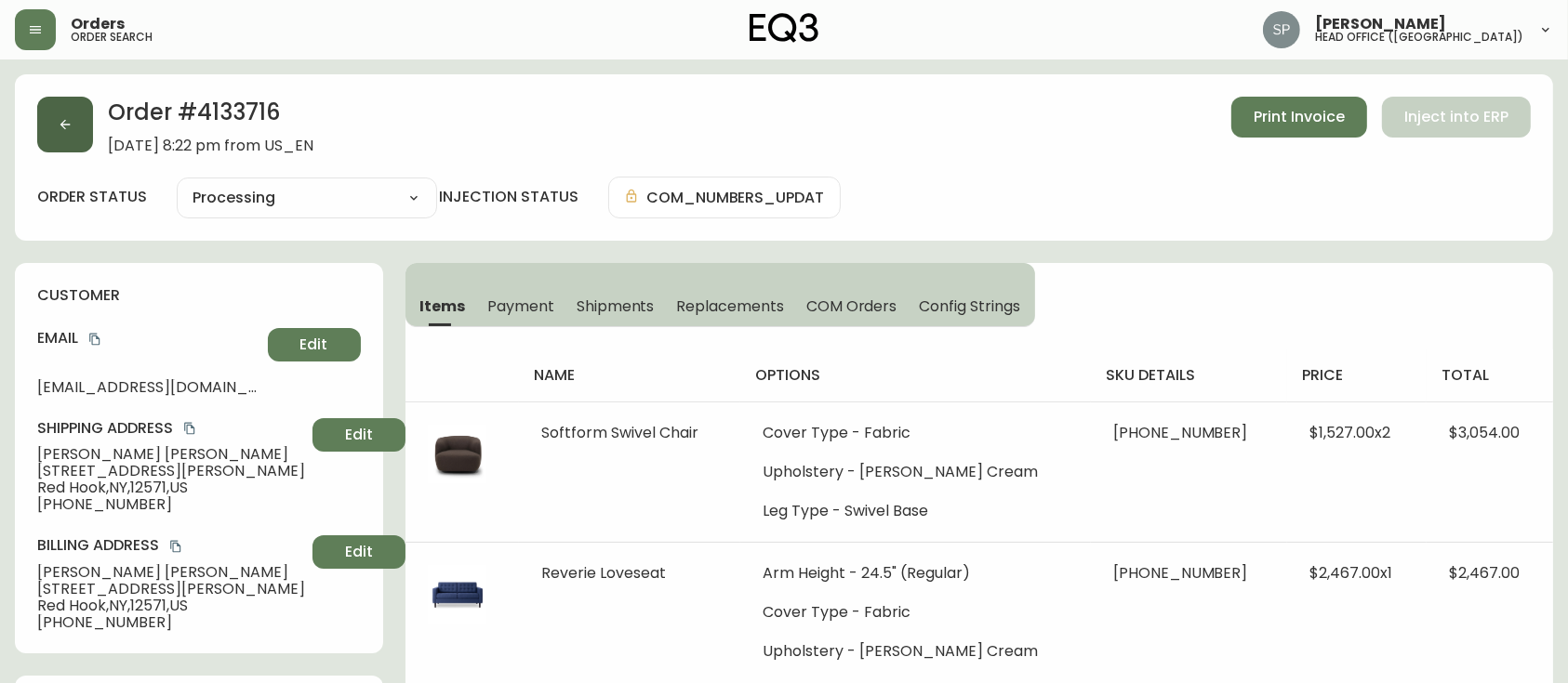
click at [61, 138] on button "button" at bounding box center [65, 125] width 56 height 56
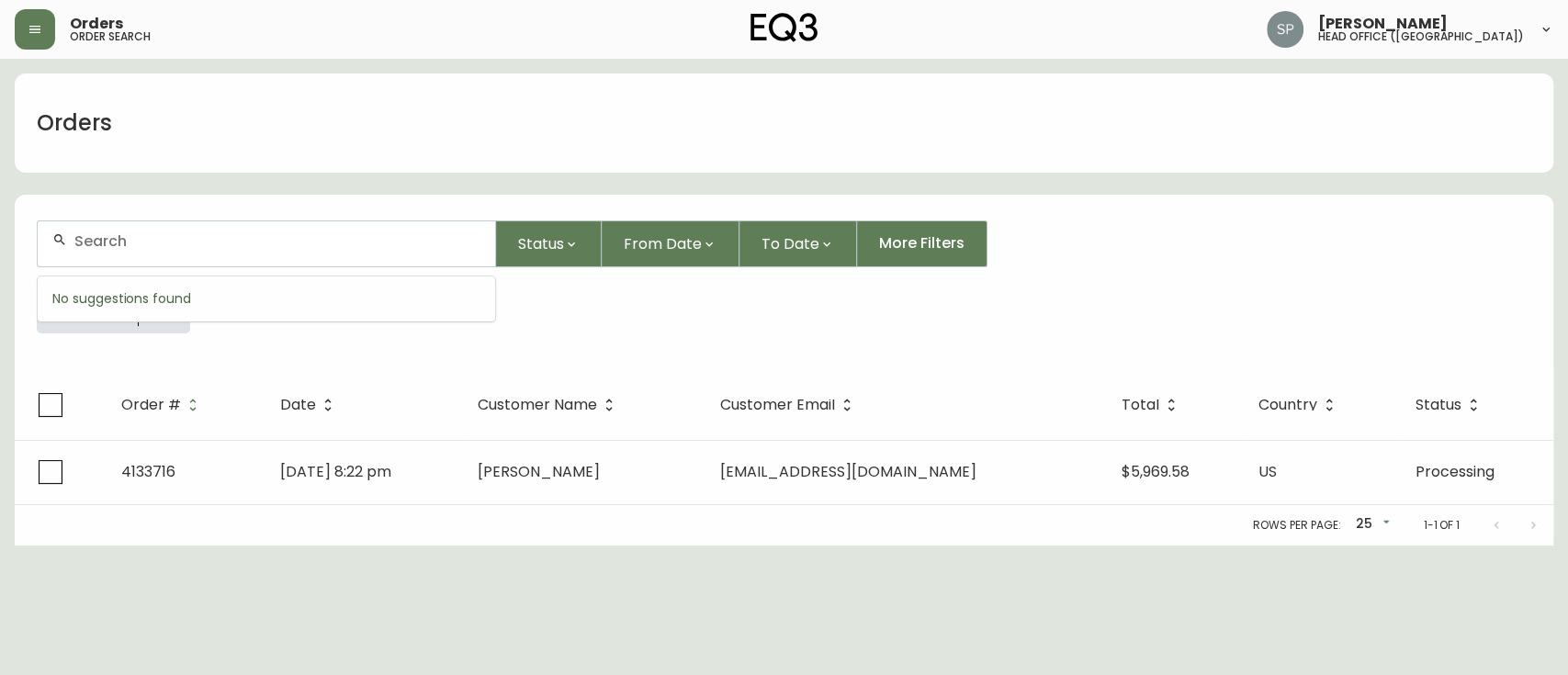
click at [328, 244] on input "text" at bounding box center [278, 242] width 406 height 17
paste input "4135261"
type input "4135261"
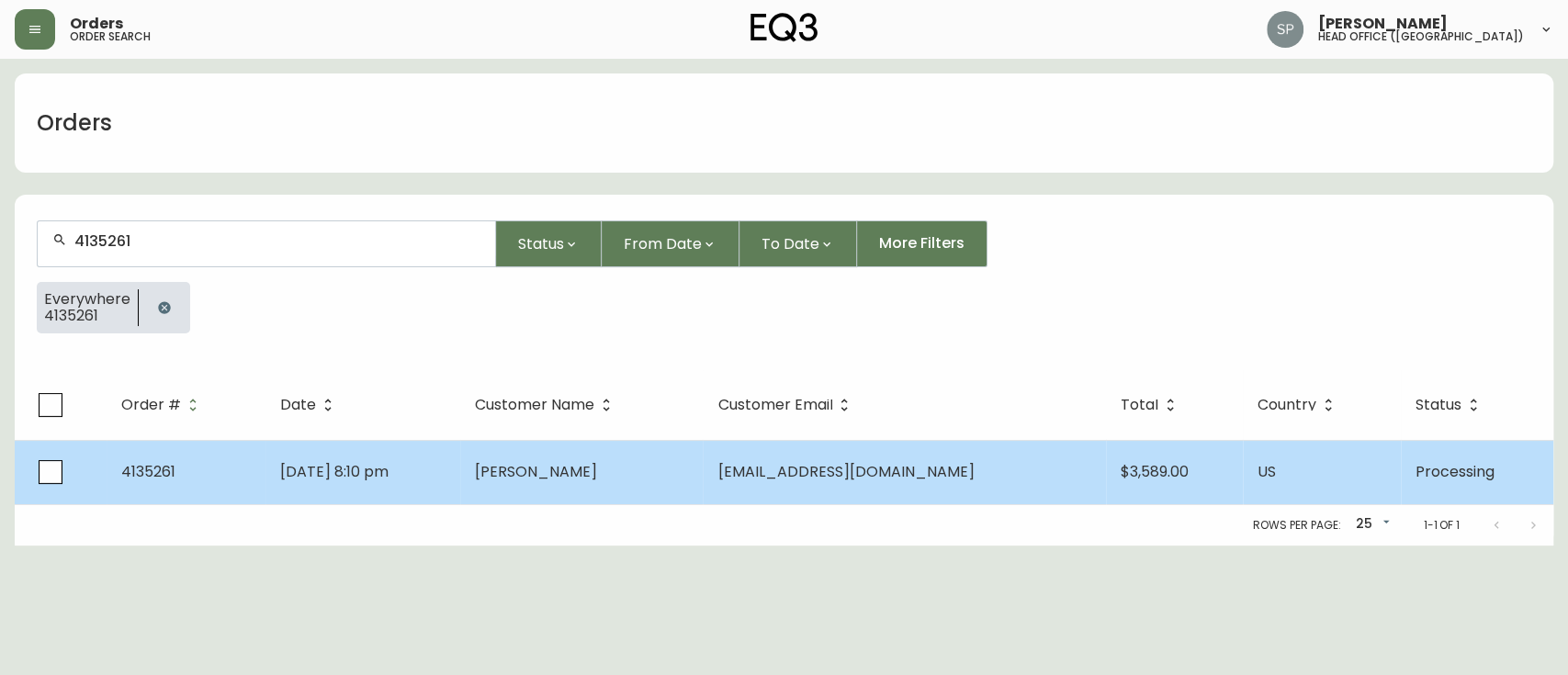
click at [681, 484] on td "Chloe Phea" at bounding box center [582, 472] width 243 height 64
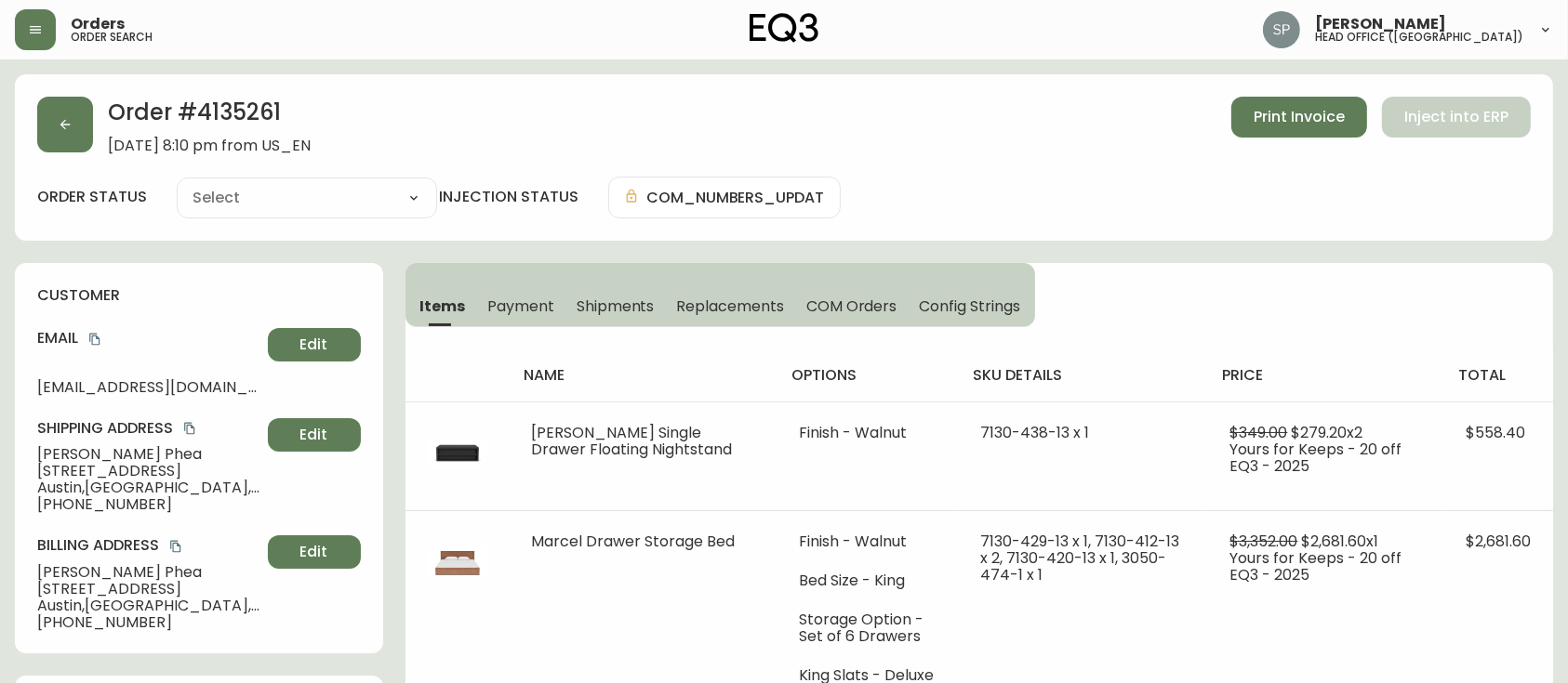
type input "Processing"
select select "PROCESSING"
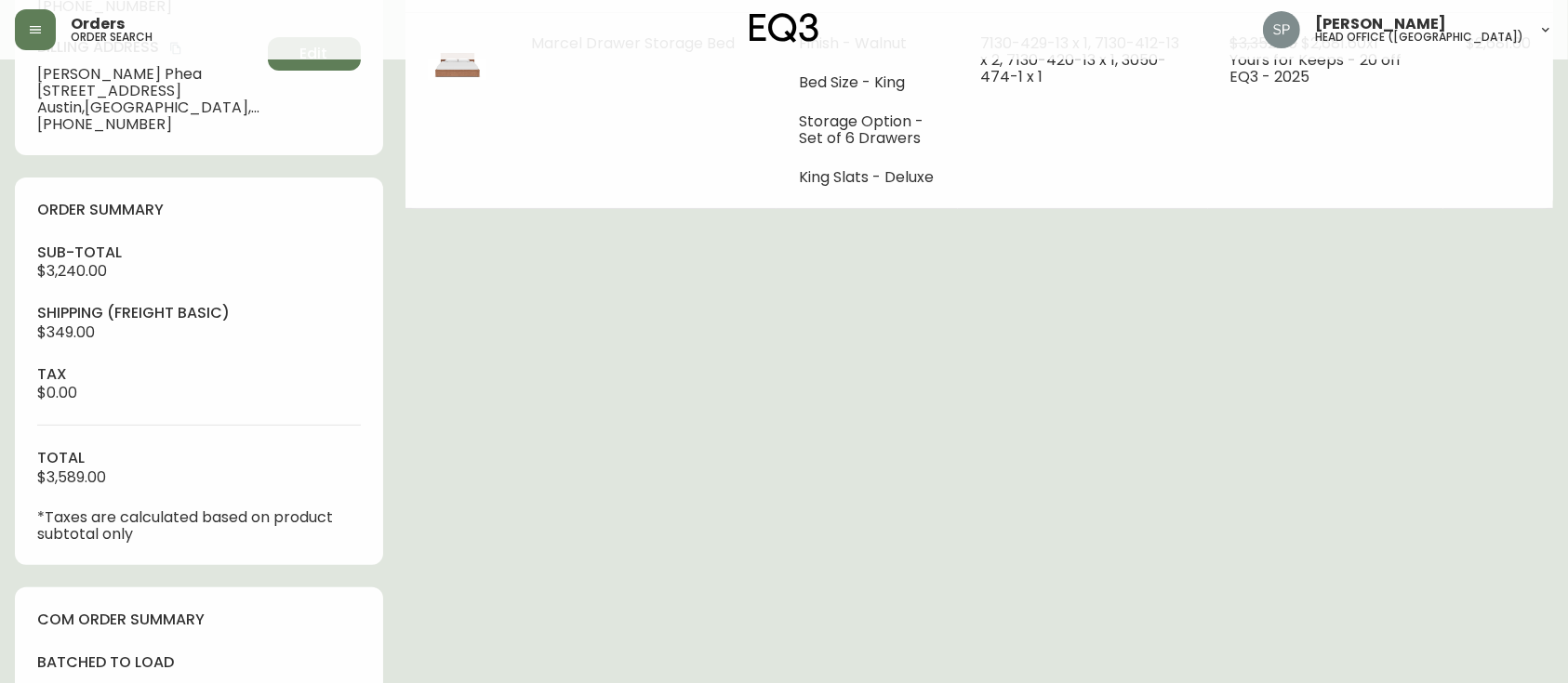
scroll to position [496, 0]
drag, startPoint x: 137, startPoint y: 484, endPoint x: 1, endPoint y: 486, distance: 136.0
click at [1, 486] on main "Order # 4135261 September 10, 2025 at 8:10 pm from US_EN Print Invoice Inject i…" at bounding box center [784, 276] width 1568 height 1425
copy span "$3,589.00"
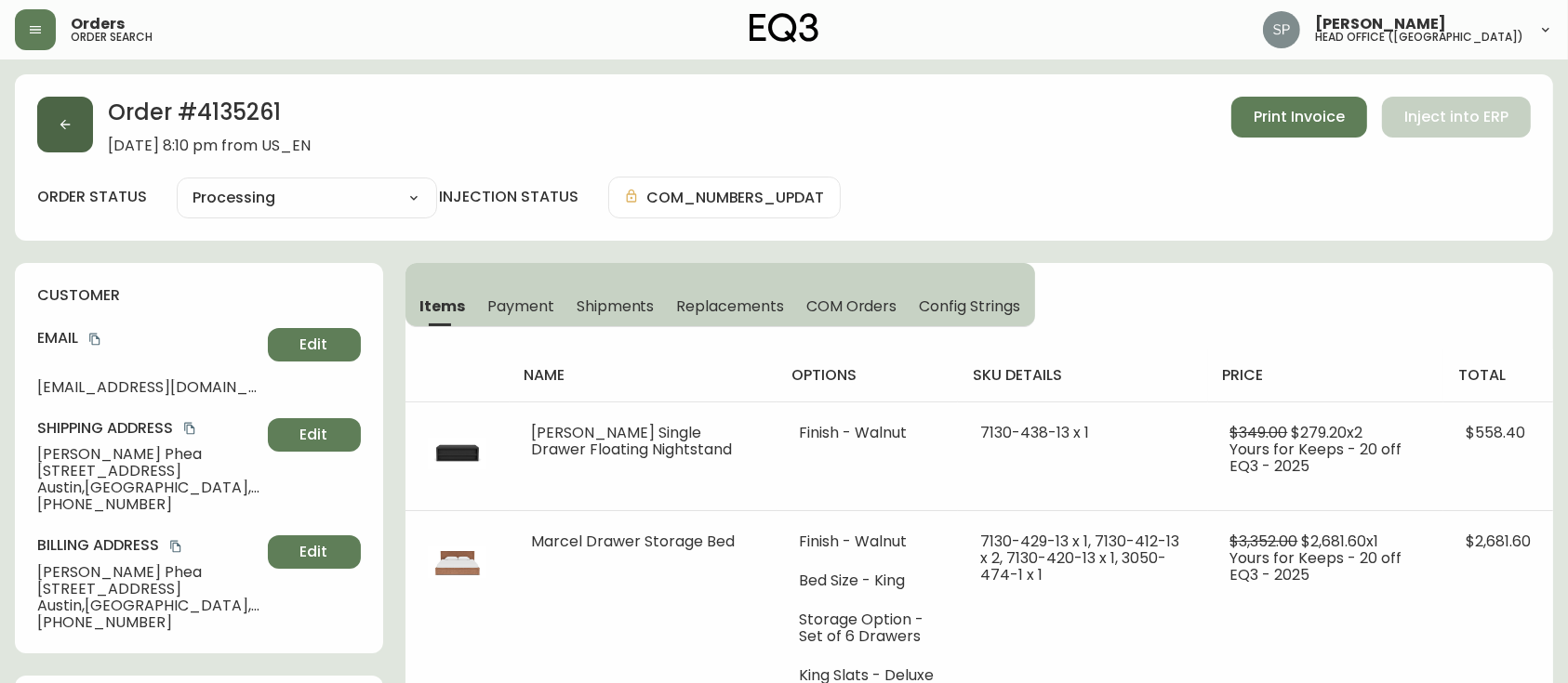
click at [75, 148] on button "button" at bounding box center [65, 125] width 56 height 56
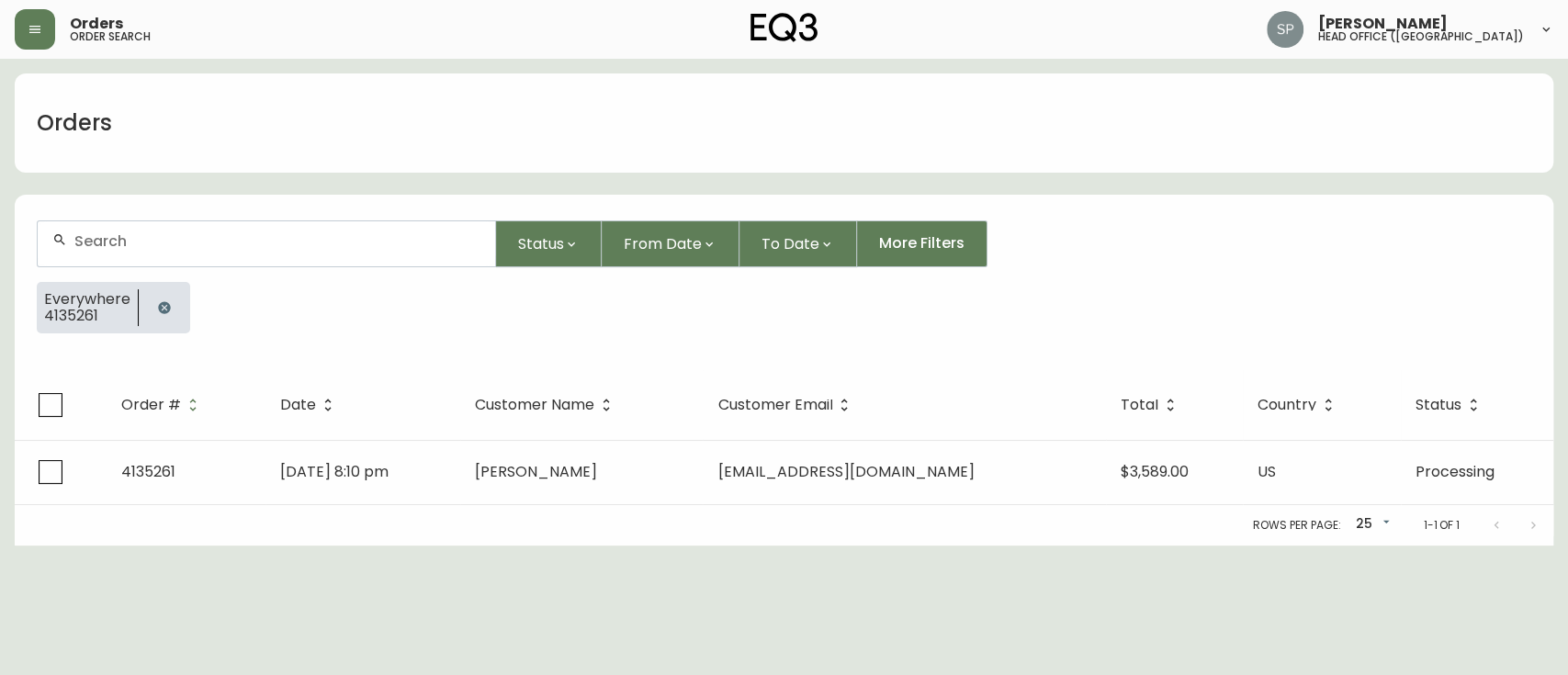
click at [192, 260] on div at bounding box center [265, 244] width 457 height 45
paste input "4135295"
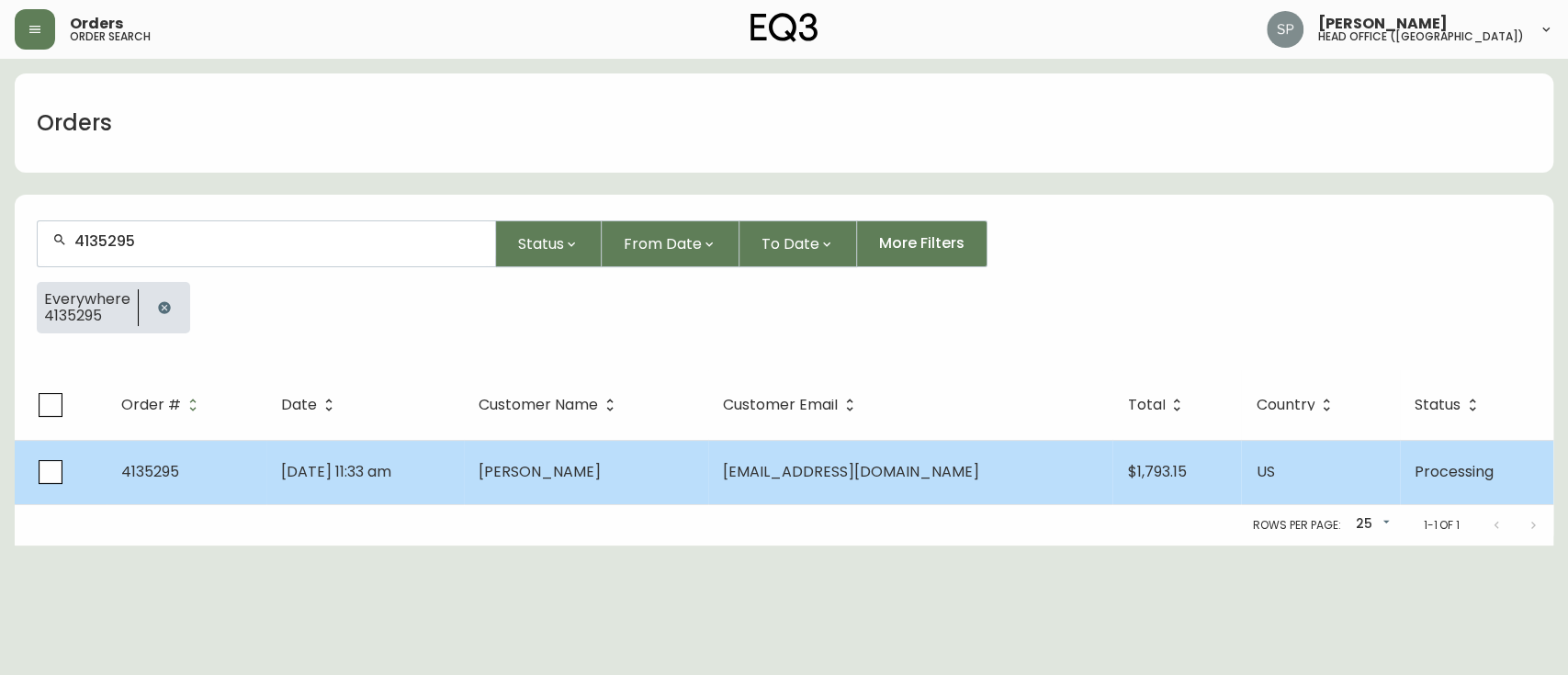
type input "4135295"
click at [464, 488] on td "Sep 12 2025, 11:33 am" at bounding box center [365, 472] width 197 height 64
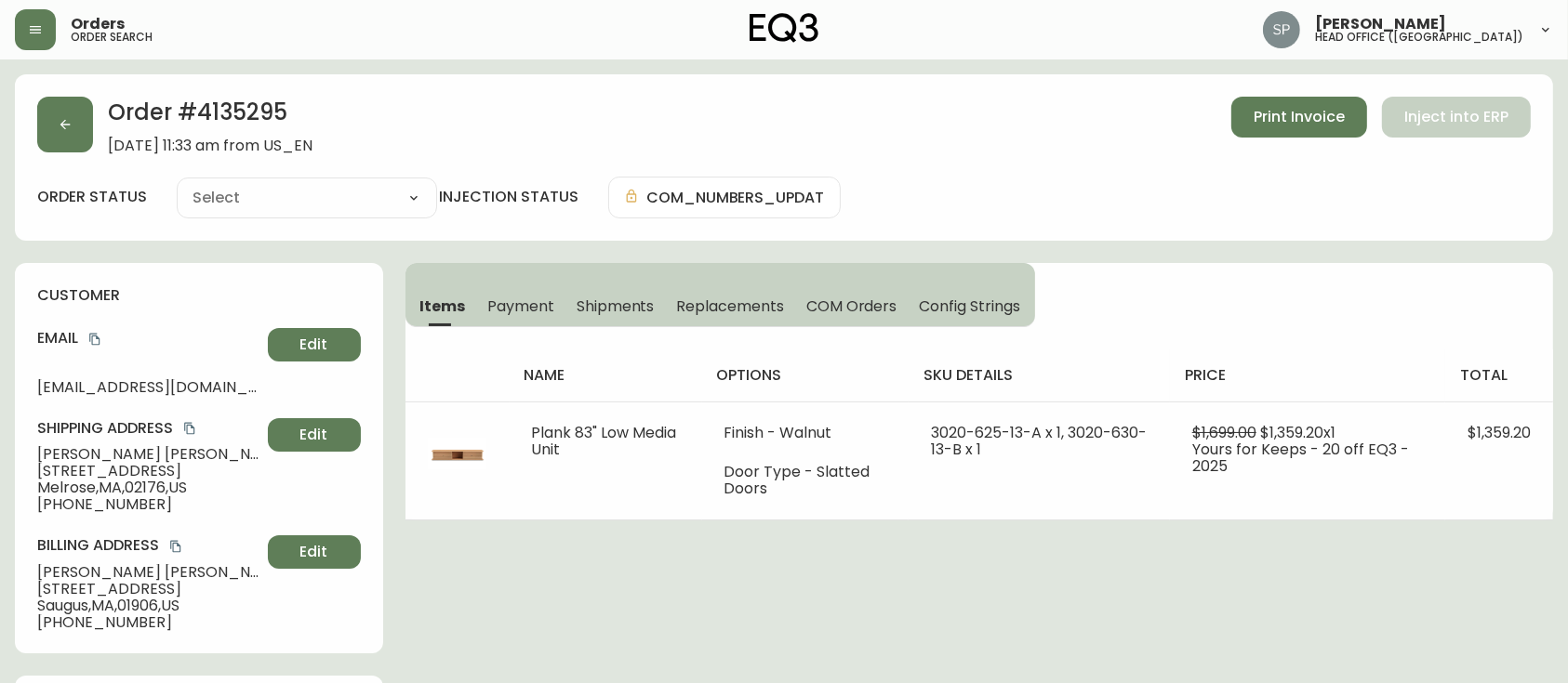
type input "Processing"
select select "PROCESSING"
click at [77, 138] on button "button" at bounding box center [65, 125] width 56 height 56
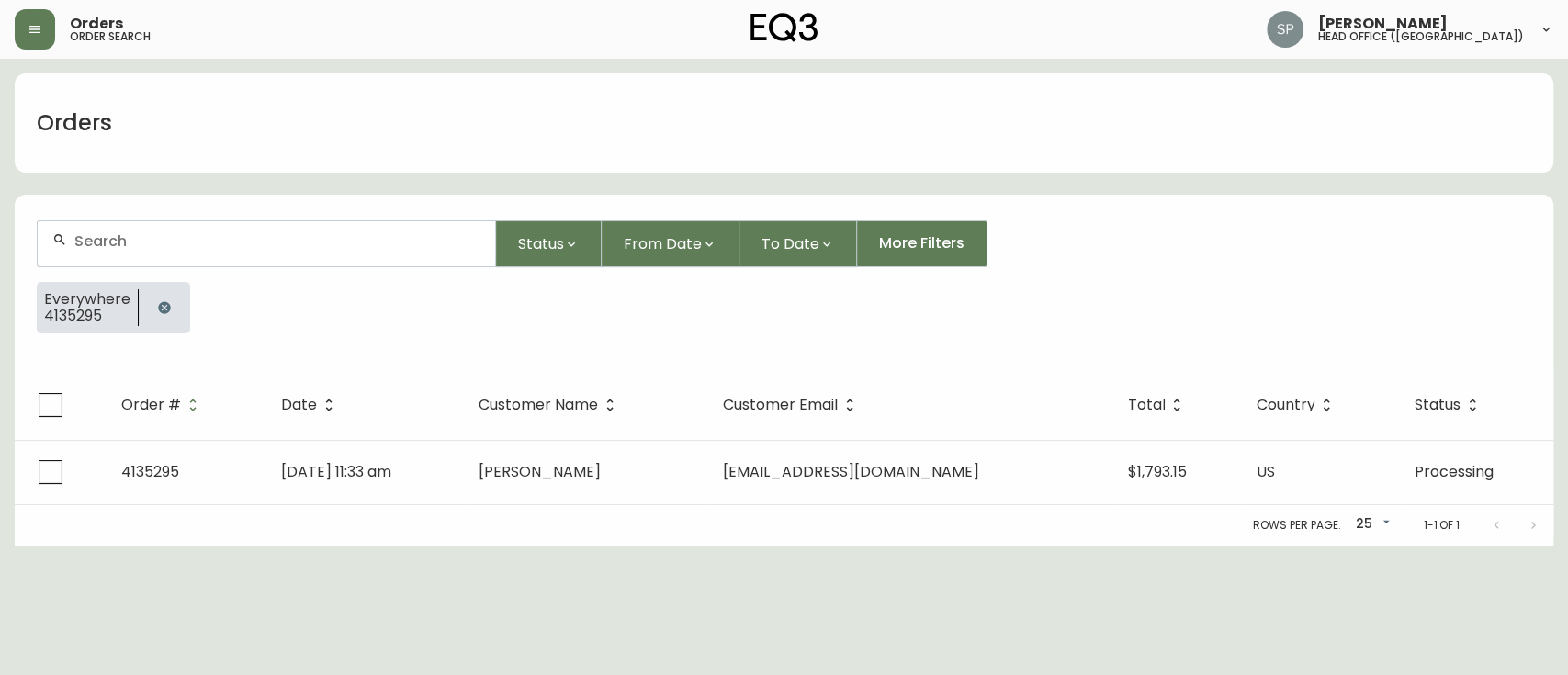
click at [166, 243] on input "text" at bounding box center [278, 242] width 406 height 17
paste input "4135317"
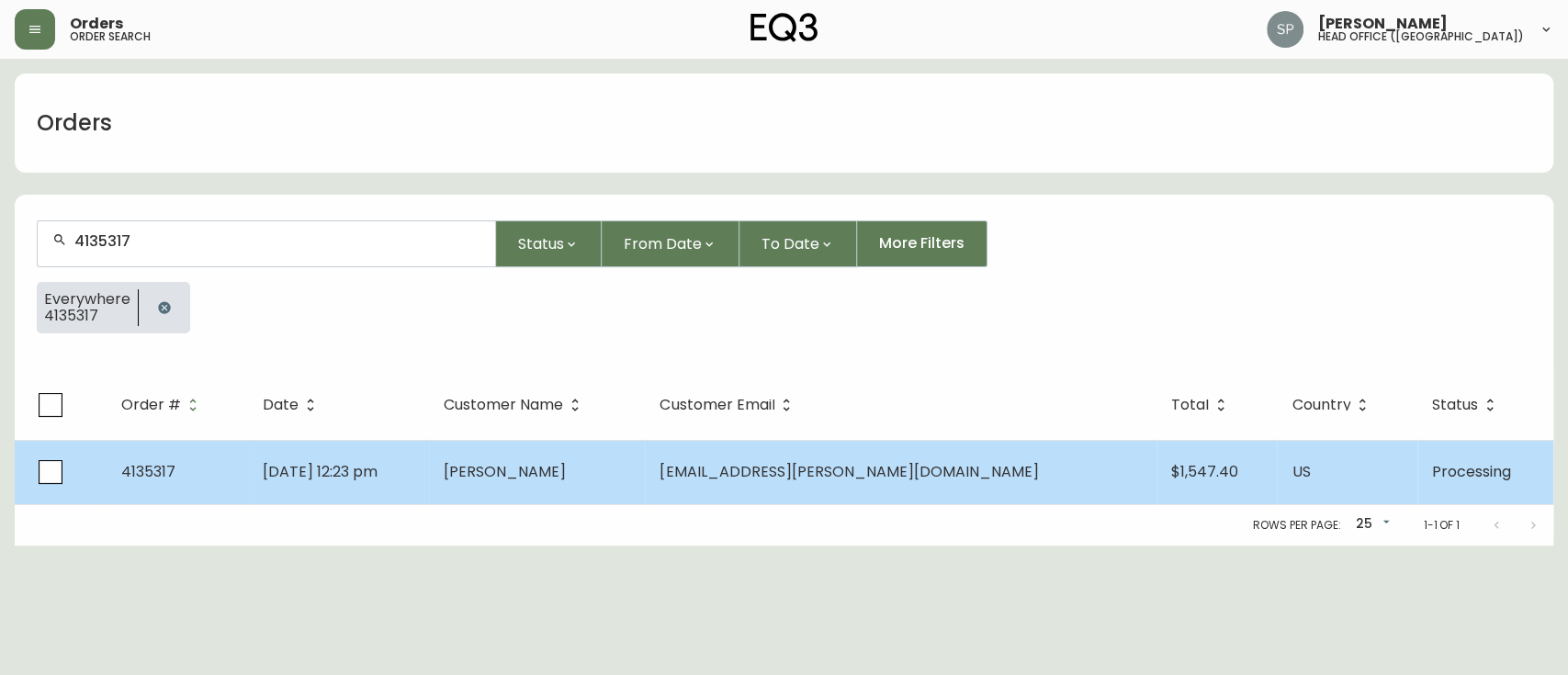
type input "4135317"
click at [345, 453] on td "Sep 13 2025, 12:23 pm" at bounding box center [338, 472] width 181 height 64
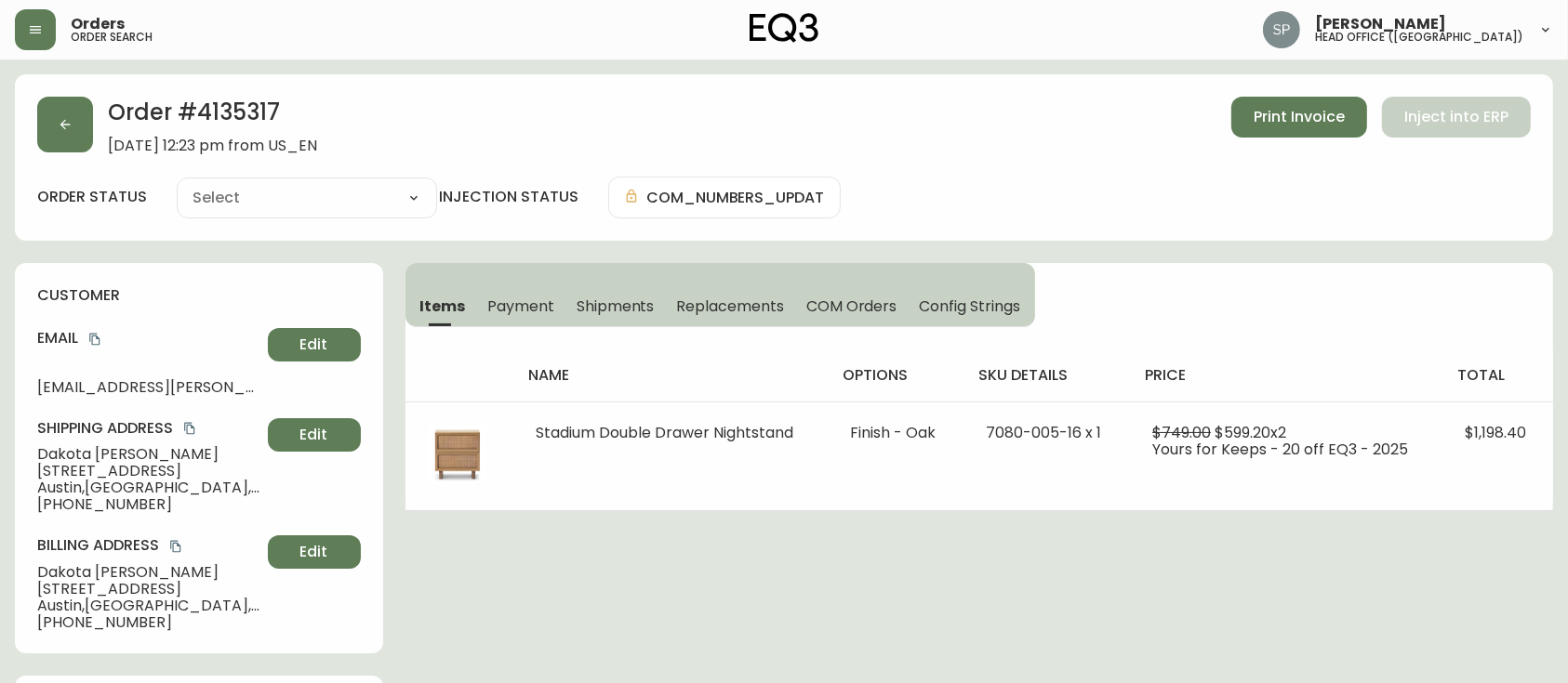
type input "Processing"
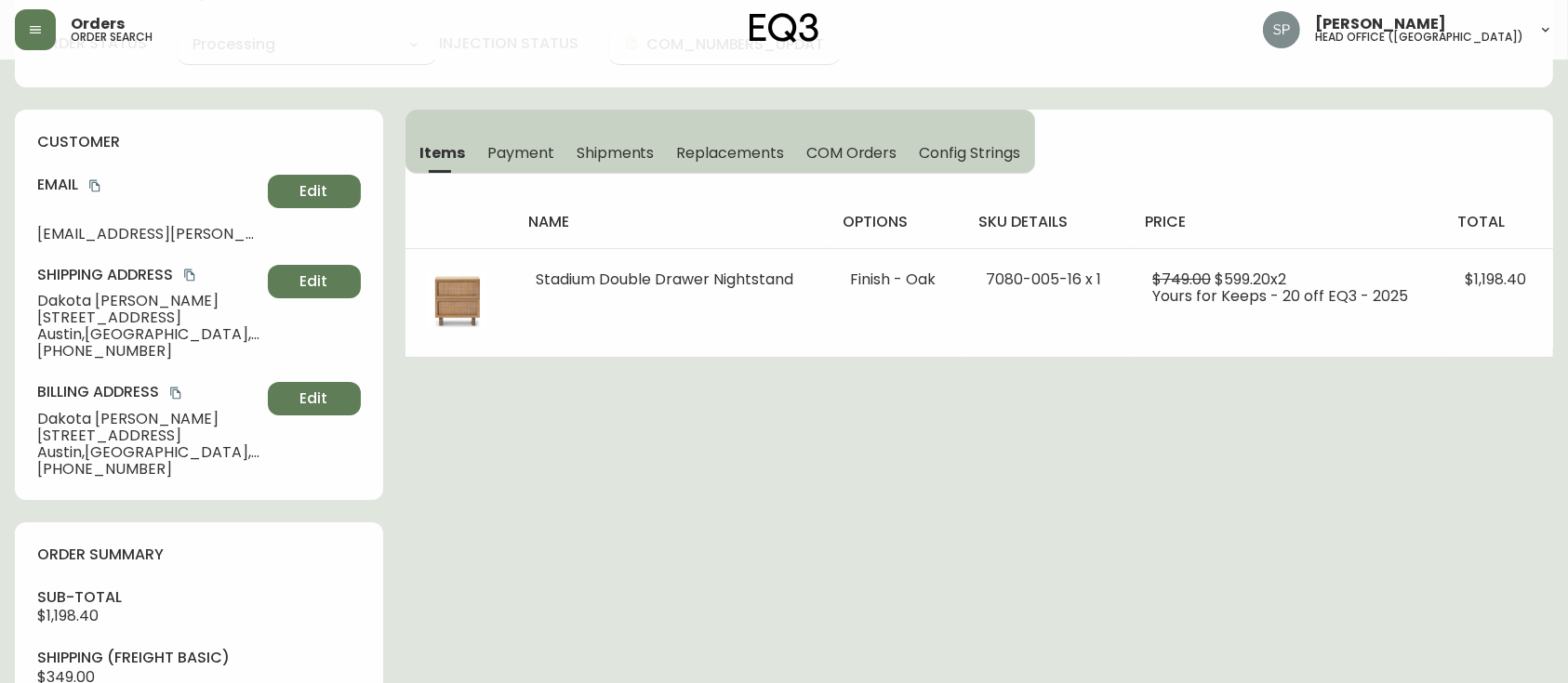
select select "PROCESSING"
